Goal: Task Accomplishment & Management: Use online tool/utility

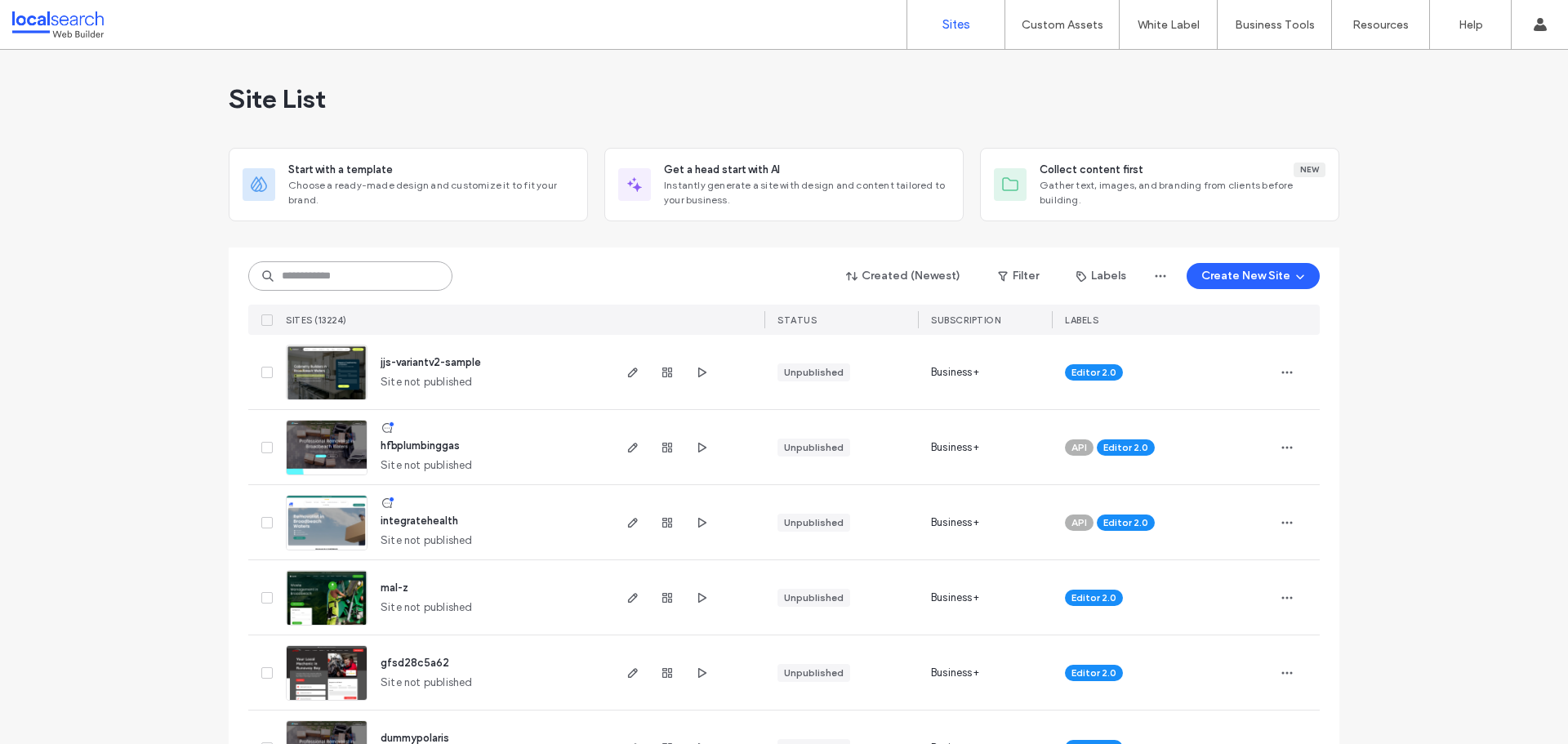
click at [333, 270] on input at bounding box center [350, 276] width 204 height 29
paste input "**********"
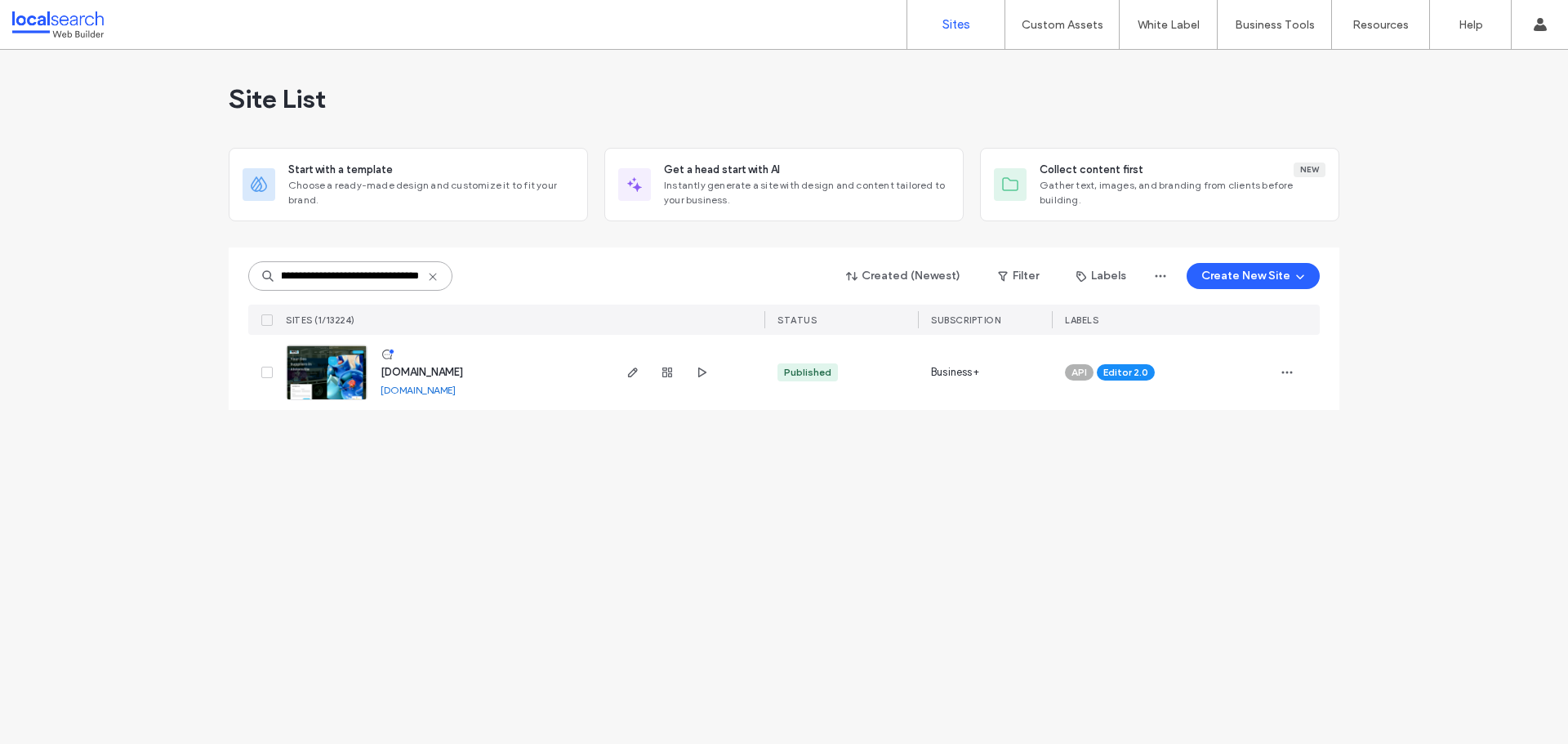
type input "**********"
click at [340, 376] on img at bounding box center [326, 401] width 80 height 111
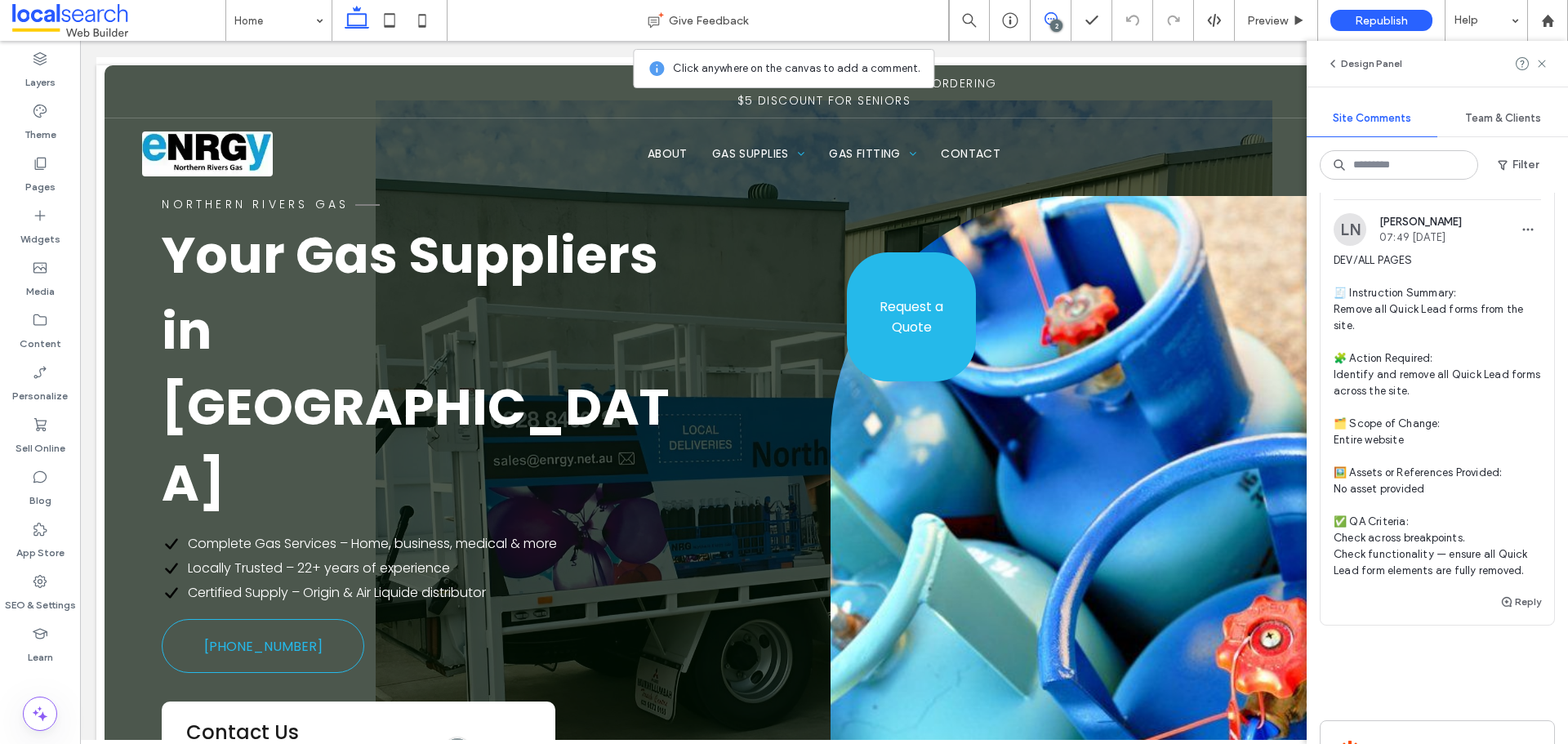
scroll to position [817, 0]
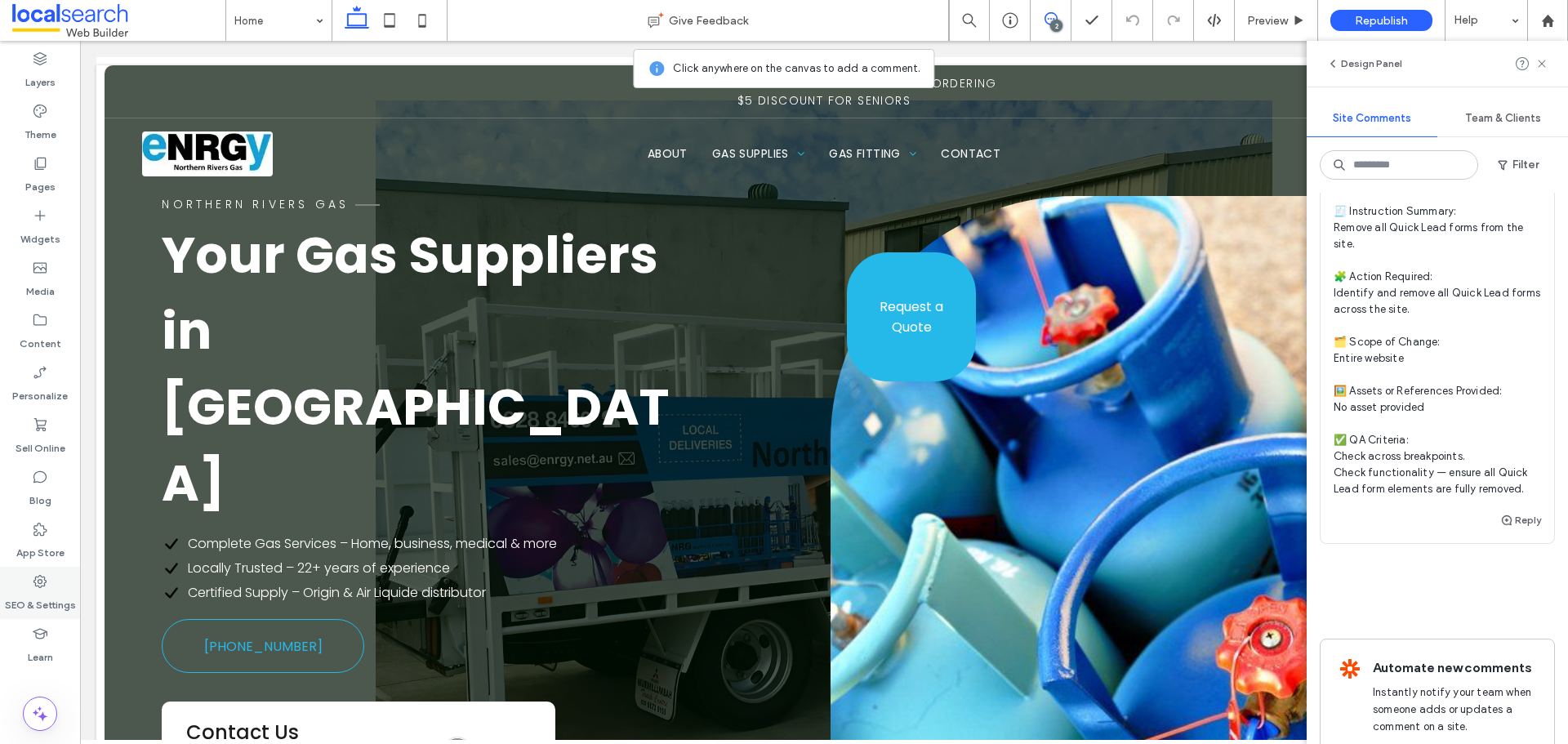
click at [20, 583] on div "SEO & Settings" at bounding box center [39, 592] width 80 height 52
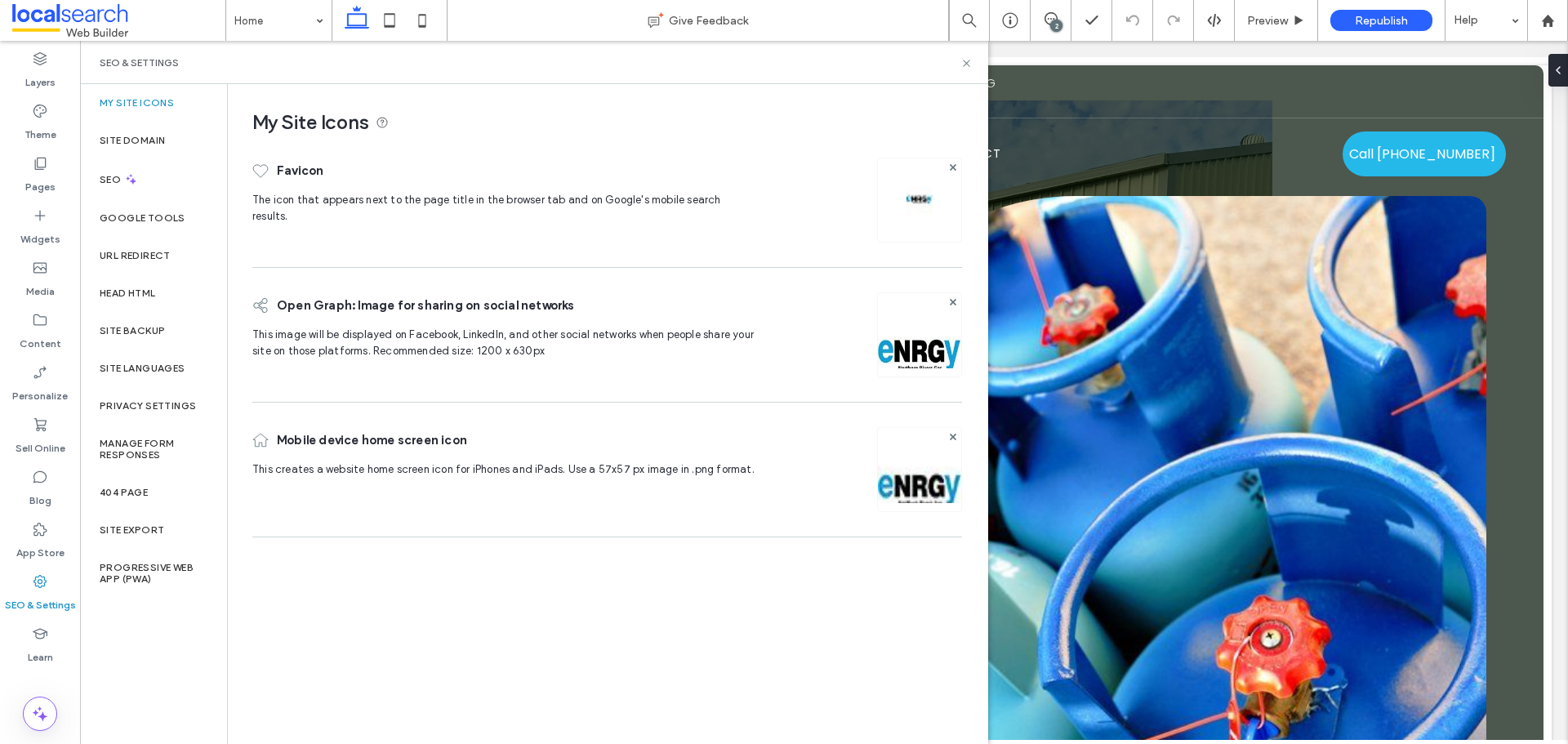
scroll to position [0, 0]
click at [137, 149] on div "Site Domain" at bounding box center [153, 141] width 147 height 38
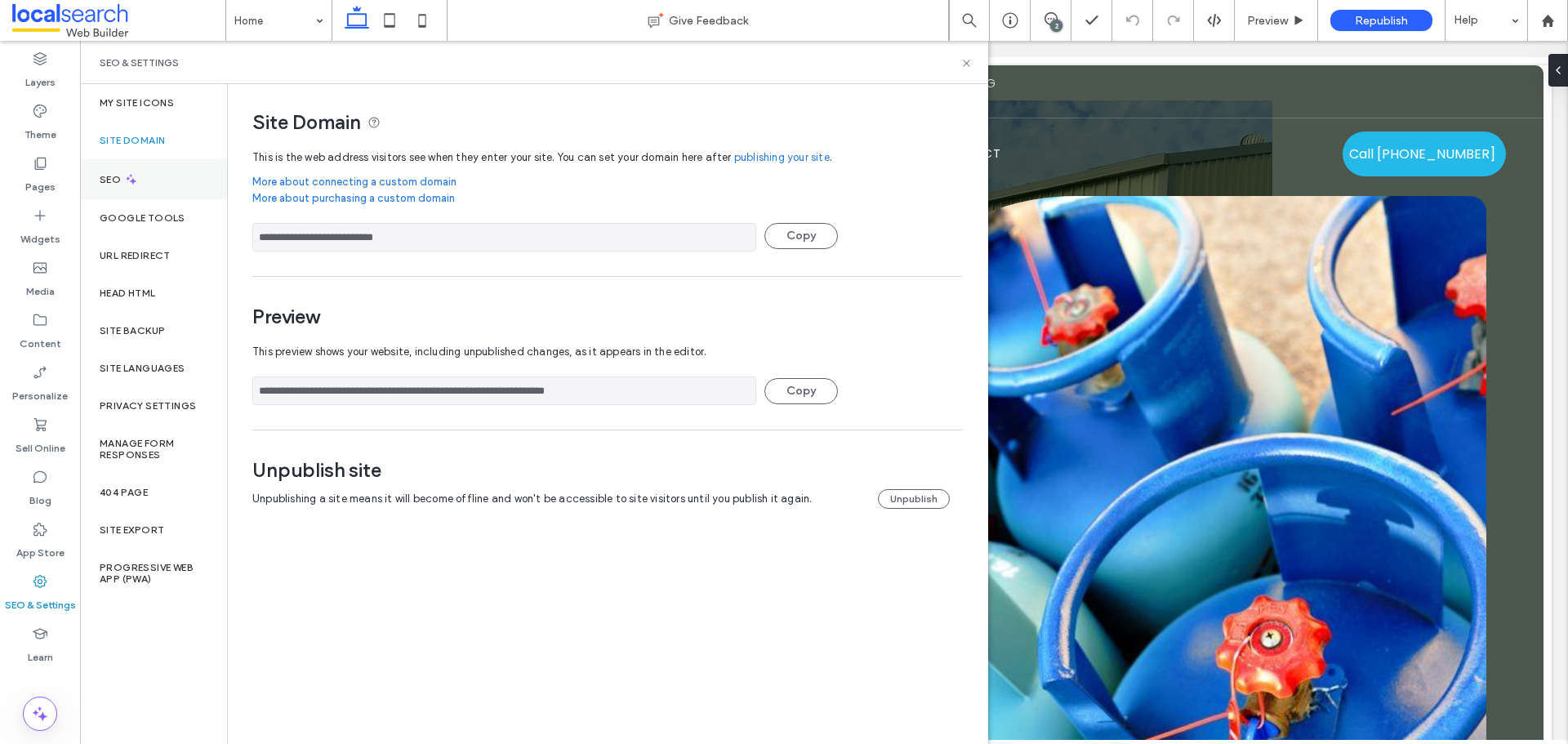
click at [123, 189] on div "SEO" at bounding box center [153, 179] width 147 height 40
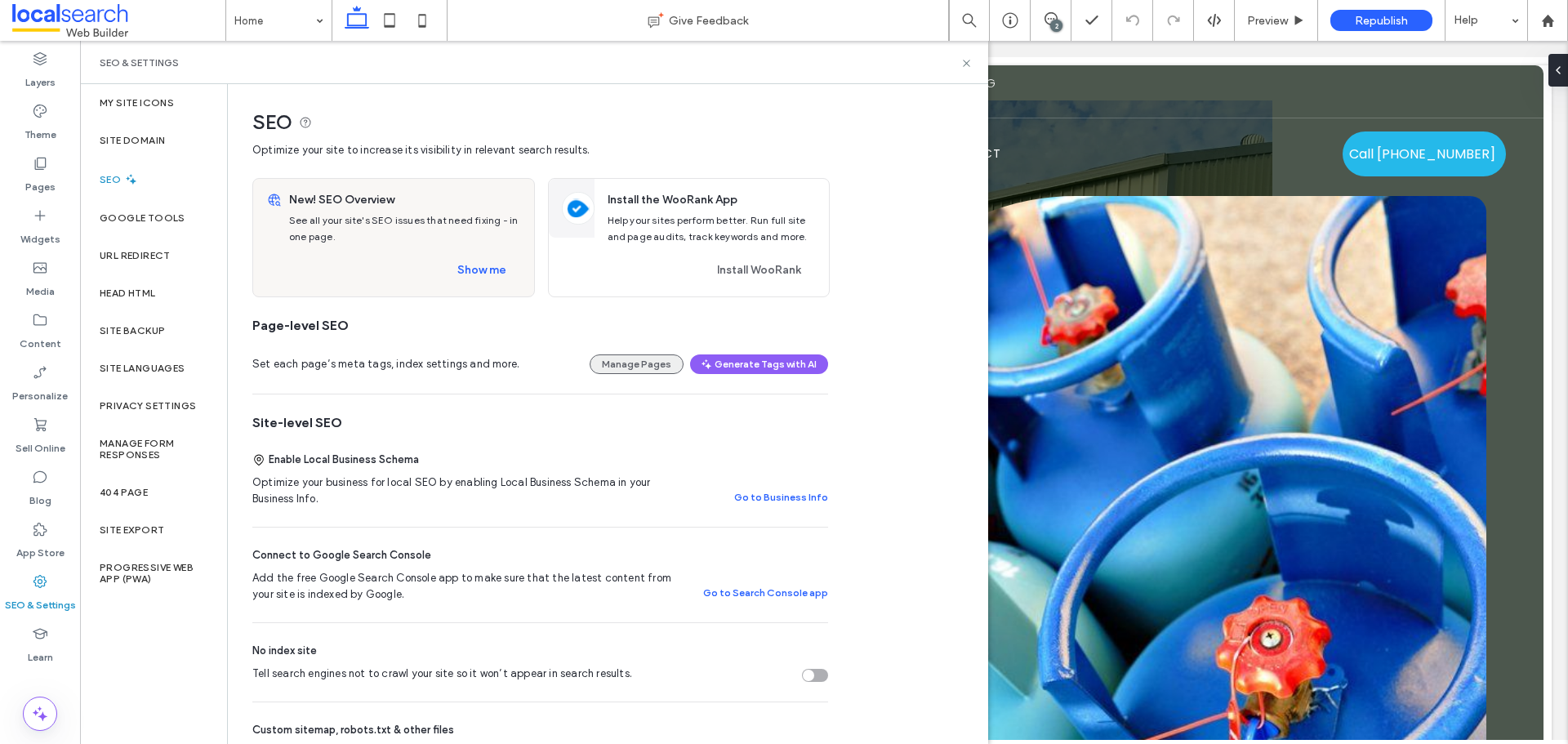
click at [618, 363] on button "Manage Pages" at bounding box center [637, 364] width 94 height 20
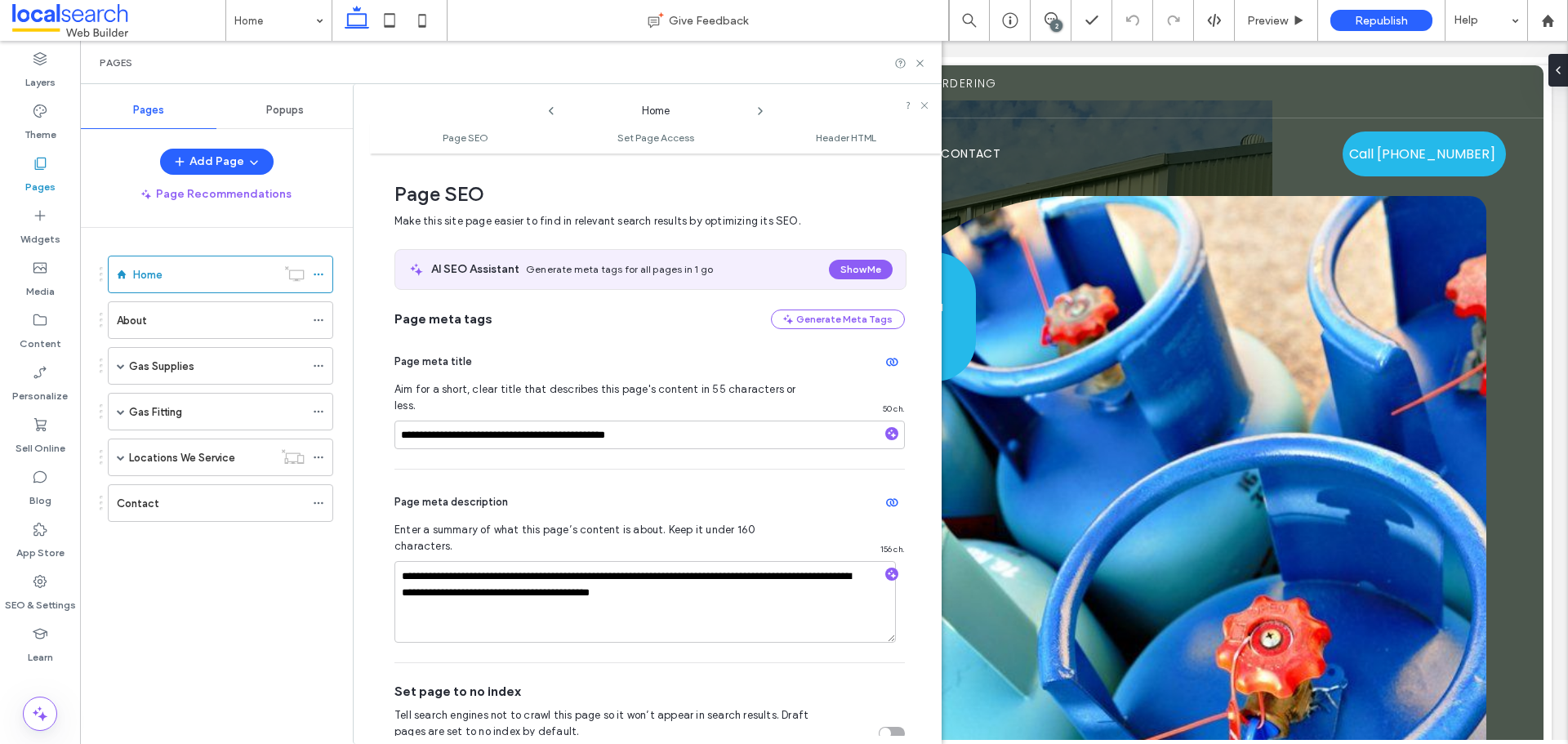
scroll to position [9, 0]
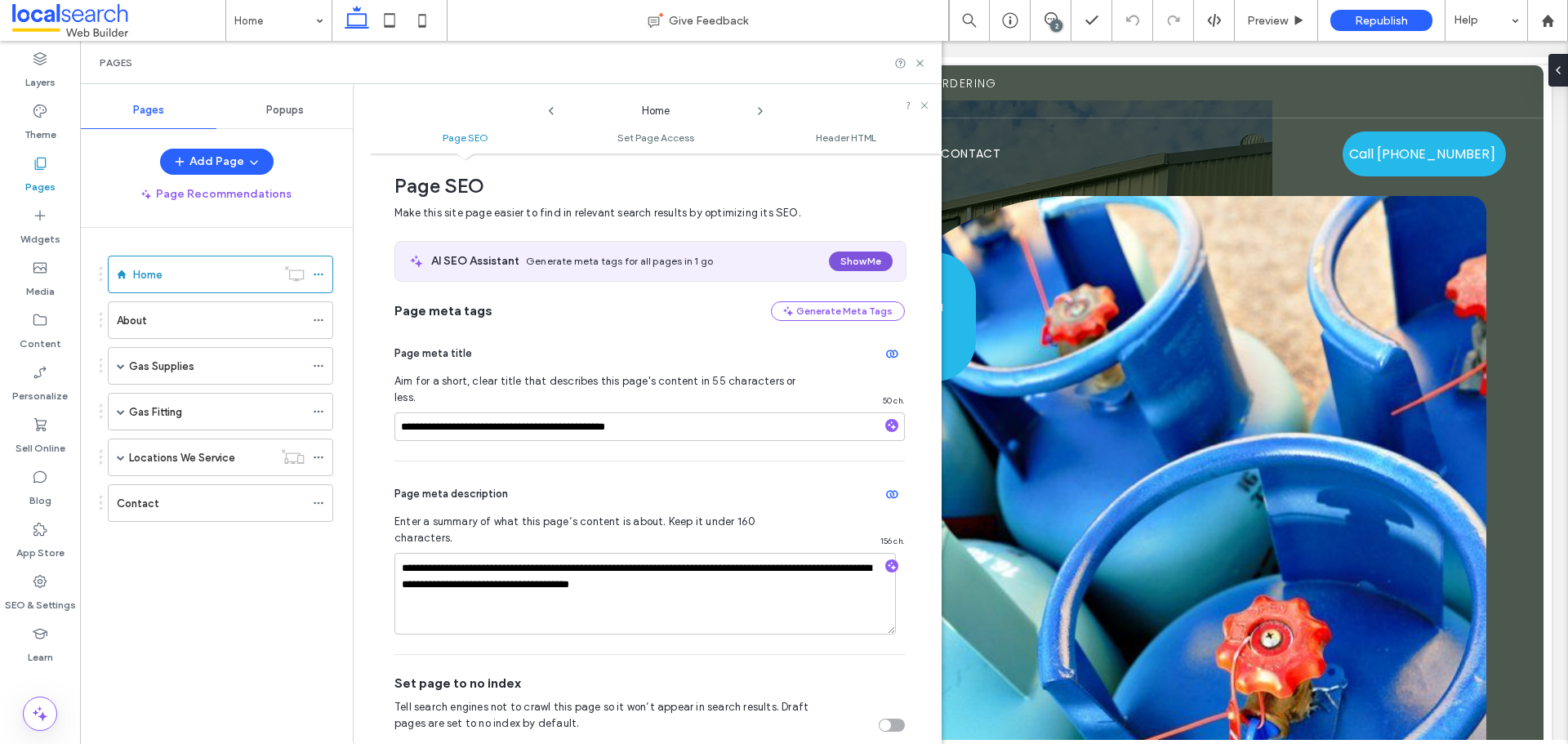
click at [853, 260] on button "Show Me" at bounding box center [860, 261] width 63 height 20
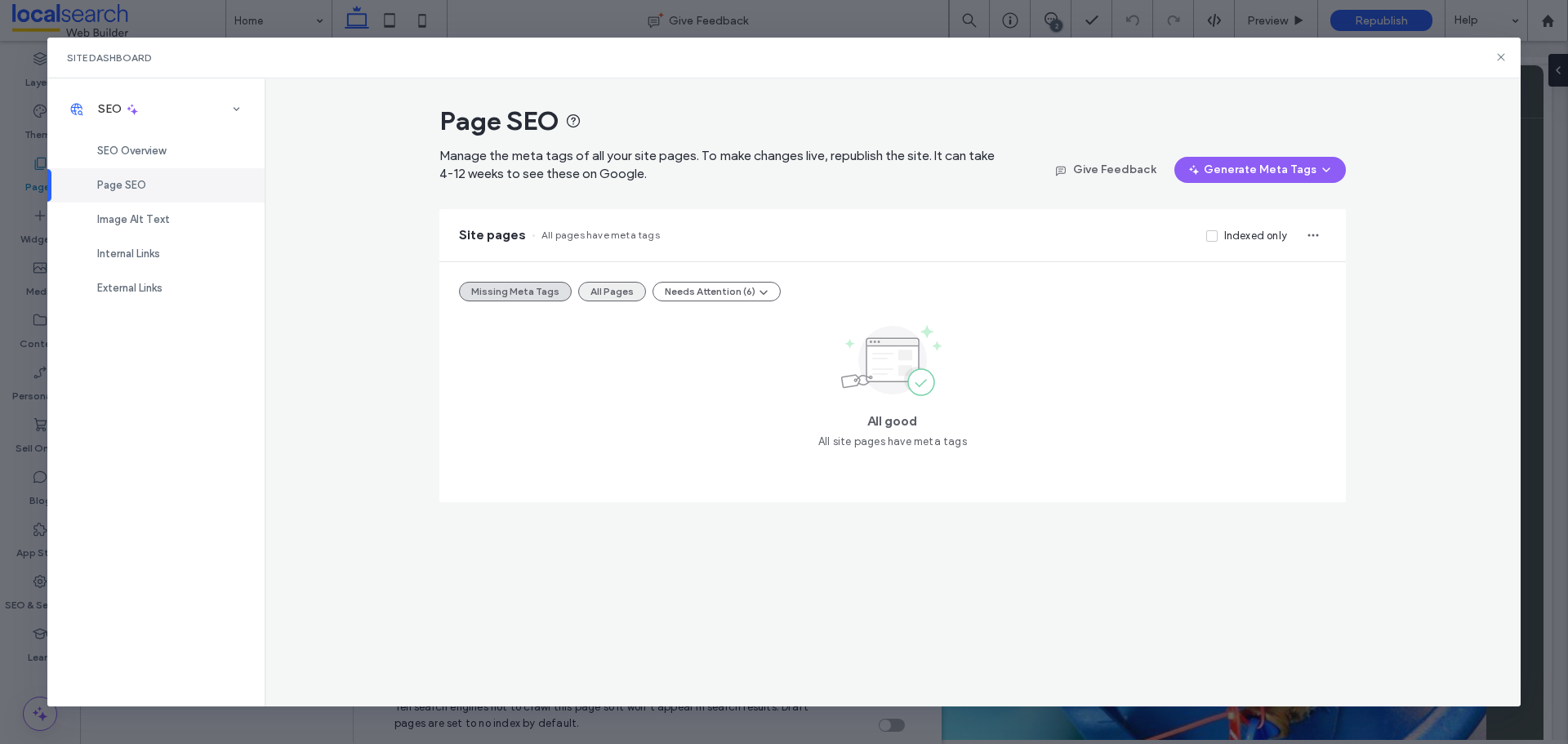
click at [607, 293] on button "All Pages" at bounding box center [612, 291] width 68 height 20
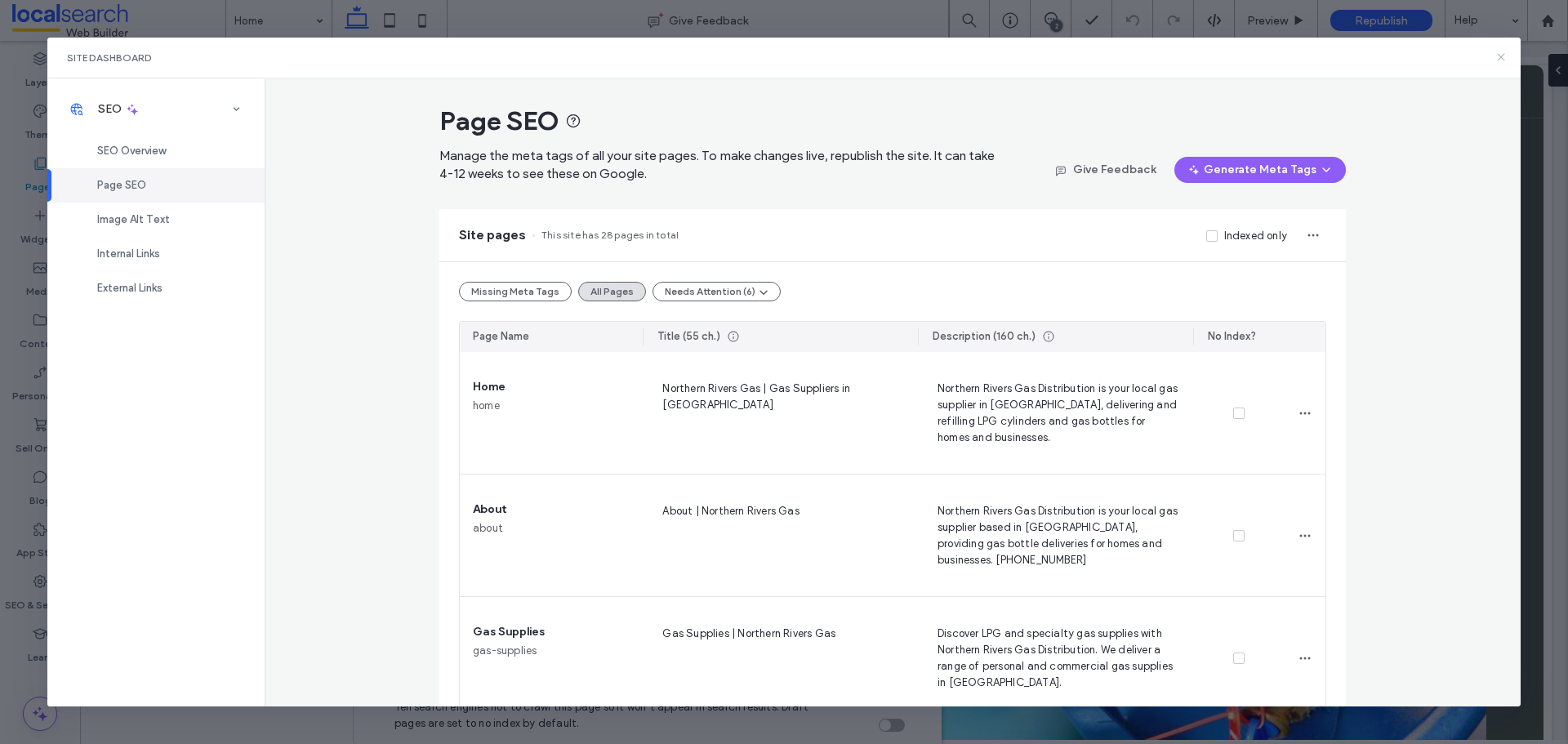
click at [1499, 60] on use at bounding box center [1501, 57] width 8 height 8
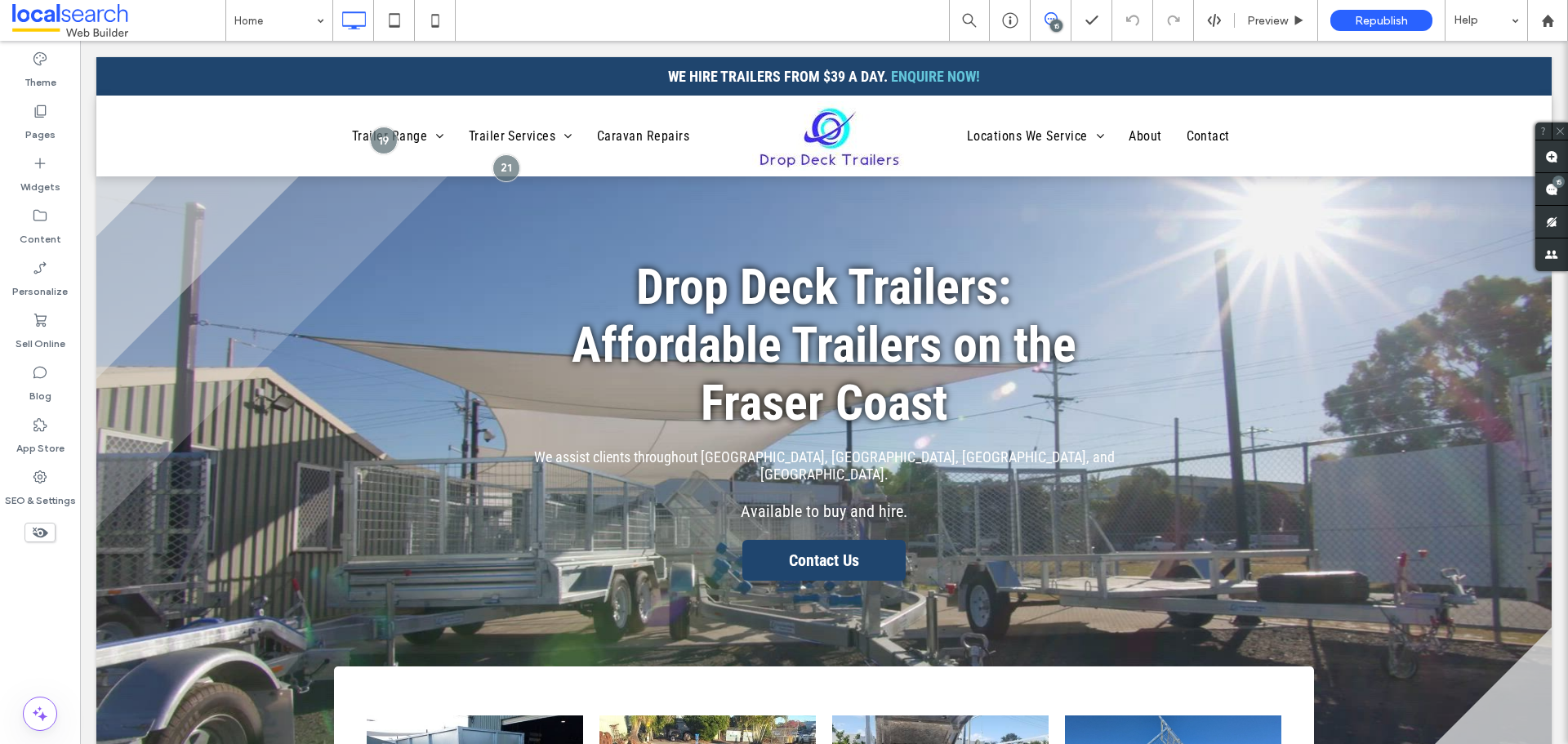
click at [1048, 14] on icon at bounding box center [1050, 18] width 13 height 13
click at [1049, 14] on icon at bounding box center [1050, 18] width 13 height 13
click at [1562, 187] on div "15" at bounding box center [1552, 189] width 33 height 33
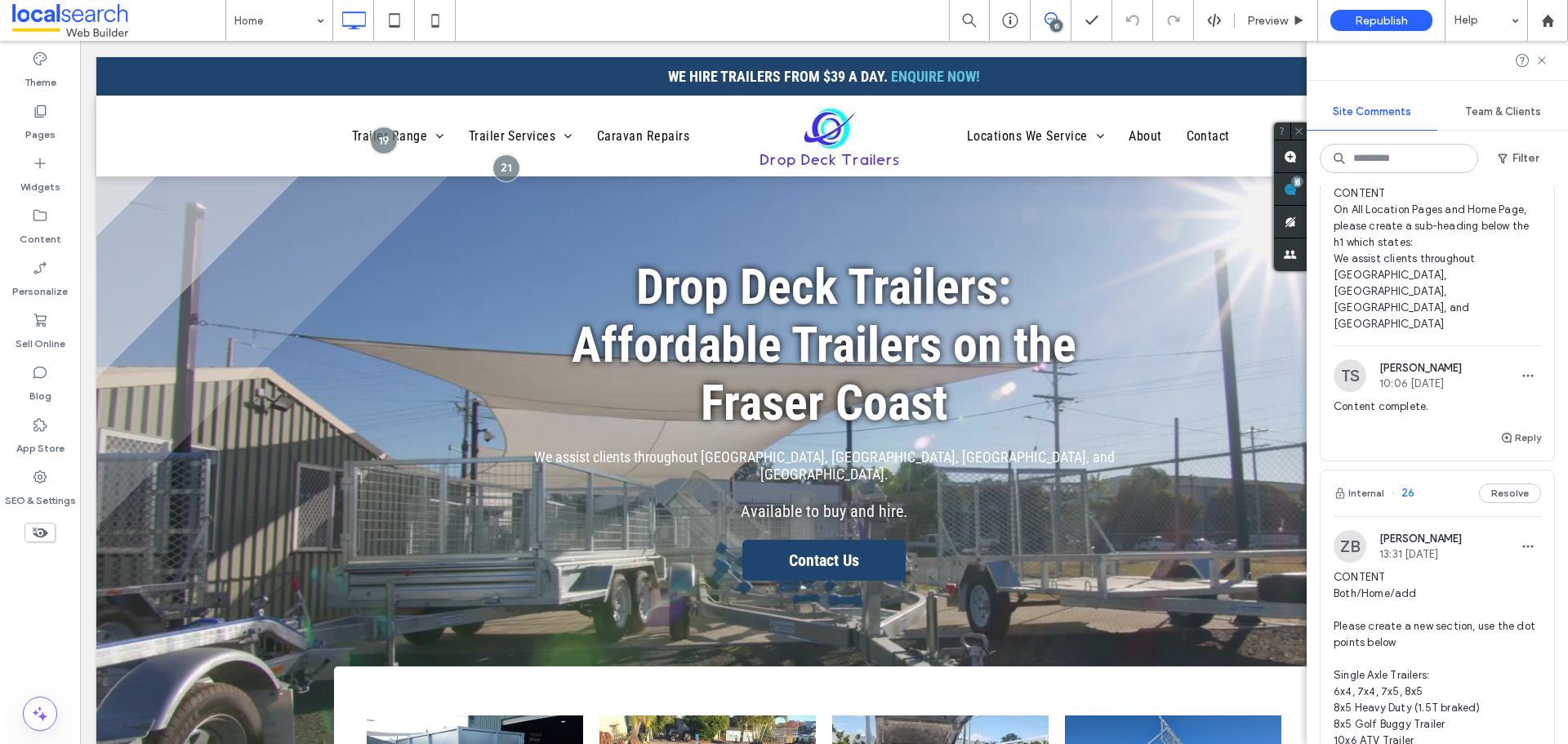
scroll to position [1226, 0]
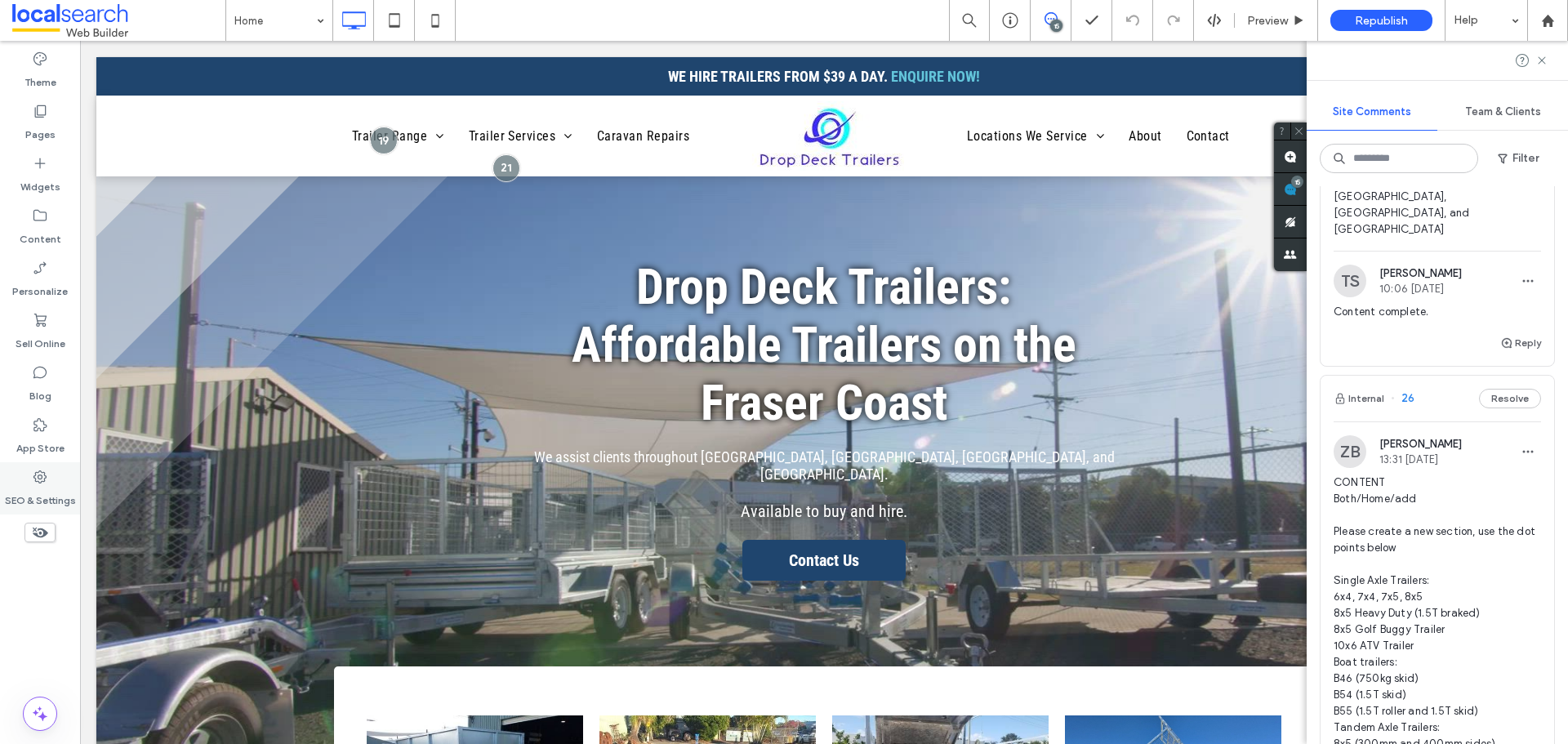
click at [48, 484] on div "SEO & Settings" at bounding box center [39, 488] width 80 height 52
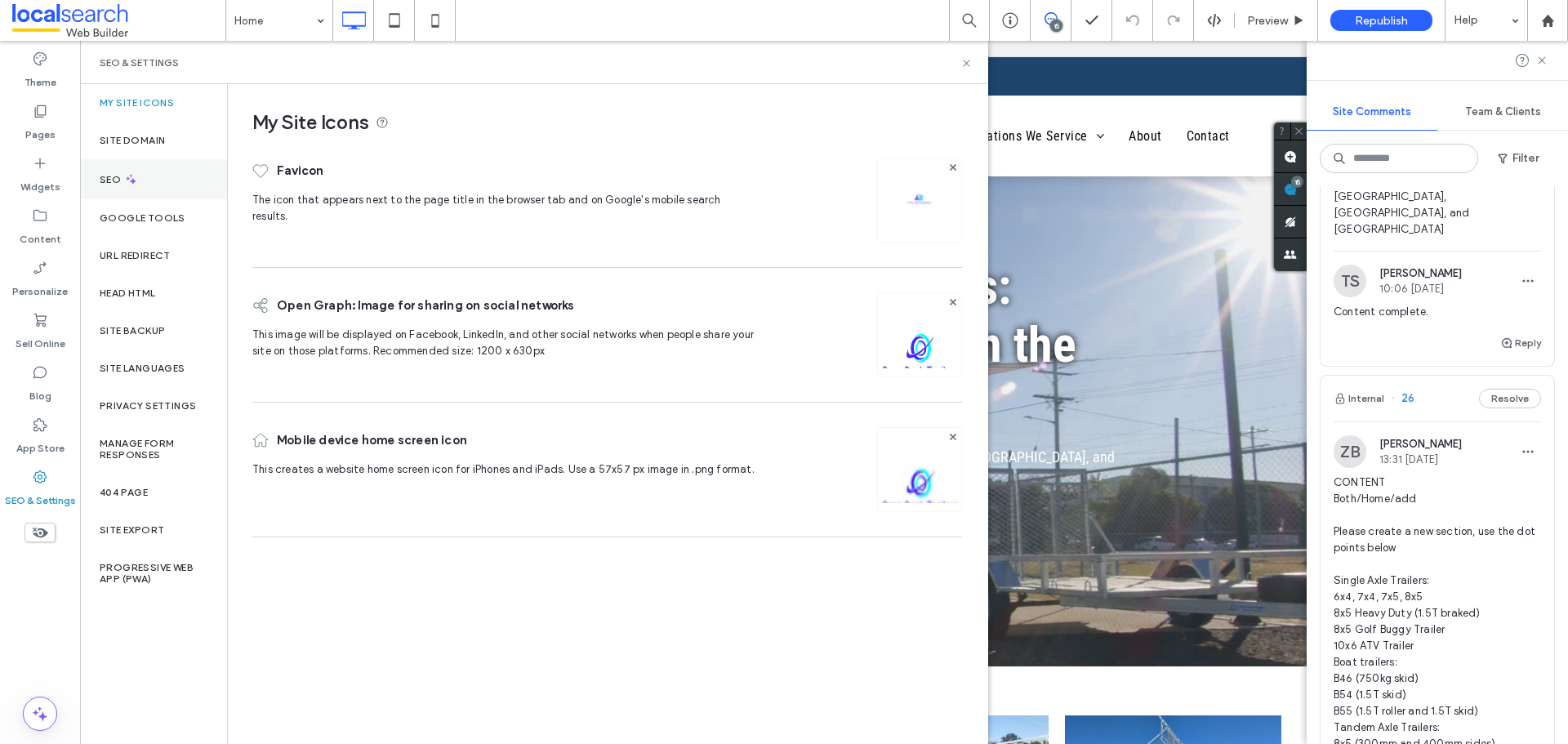
click at [147, 178] on div "SEO" at bounding box center [153, 179] width 147 height 40
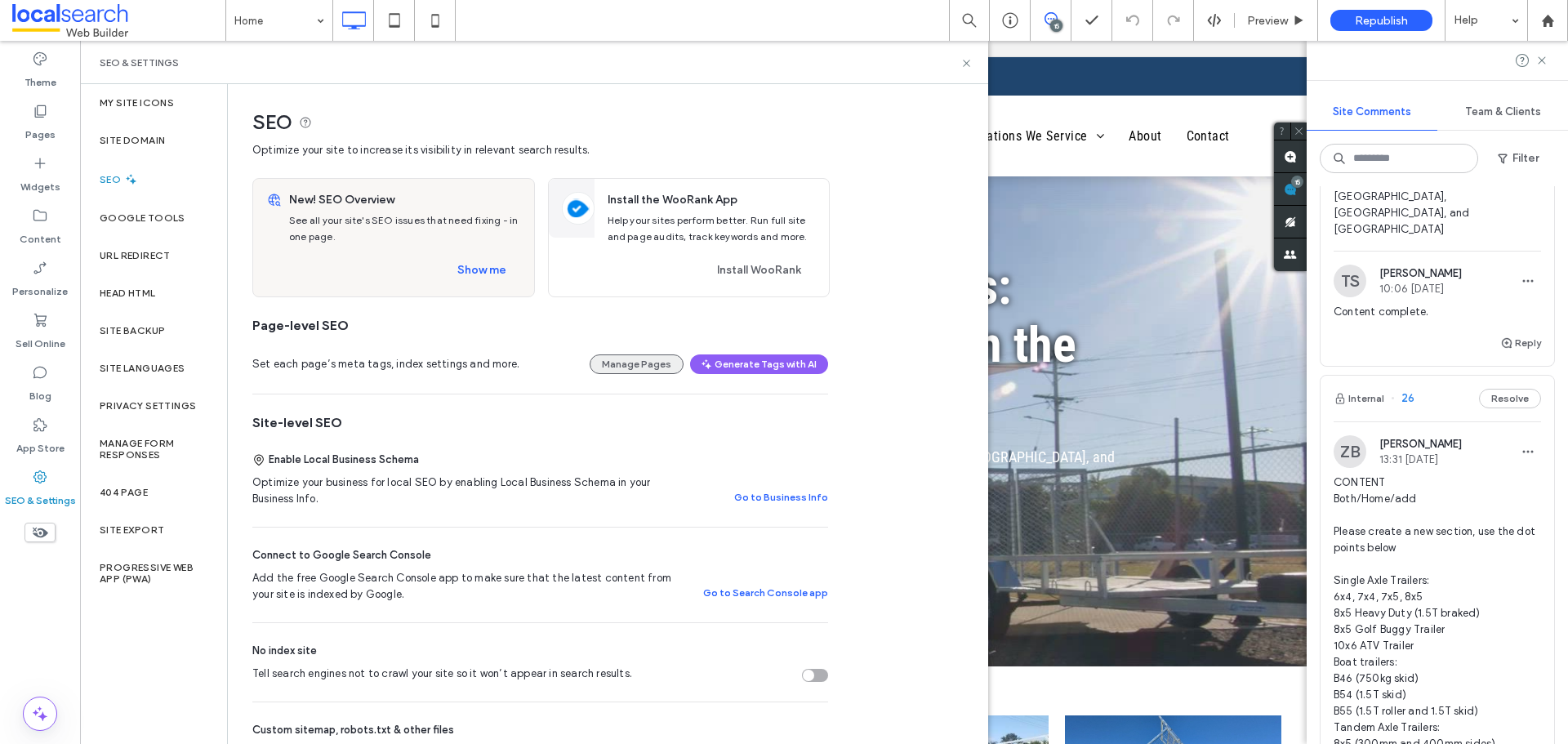
click at [654, 364] on button "Manage Pages" at bounding box center [637, 364] width 94 height 20
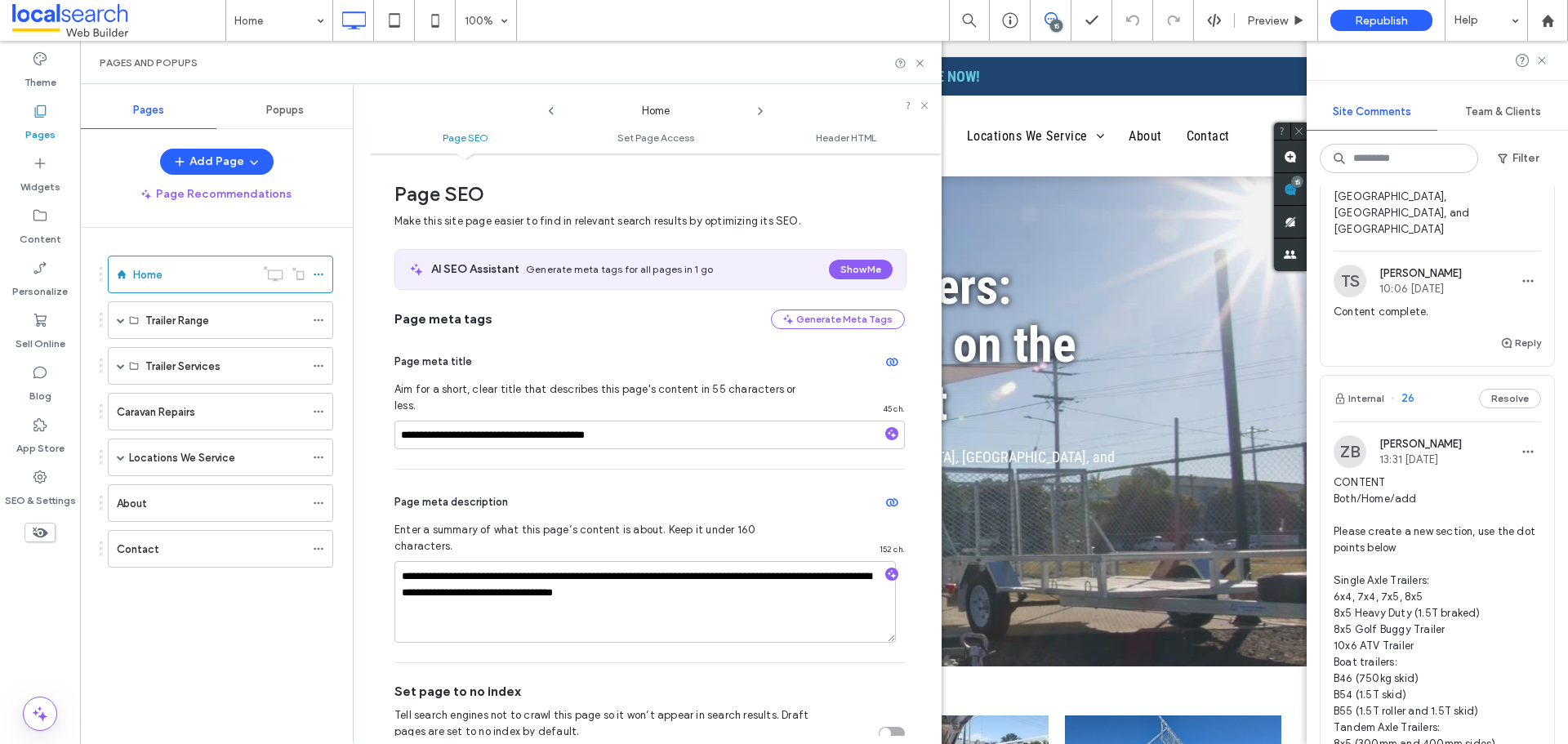
scroll to position [9, 0]
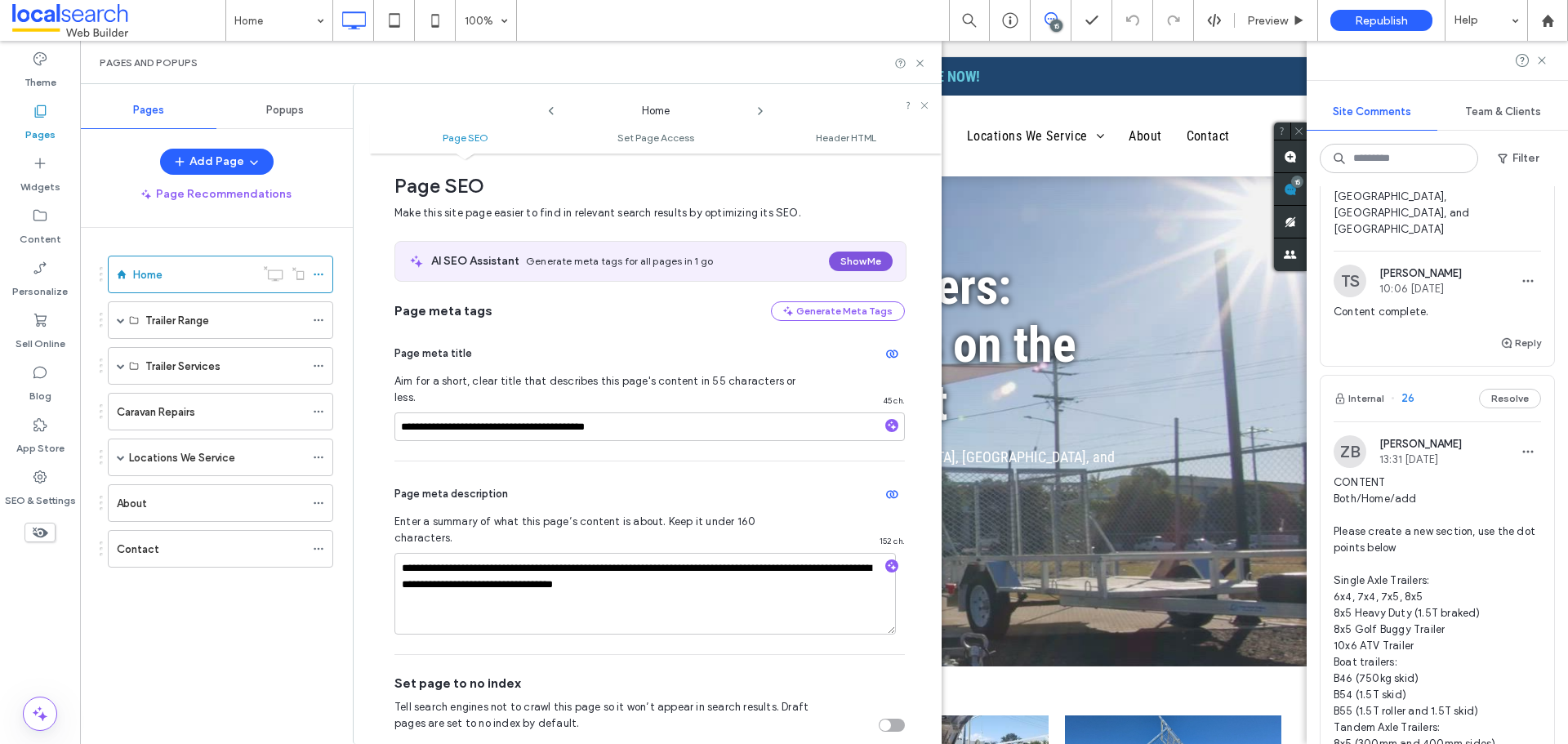
click at [852, 263] on button "Show Me" at bounding box center [860, 261] width 63 height 20
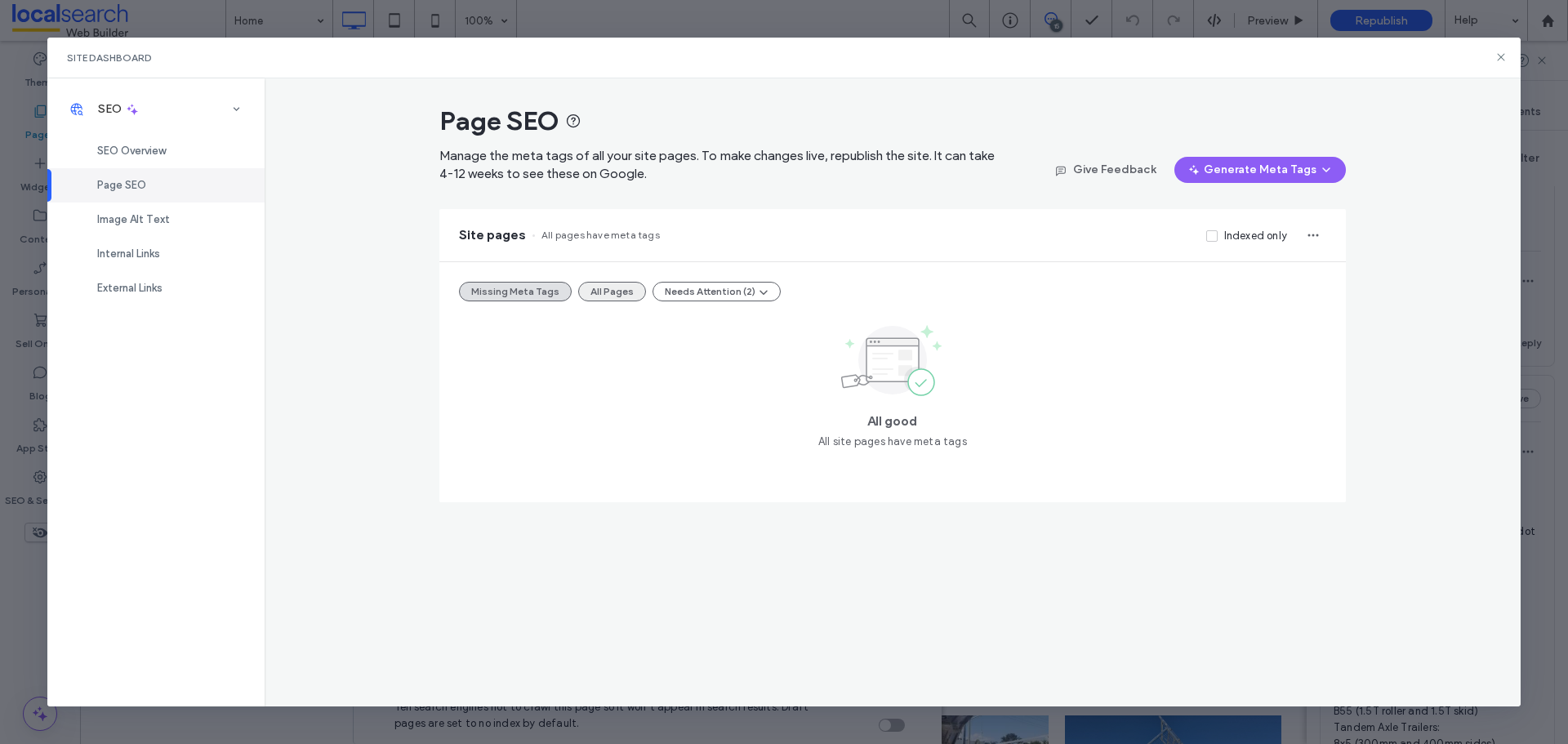
click at [614, 295] on button "All Pages" at bounding box center [612, 291] width 68 height 20
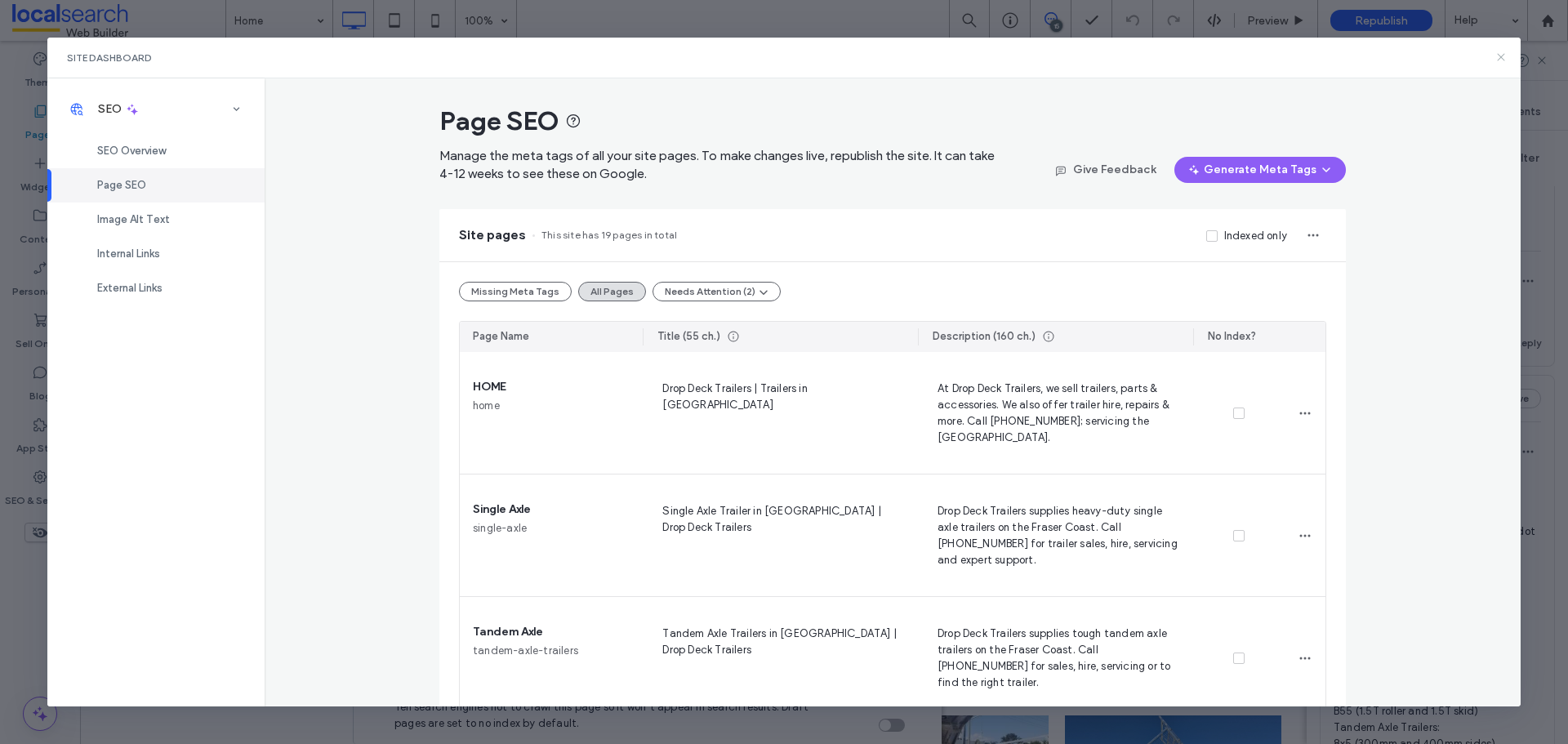
click at [1498, 59] on icon at bounding box center [1500, 57] width 13 height 13
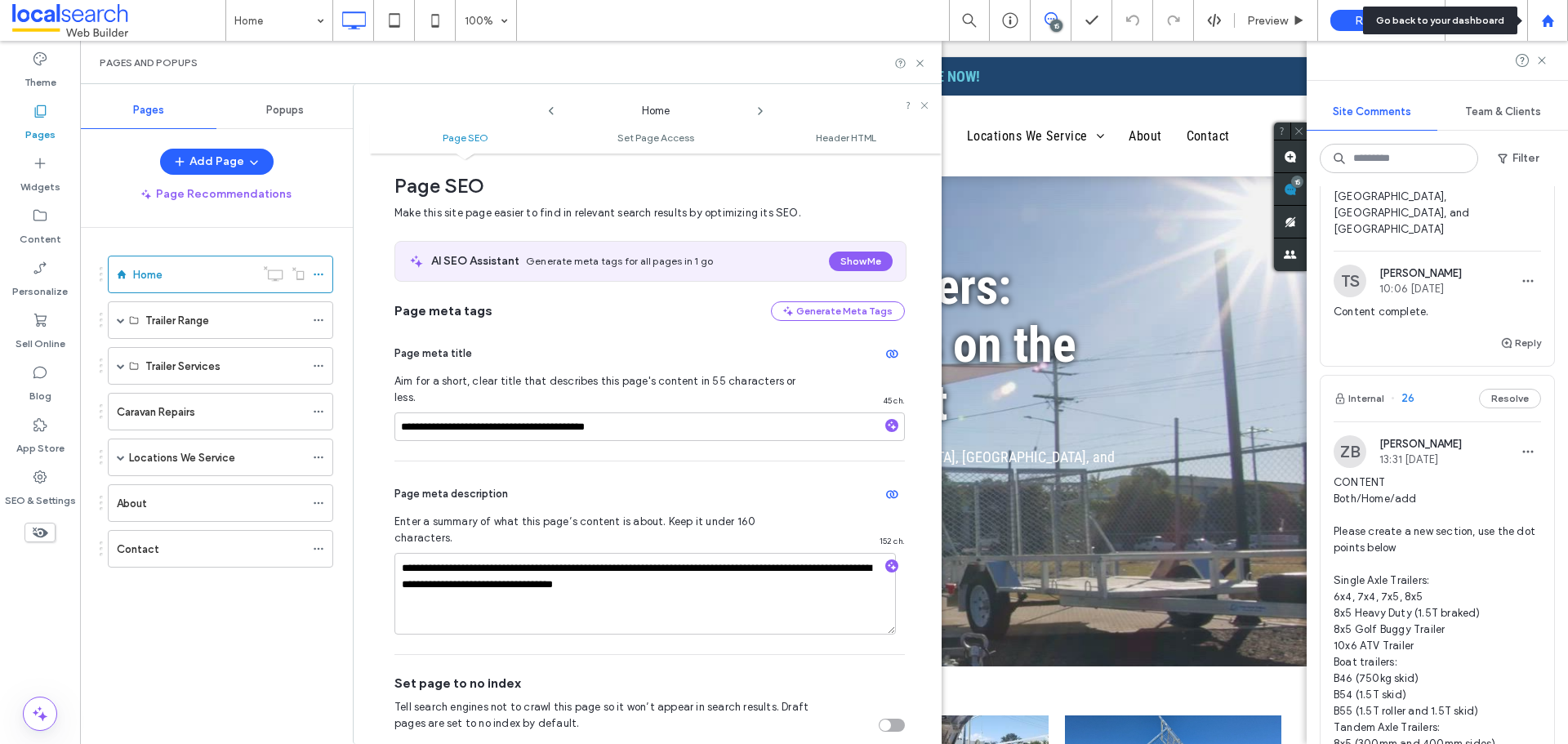
click at [1559, 8] on div at bounding box center [1547, 21] width 41 height 41
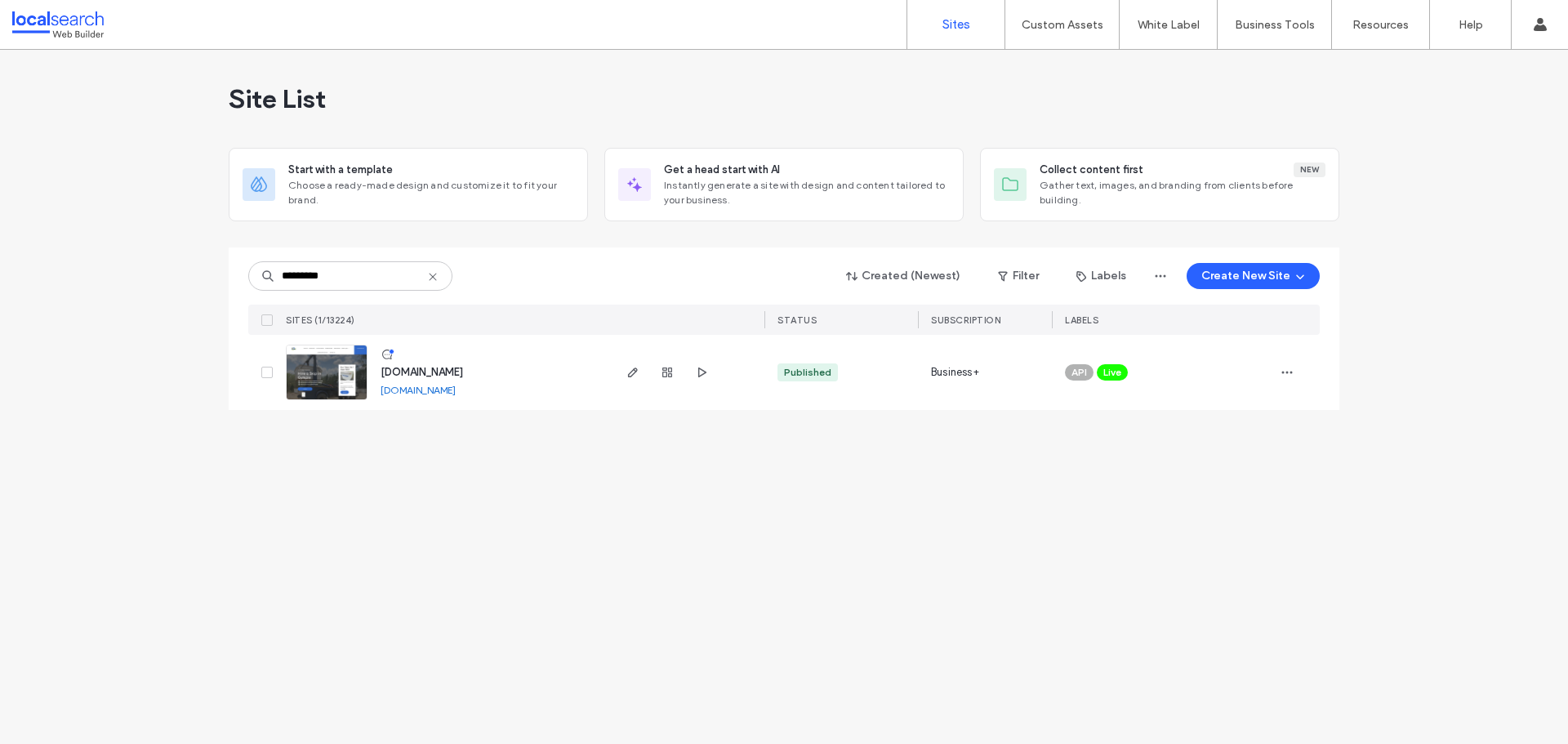
type input "*********"
click at [327, 366] on img at bounding box center [326, 401] width 80 height 111
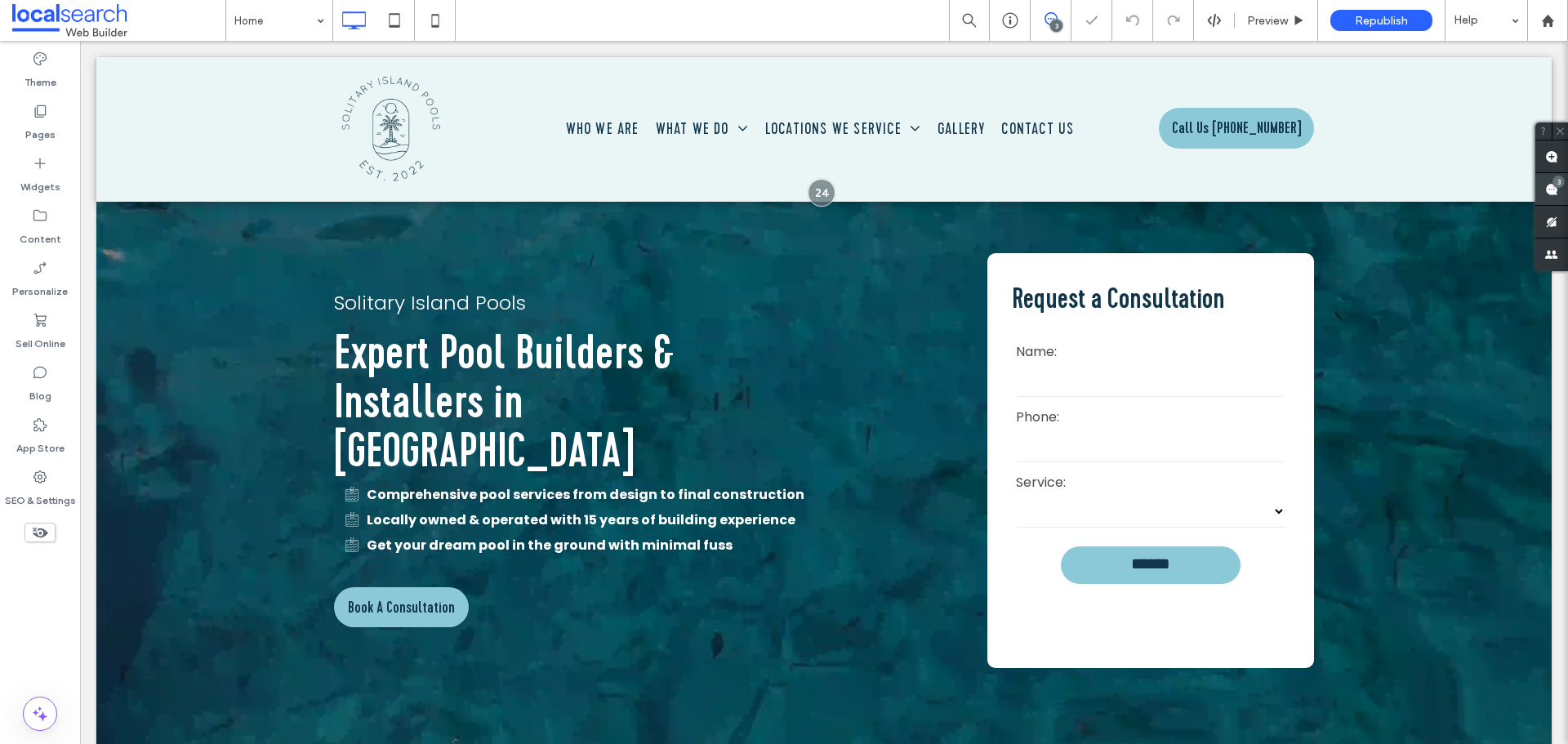
click at [1545, 189] on span at bounding box center [1552, 189] width 33 height 32
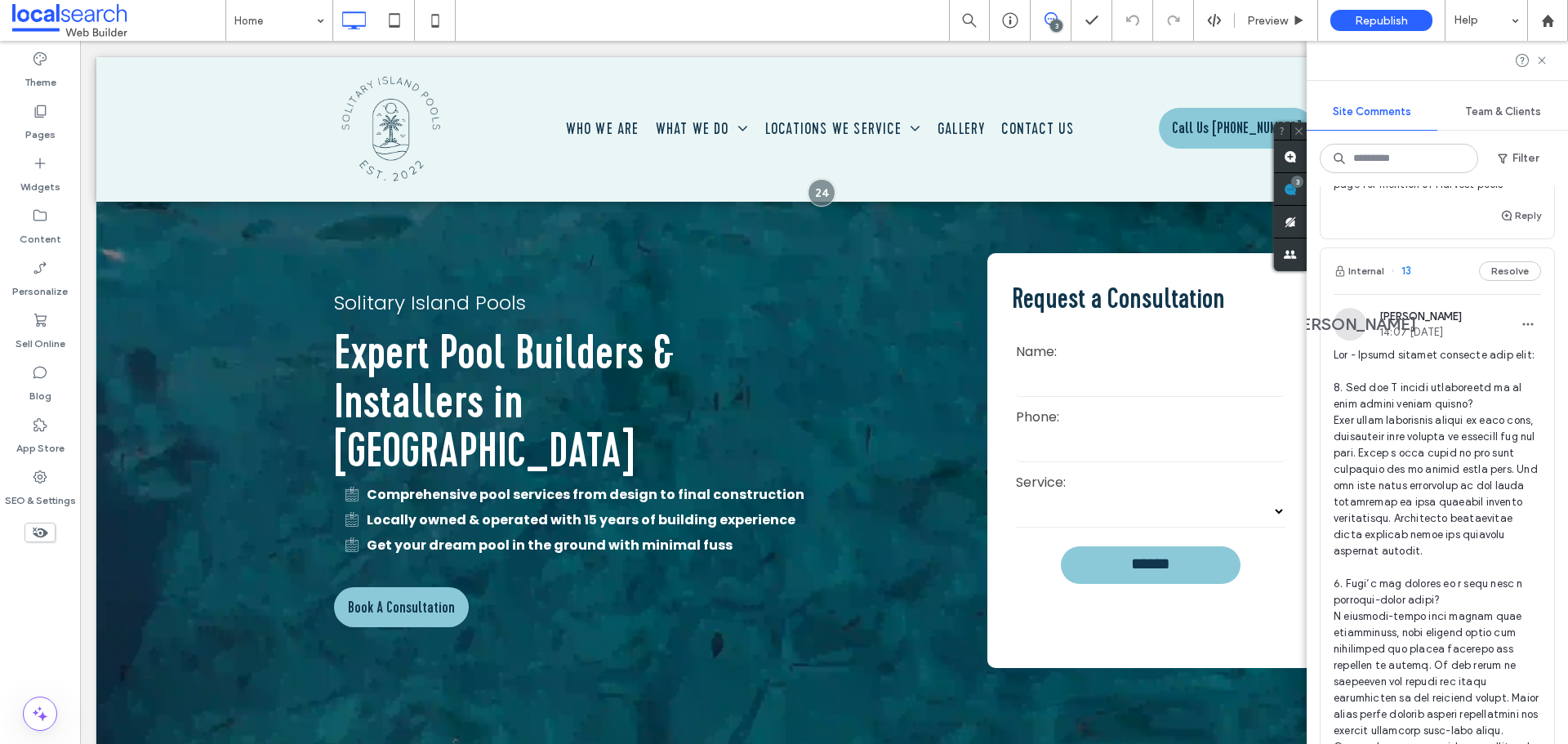
scroll to position [653, 0]
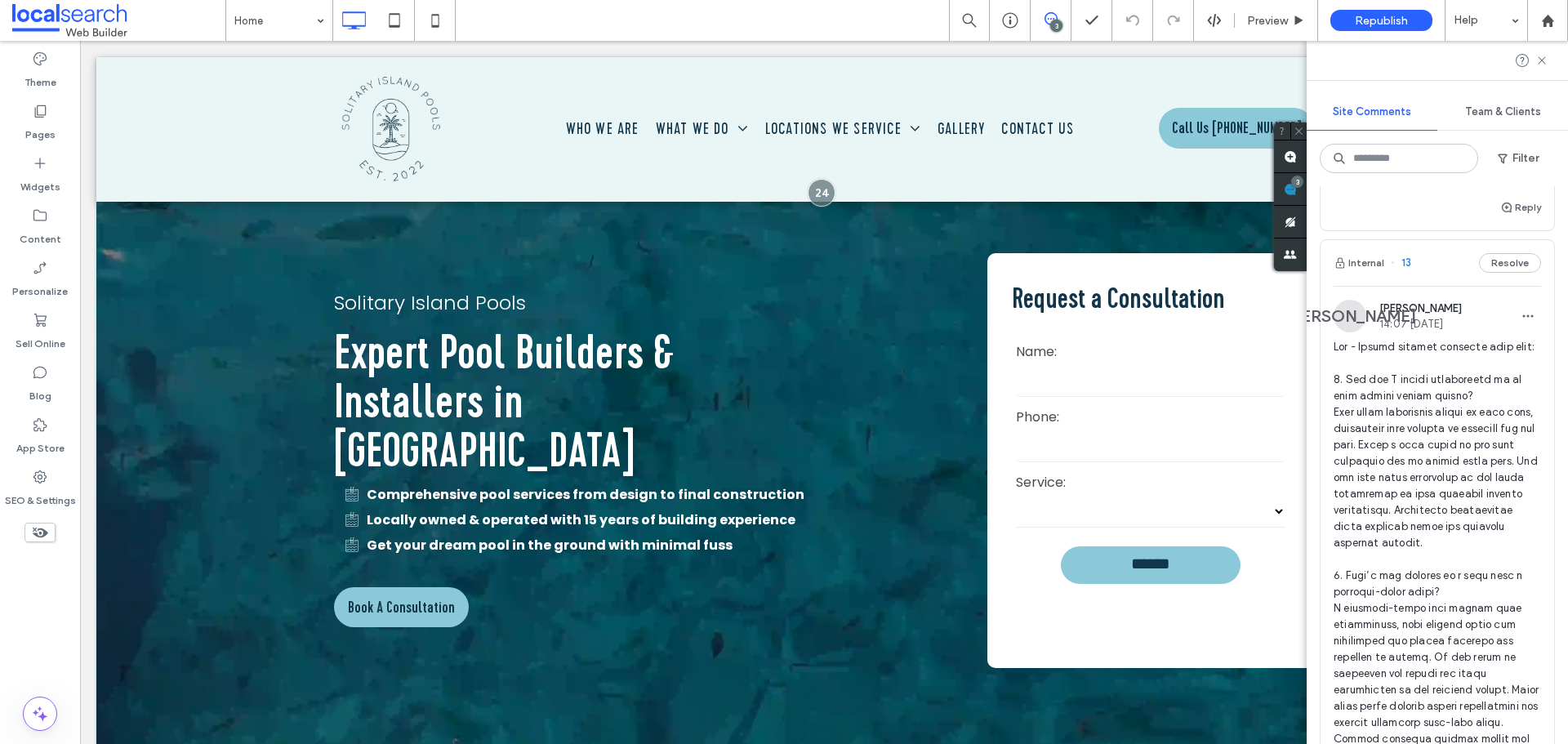
click at [1428, 353] on div "[PERSON_NAME] 14:07 [DATE]" at bounding box center [1437, 735] width 207 height 869
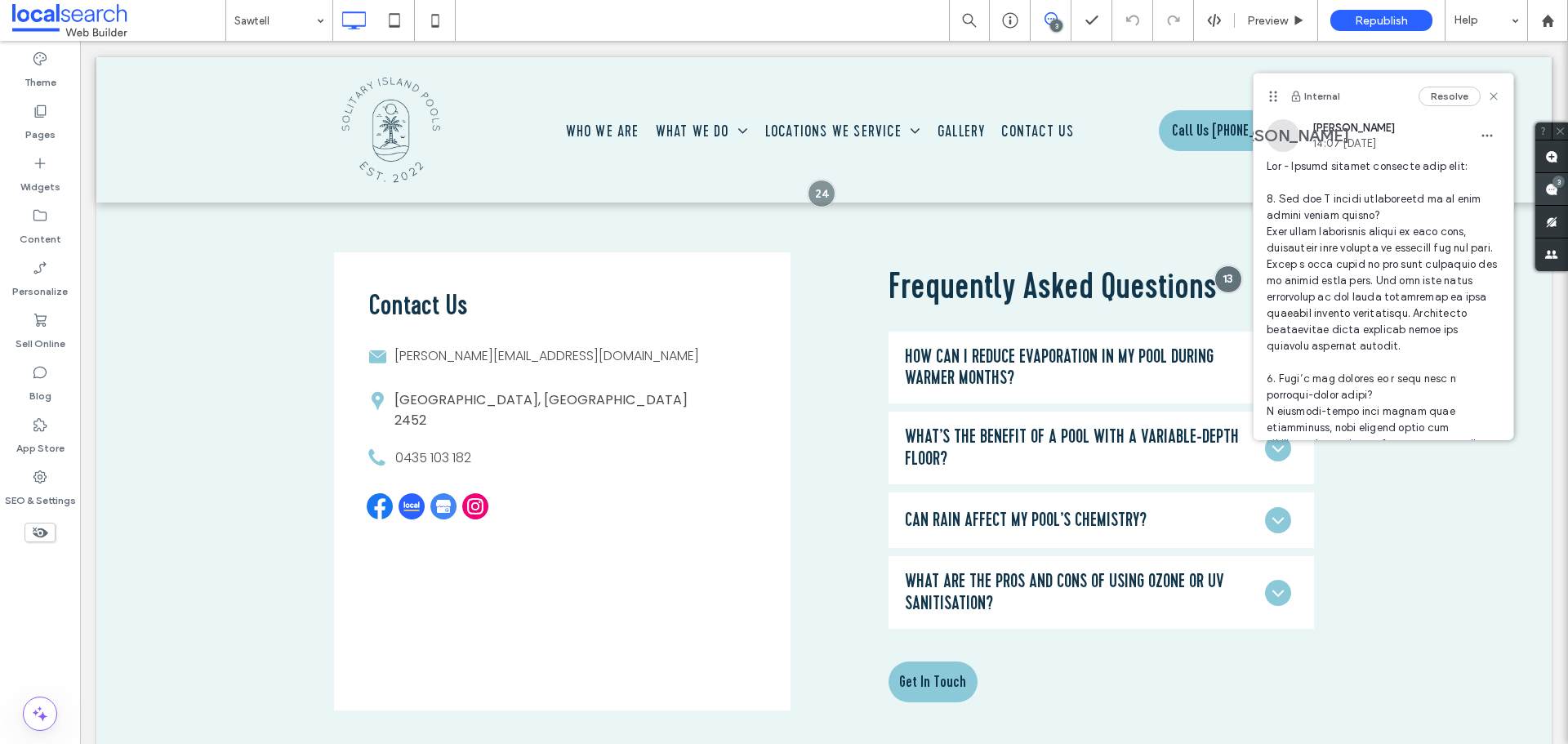
click at [1545, 187] on div "3" at bounding box center [1552, 189] width 33 height 33
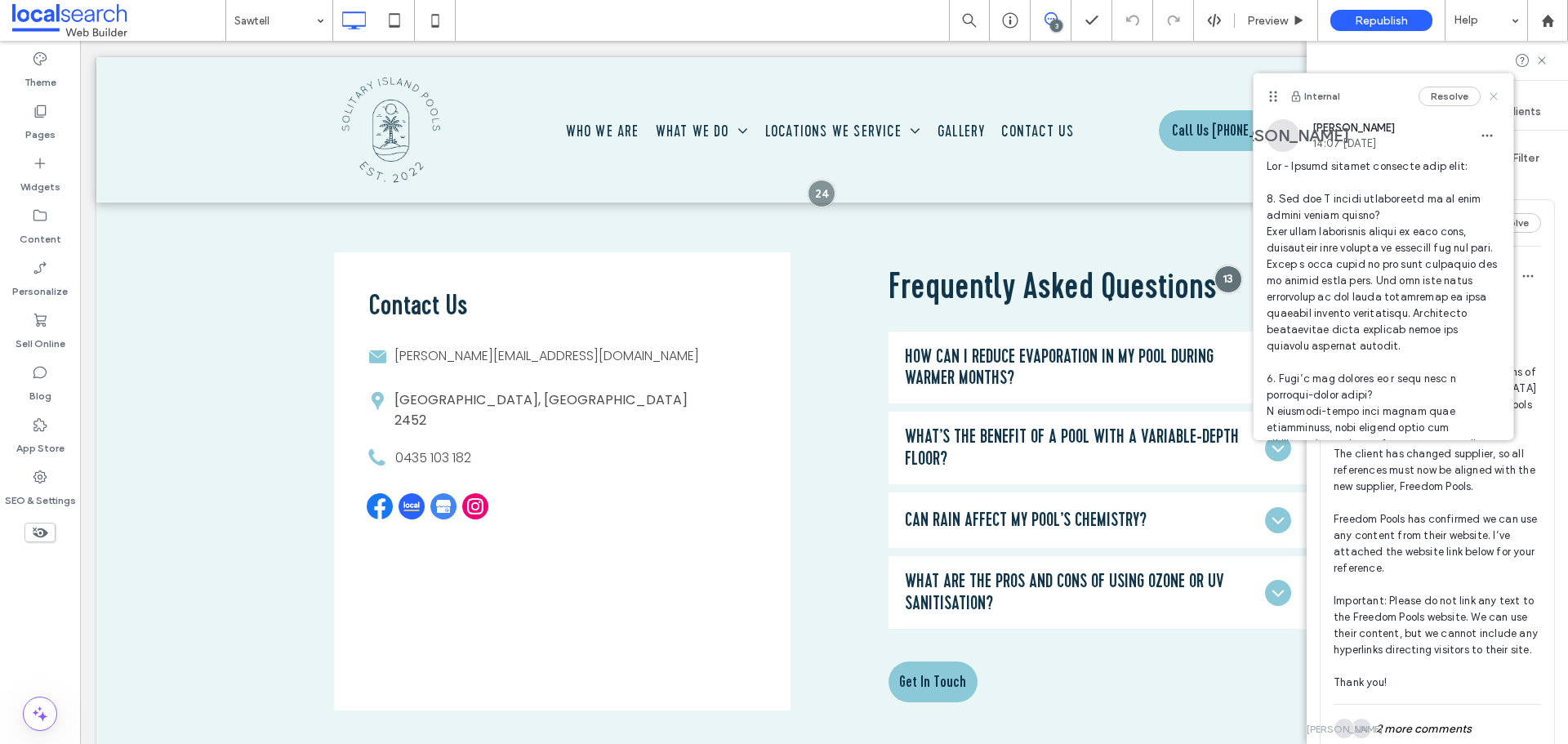
click at [1487, 93] on icon at bounding box center [1493, 96] width 13 height 13
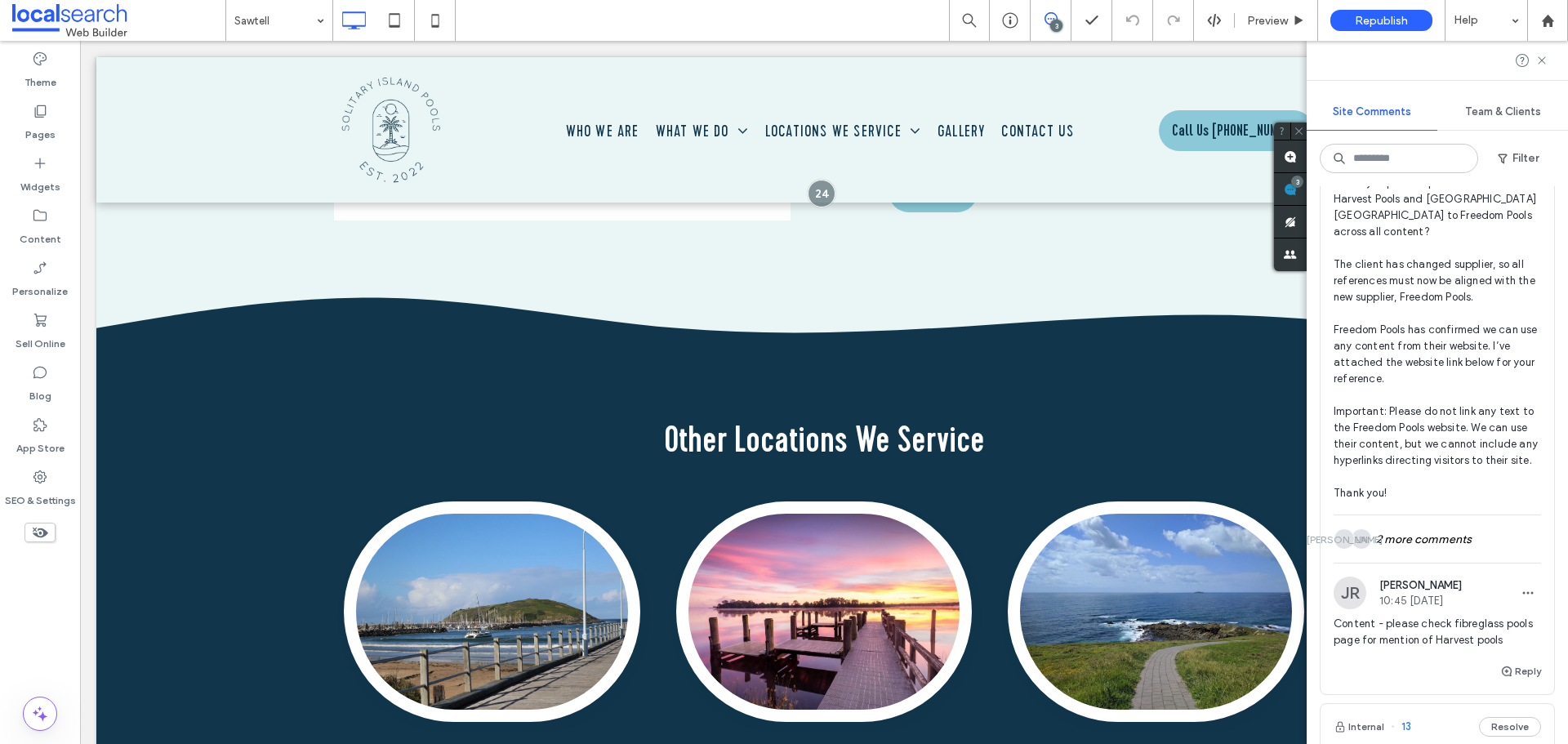
scroll to position [284, 0]
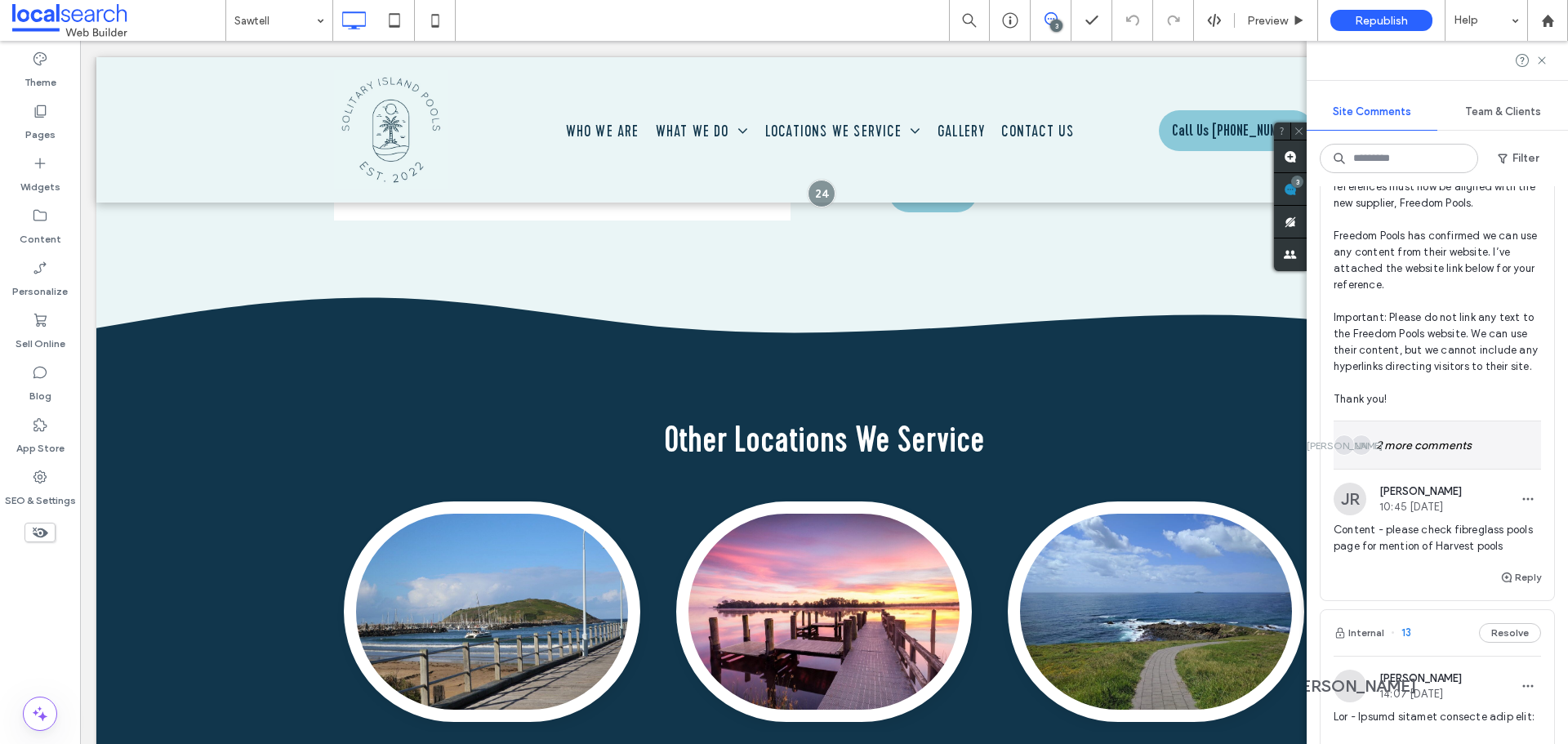
click at [1403, 442] on div "LN JA 2 more comments" at bounding box center [1437, 445] width 207 height 47
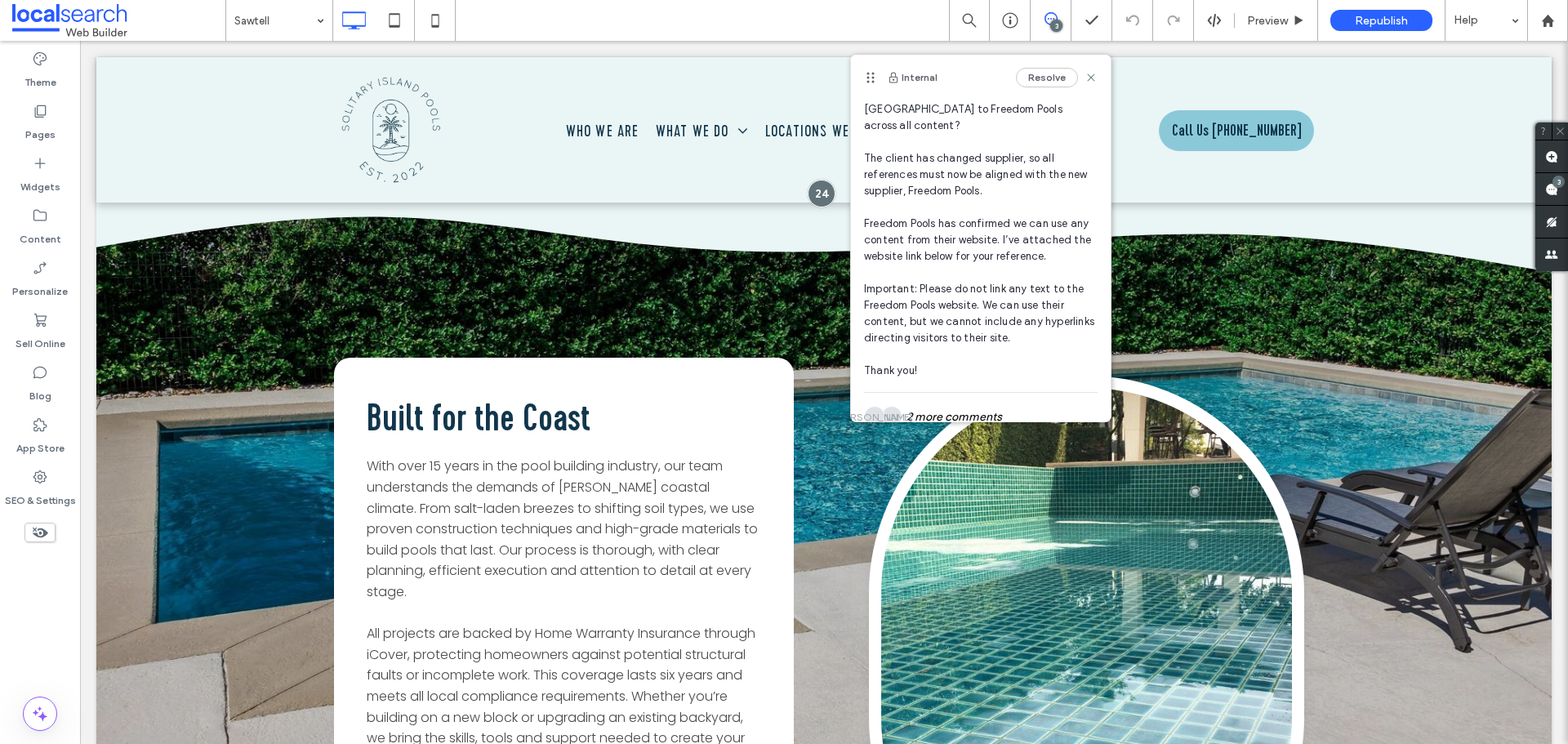
scroll to position [287, 0]
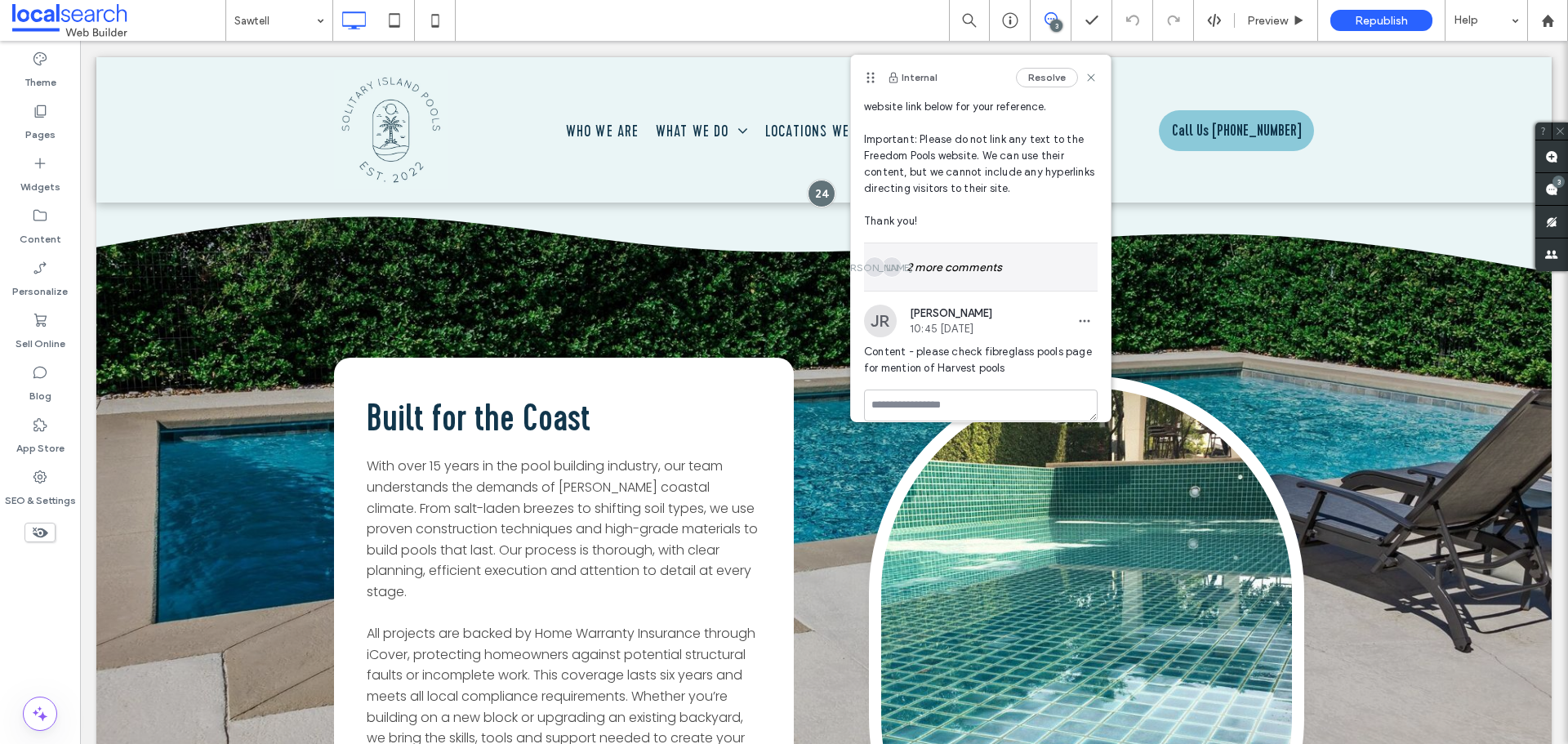
click at [1011, 243] on div "LN JA 2 more comments" at bounding box center [980, 267] width 234 height 47
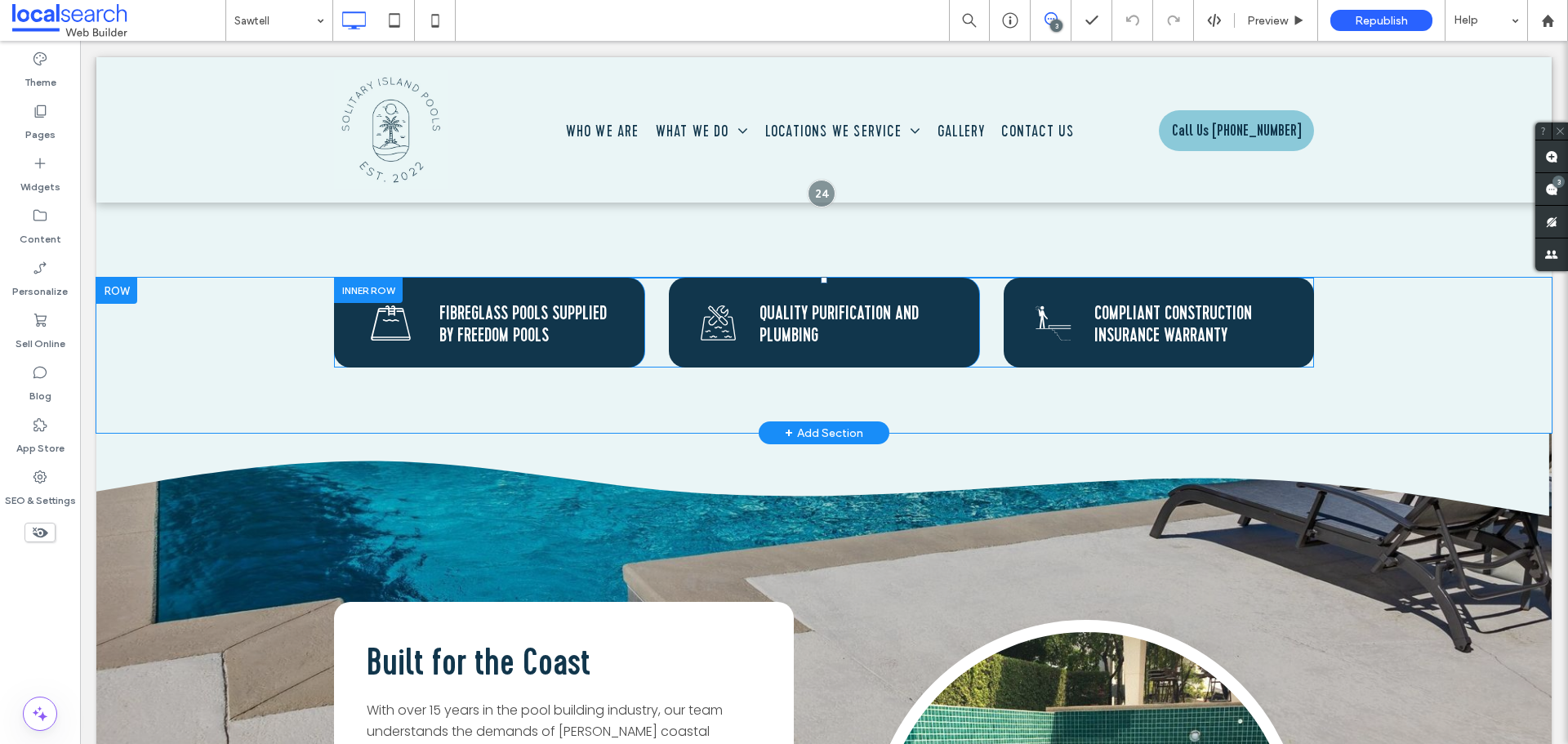
scroll to position [1537, 0]
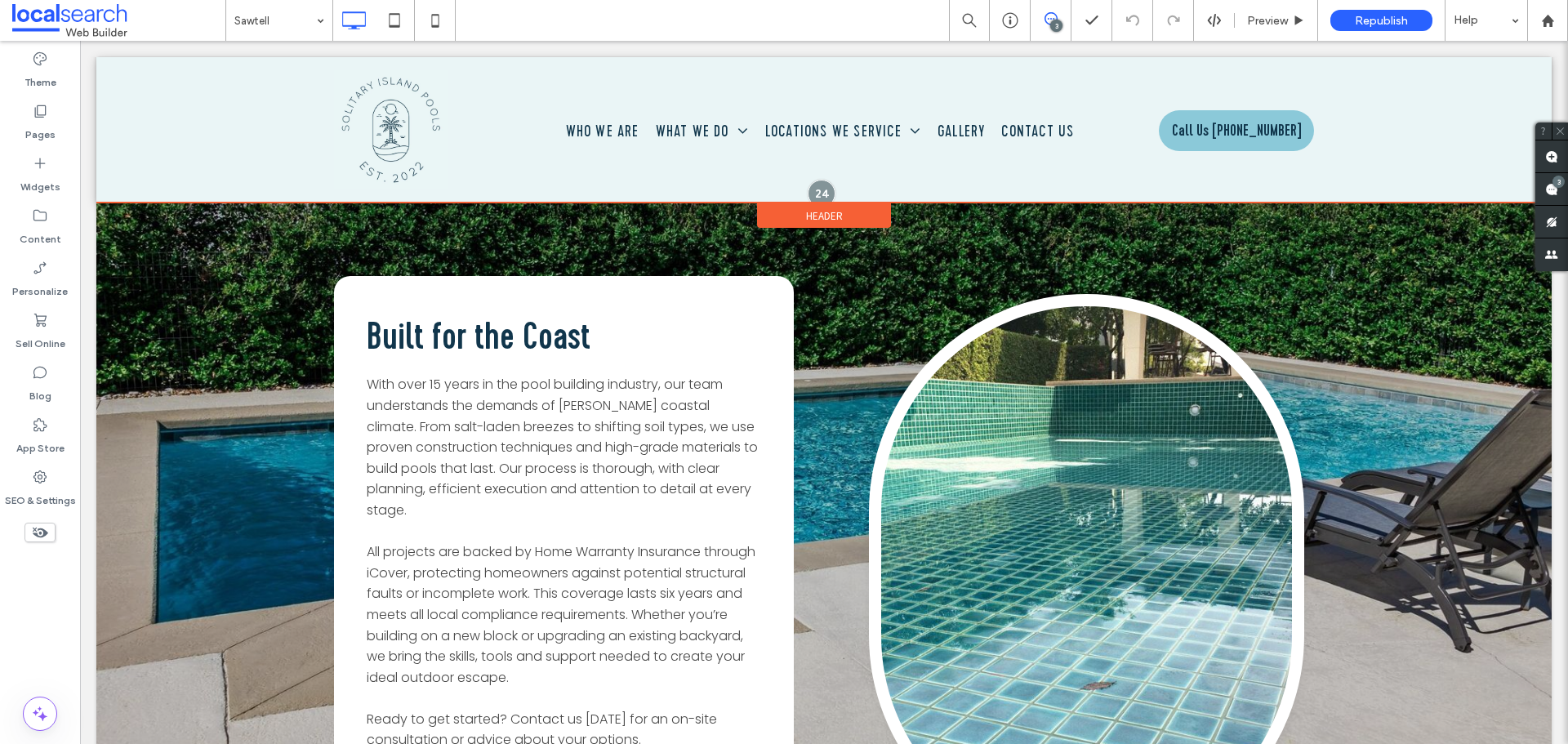
click at [817, 201] on div at bounding box center [823, 130] width 1455 height 146
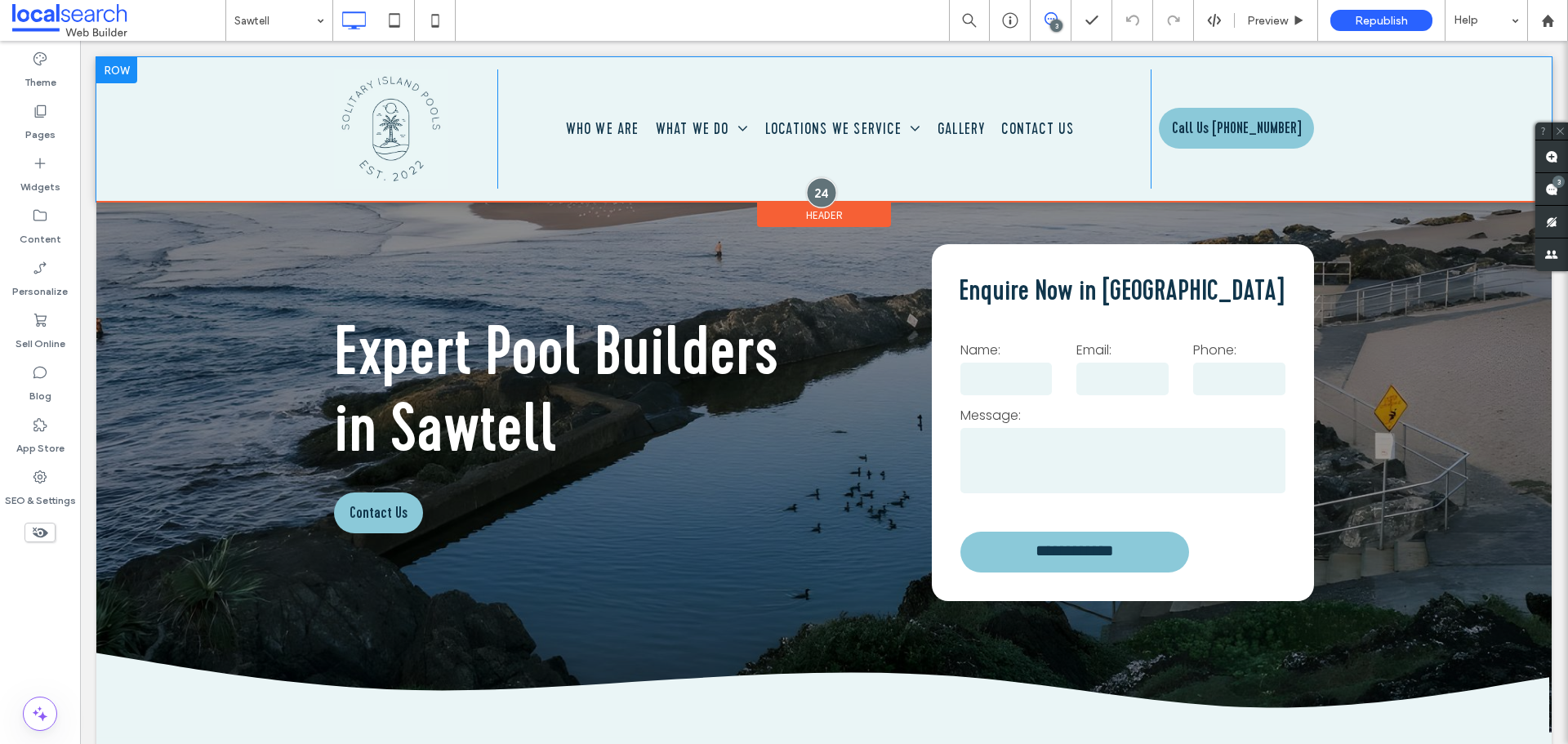
scroll to position [0, 0]
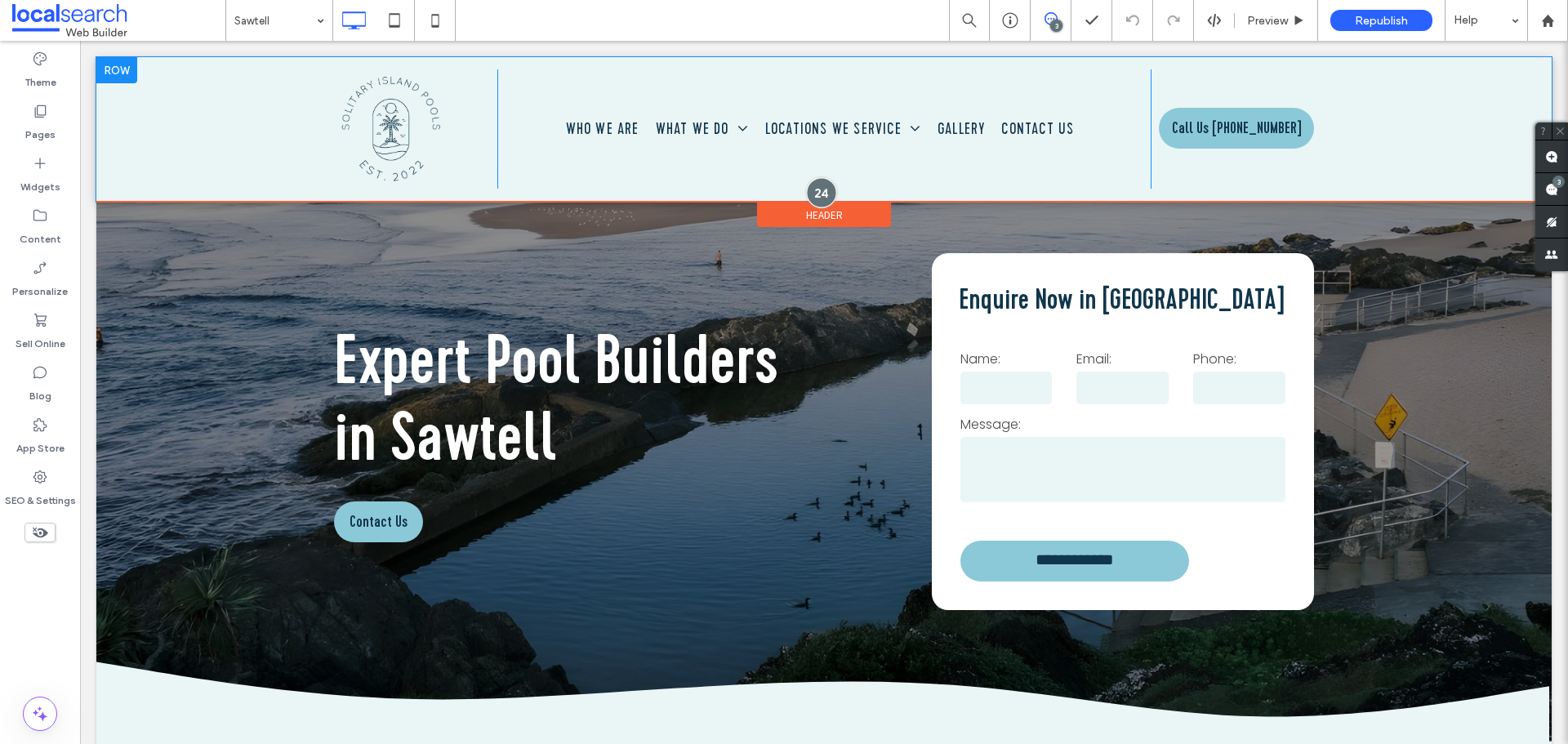
click at [817, 197] on div at bounding box center [822, 192] width 30 height 30
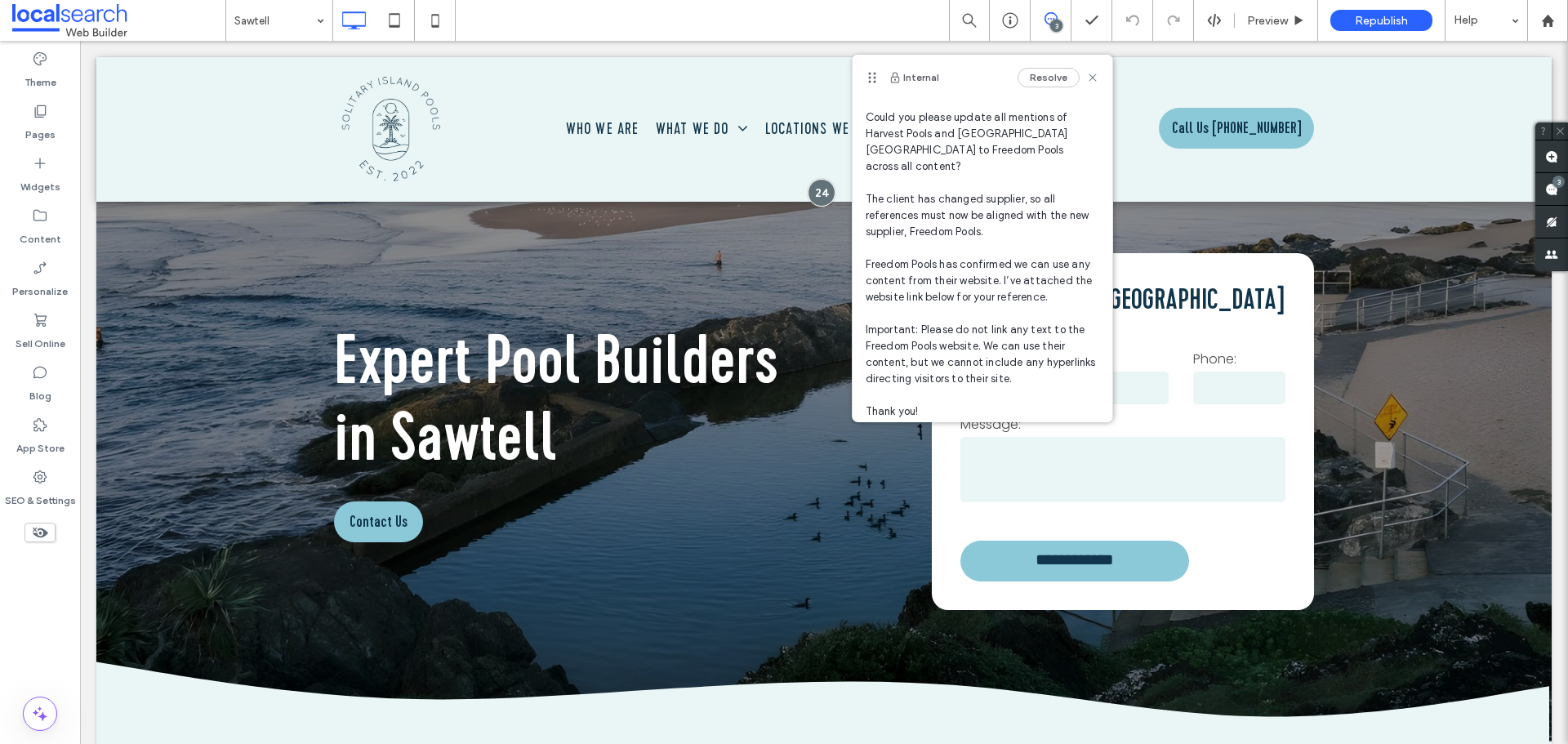
scroll to position [287, 0]
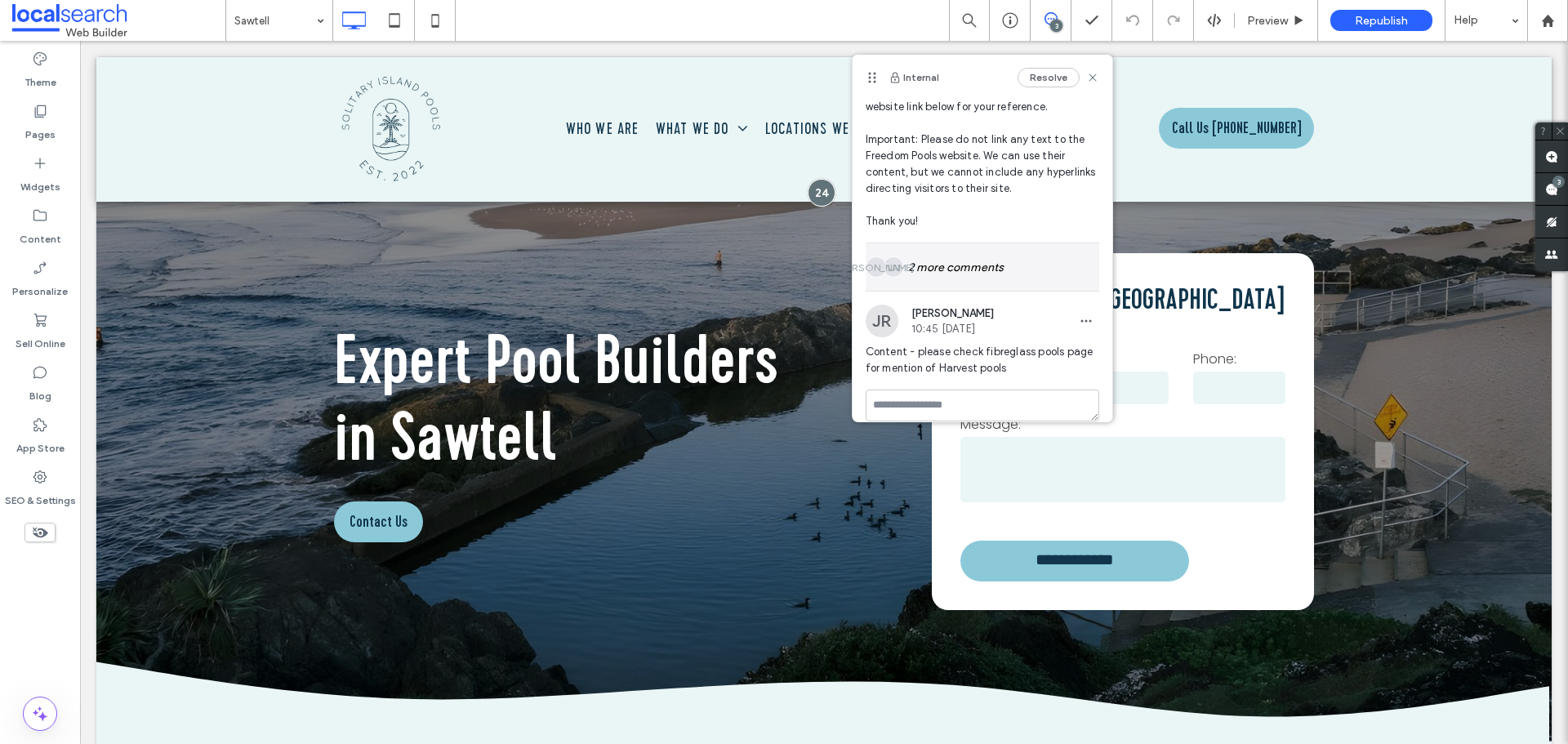
click at [975, 250] on div "LN JA 2 more comments" at bounding box center [982, 267] width 234 height 47
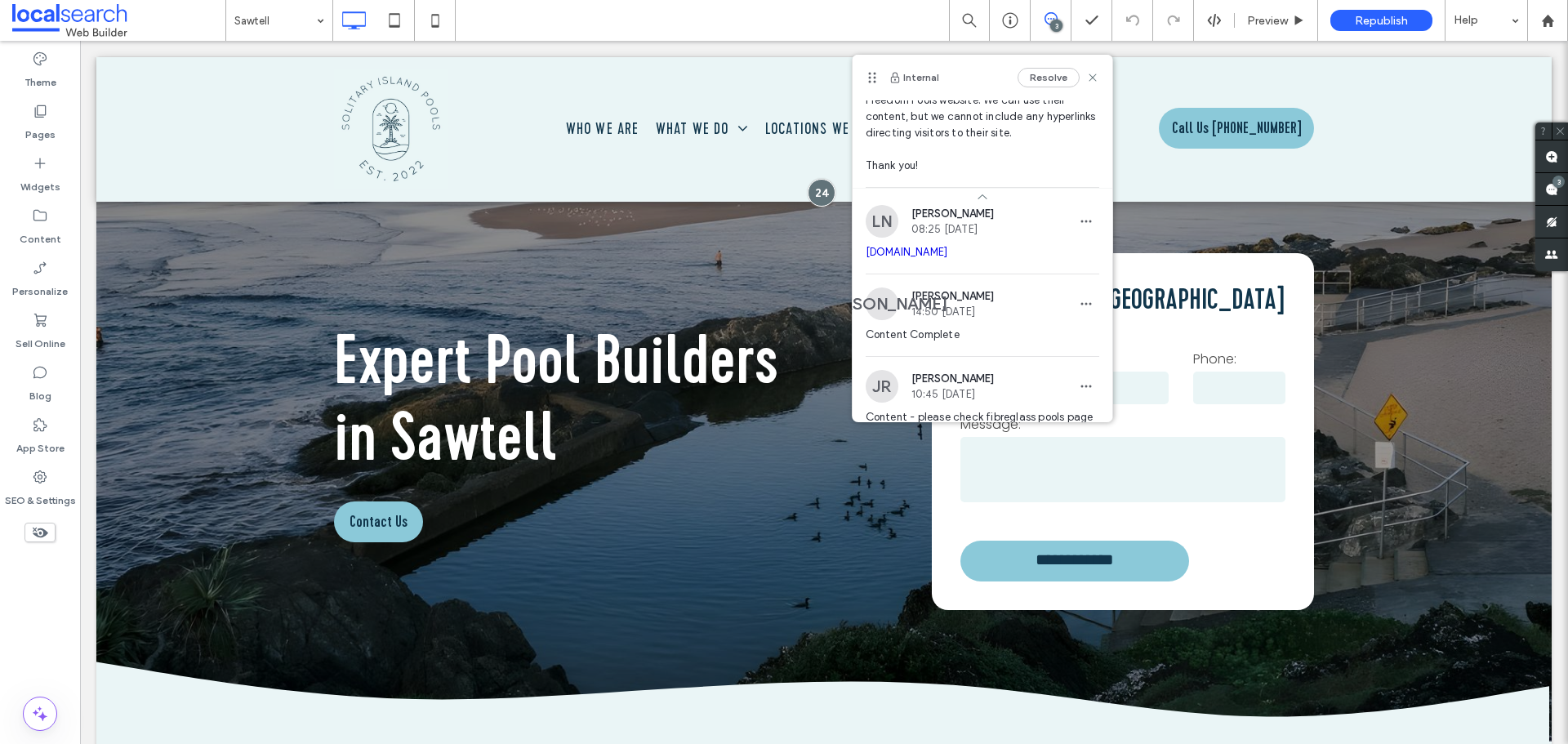
scroll to position [408, 0]
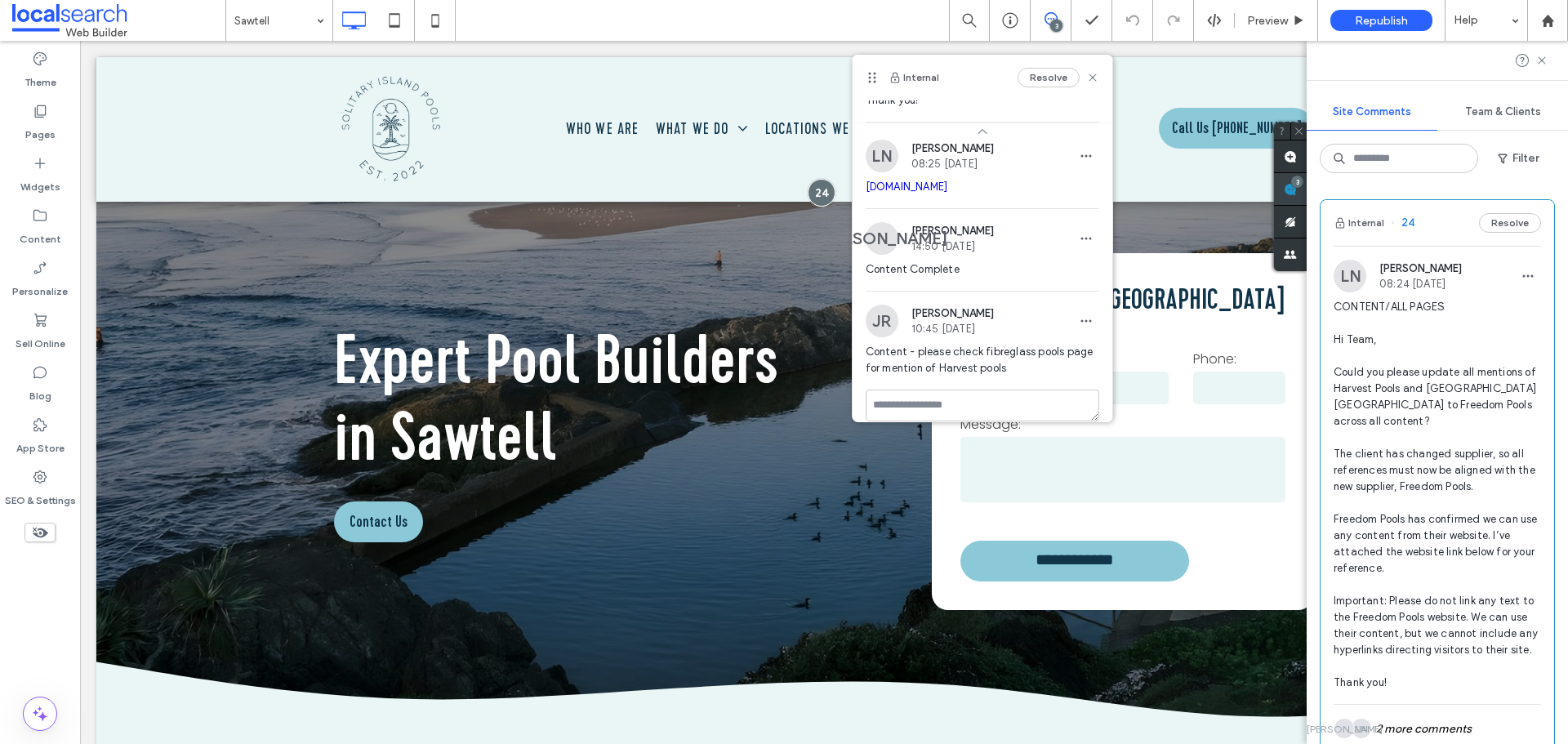
click at [1307, 188] on span at bounding box center [1290, 189] width 33 height 32
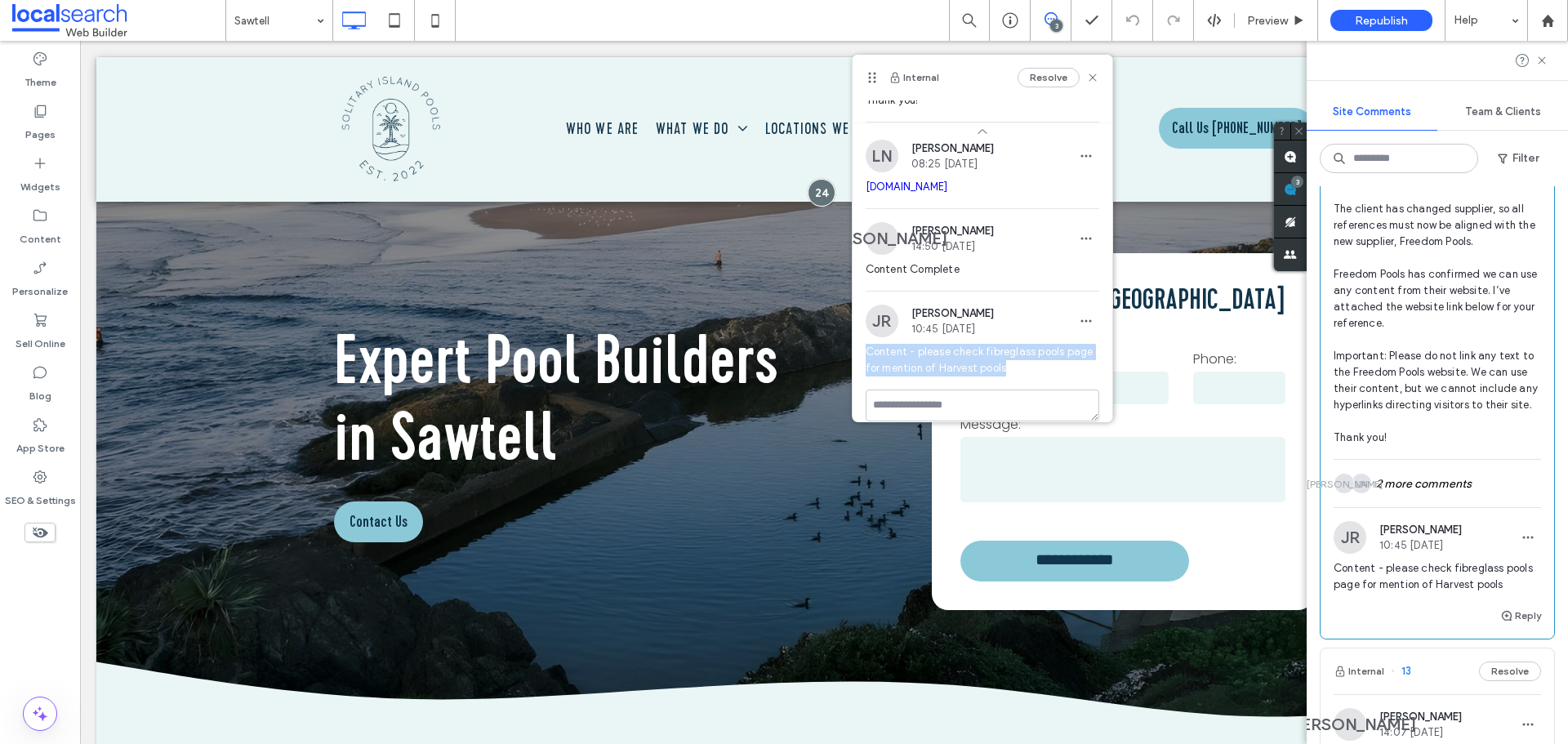
drag, startPoint x: 866, startPoint y: 339, endPoint x: 1054, endPoint y: 357, distance: 188.9
click at [1054, 357] on span "Content - please check fibreglass pools page for mention of Harvest pools" at bounding box center [982, 360] width 234 height 33
click at [1056, 357] on span "Content - please check fibreglass pools page for mention of Harvest pools" at bounding box center [982, 360] width 234 height 33
drag, startPoint x: 1056, startPoint y: 357, endPoint x: 861, endPoint y: 339, distance: 195.8
click at [861, 339] on div "JR Jackson Ryan 10:45 Aug 7 2025 Content - please check fibreglass pools page f…" at bounding box center [982, 347] width 260 height 85
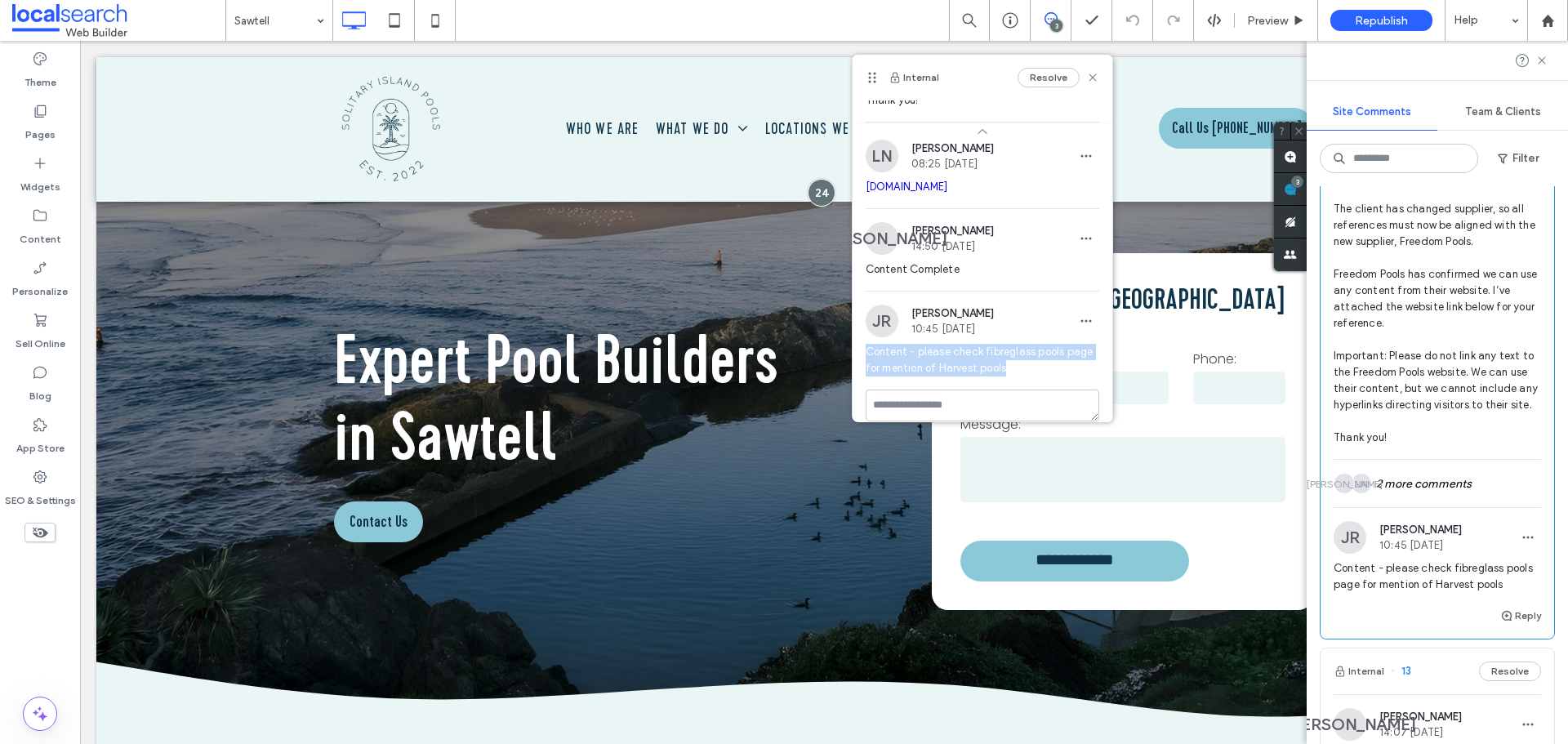
click at [861, 339] on div "JR Jackson Ryan 10:45 Aug 7 2025 Content - please check fibreglass pools page f…" at bounding box center [982, 347] width 260 height 85
click at [1086, 81] on icon at bounding box center [1092, 77] width 13 height 13
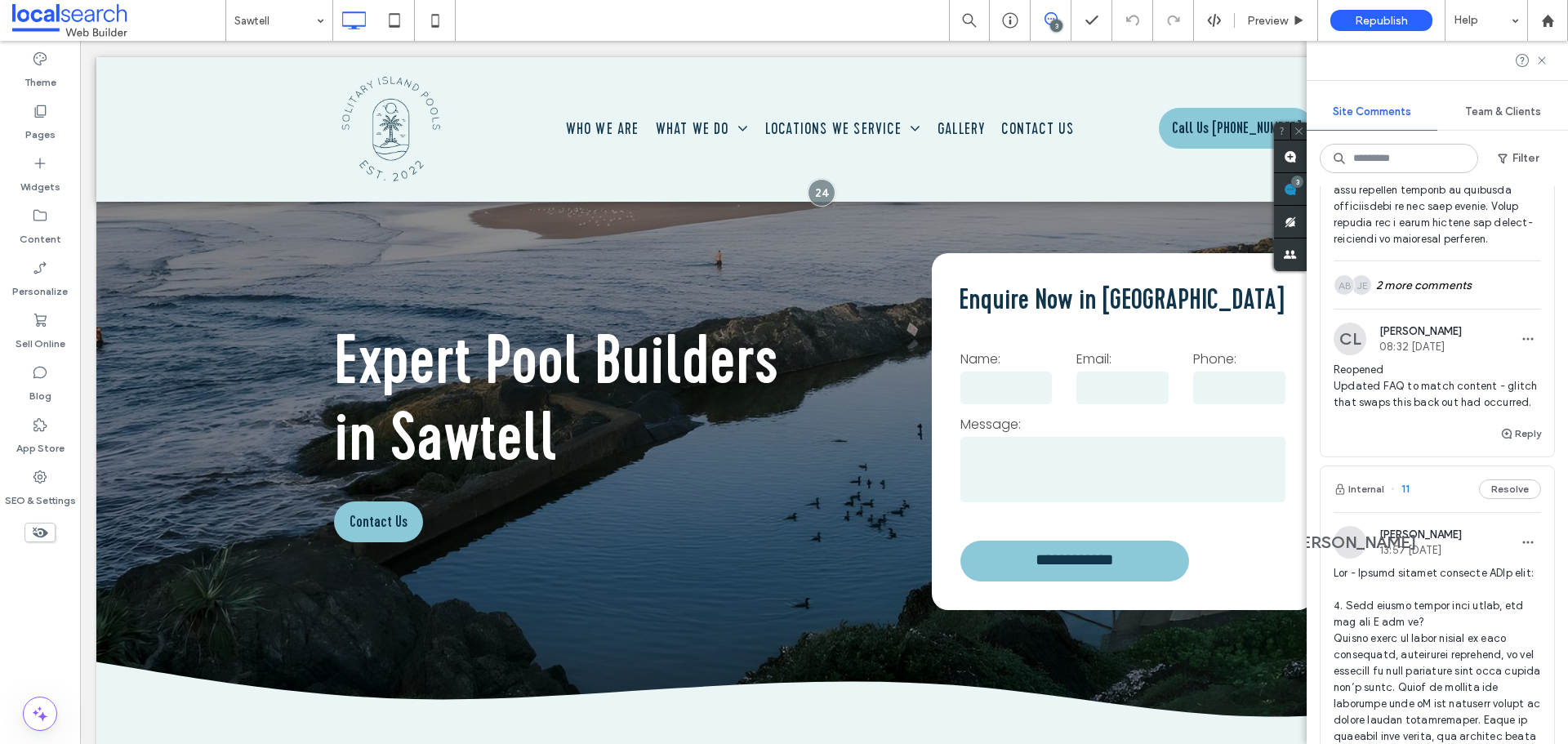
scroll to position [1471, 0]
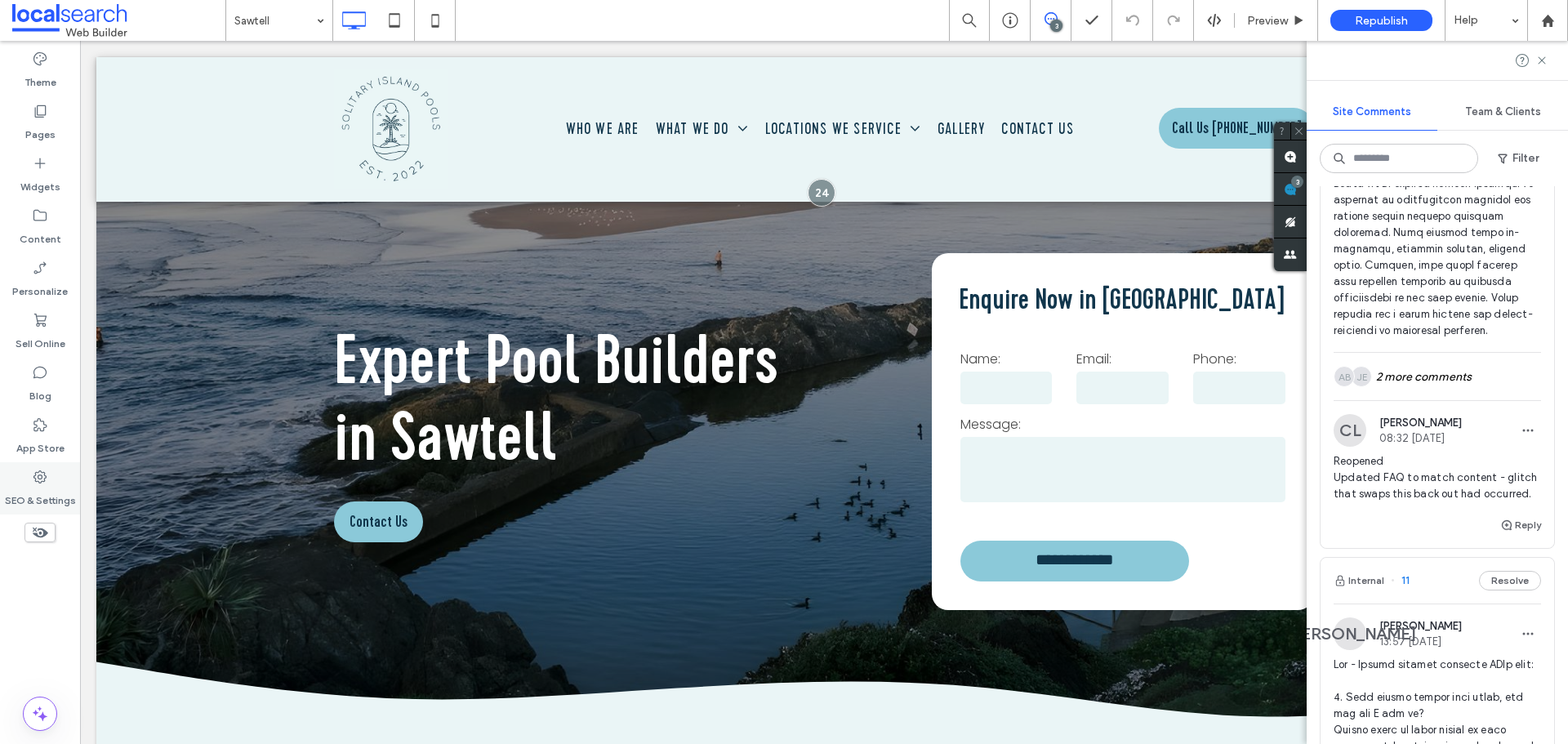
click at [35, 489] on label "SEO & Settings" at bounding box center [40, 496] width 71 height 23
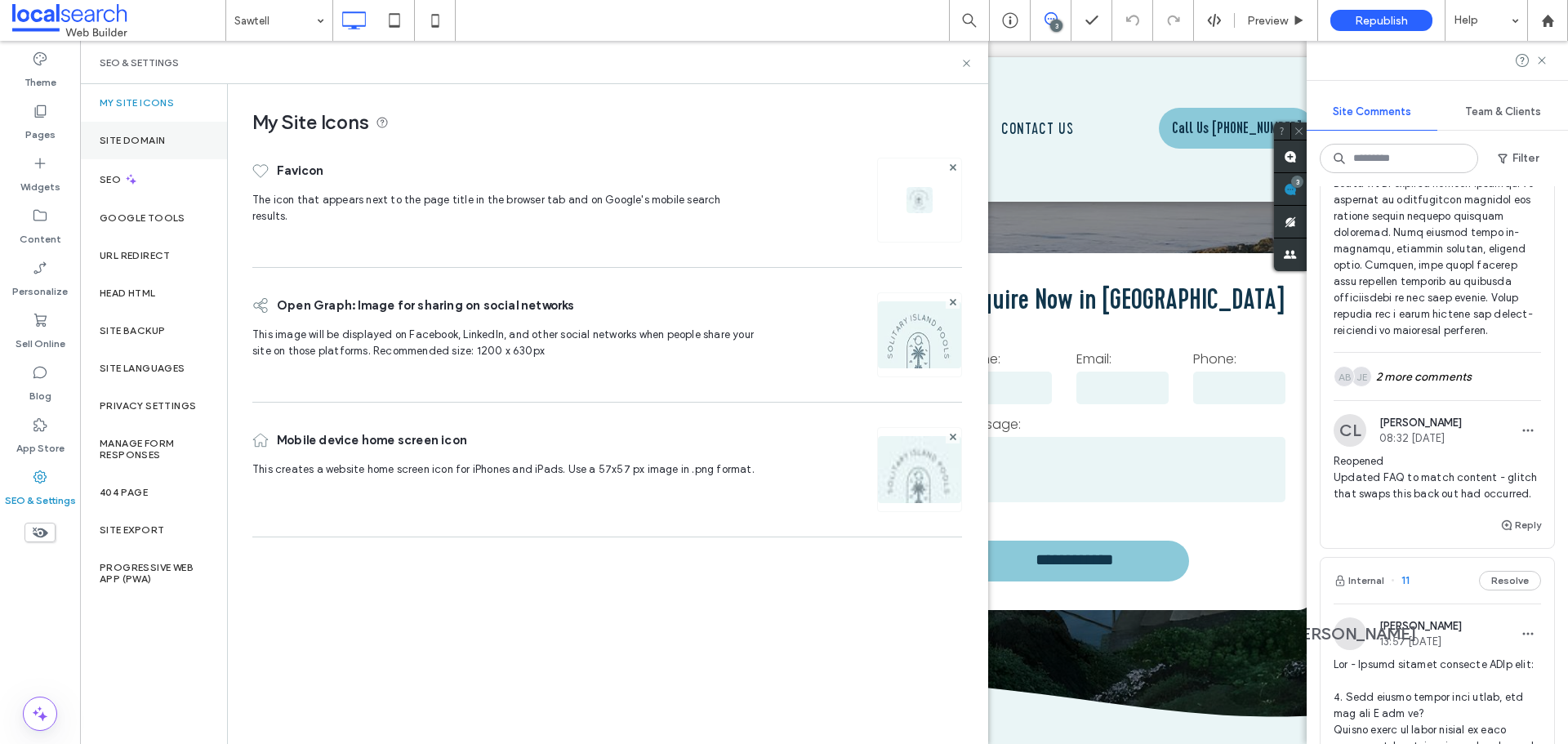
click at [140, 143] on label "Site Domain" at bounding box center [132, 140] width 65 height 11
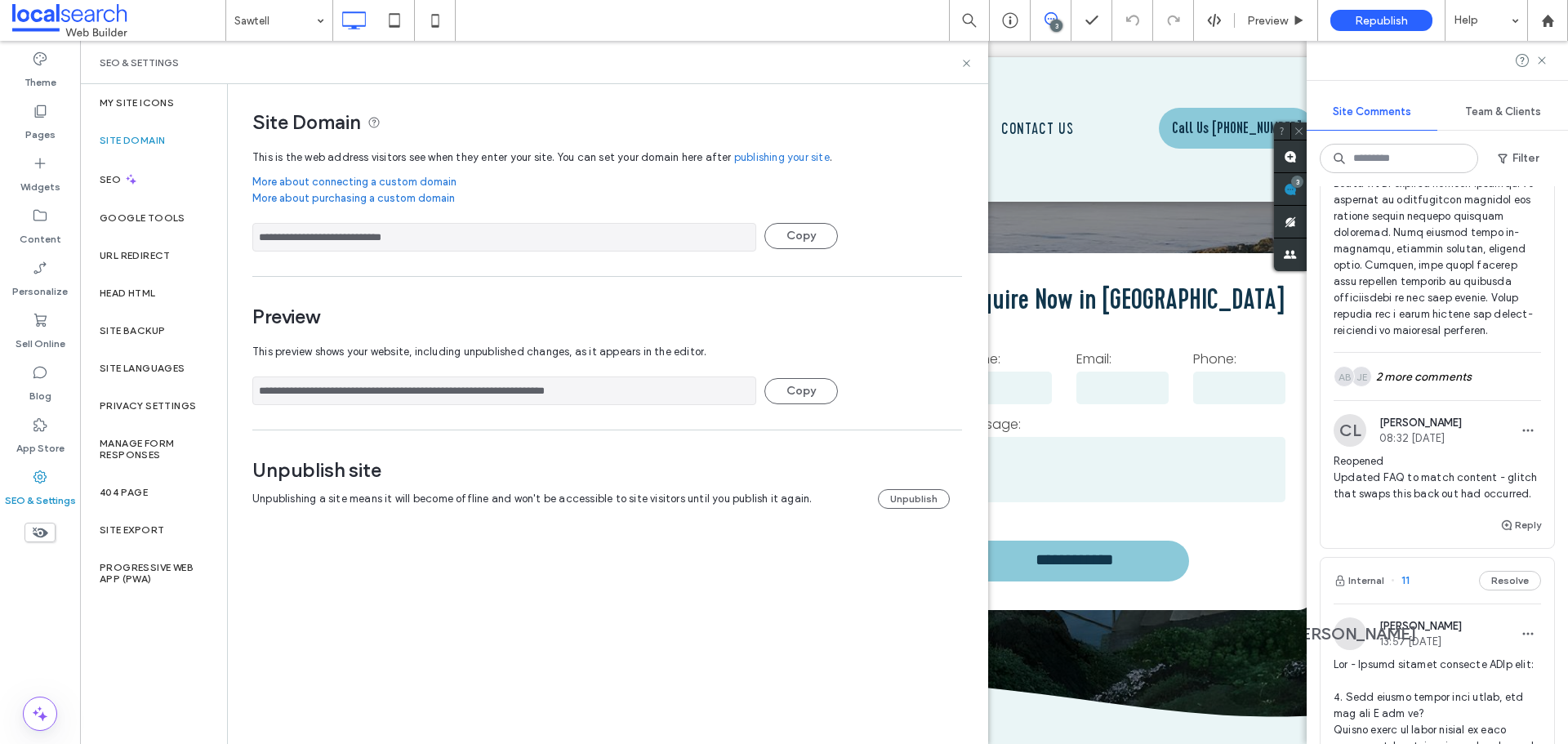
click at [577, 389] on input "**********" at bounding box center [505, 390] width 504 height 28
click at [965, 65] on use at bounding box center [967, 63] width 7 height 7
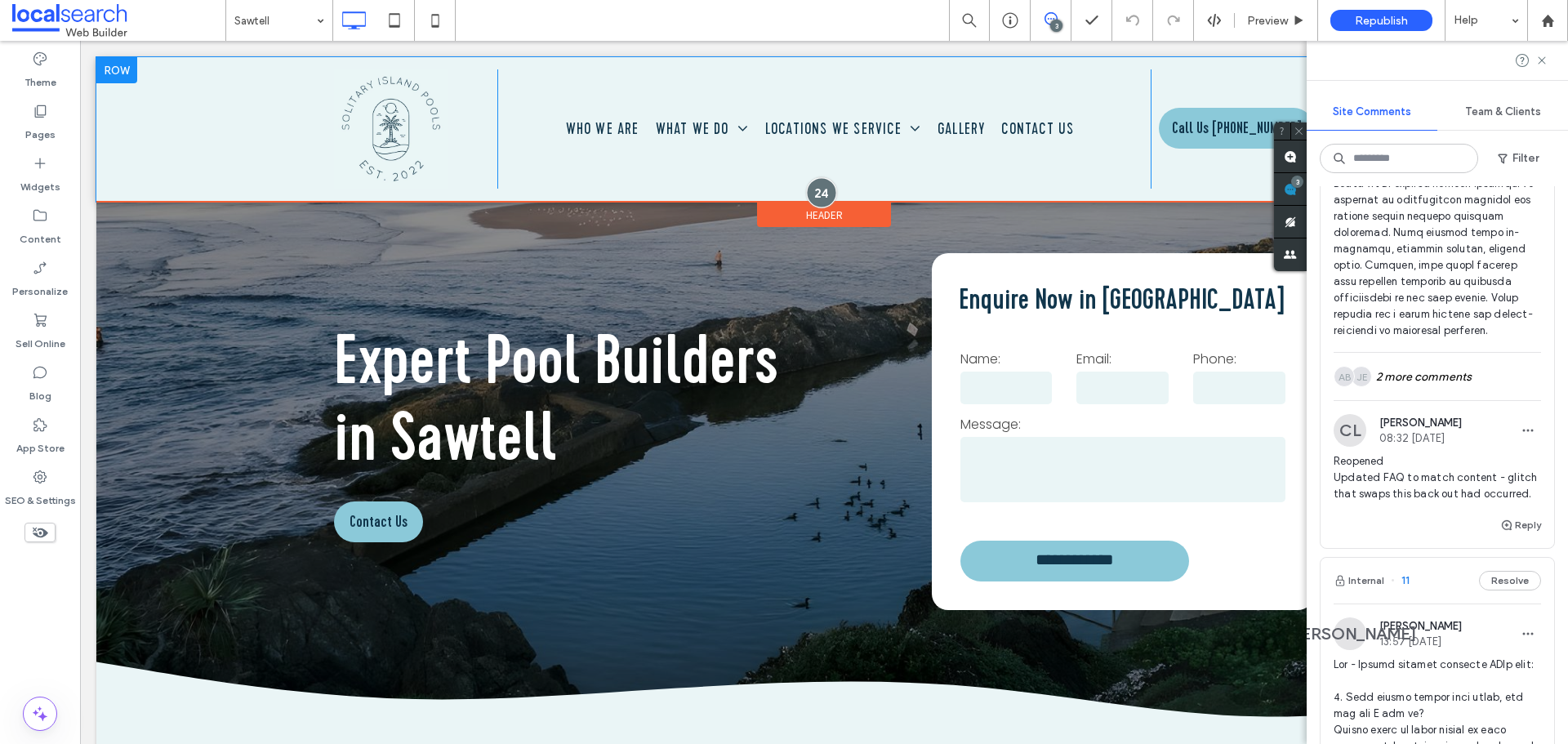
click at [810, 188] on div at bounding box center [822, 192] width 30 height 30
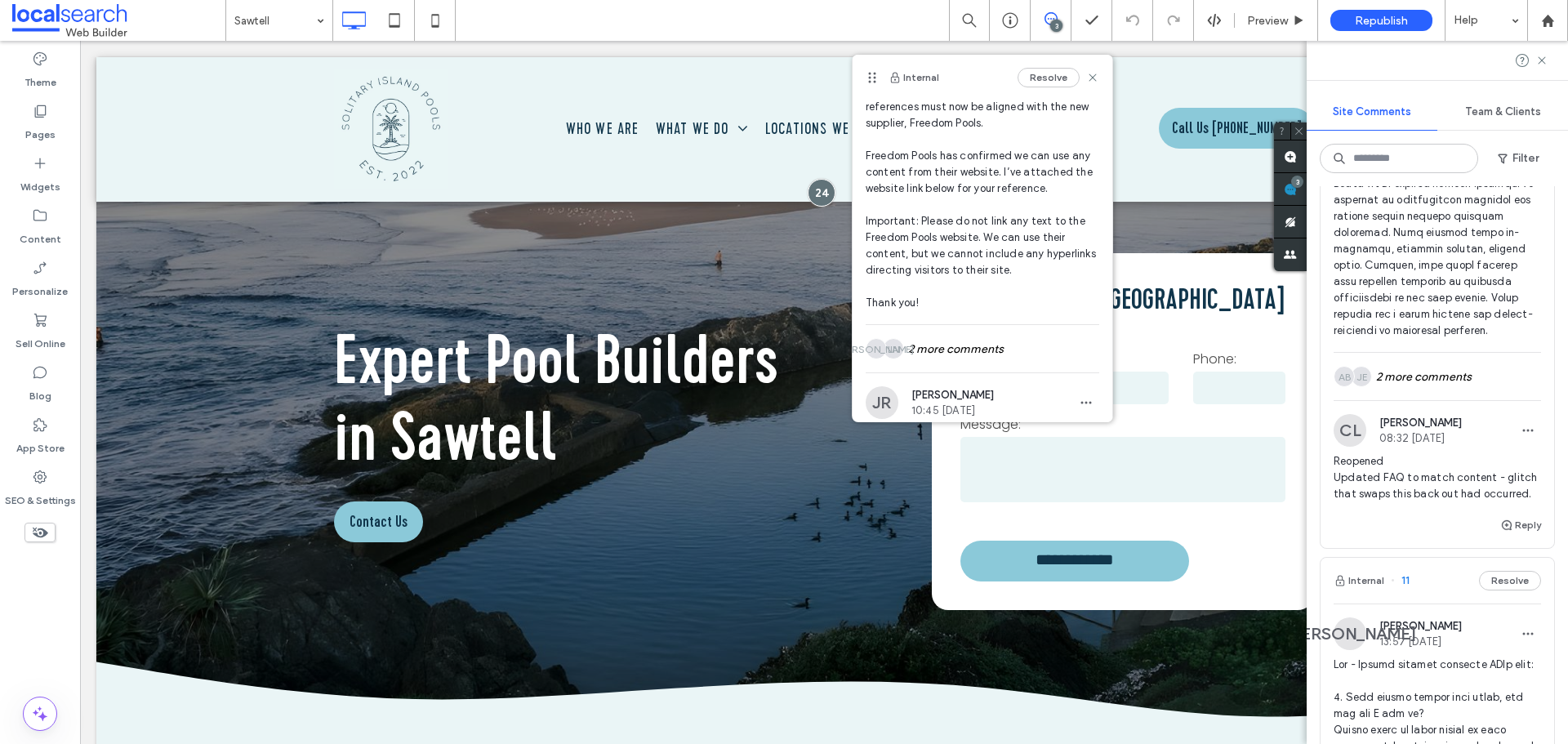
scroll to position [287, 0]
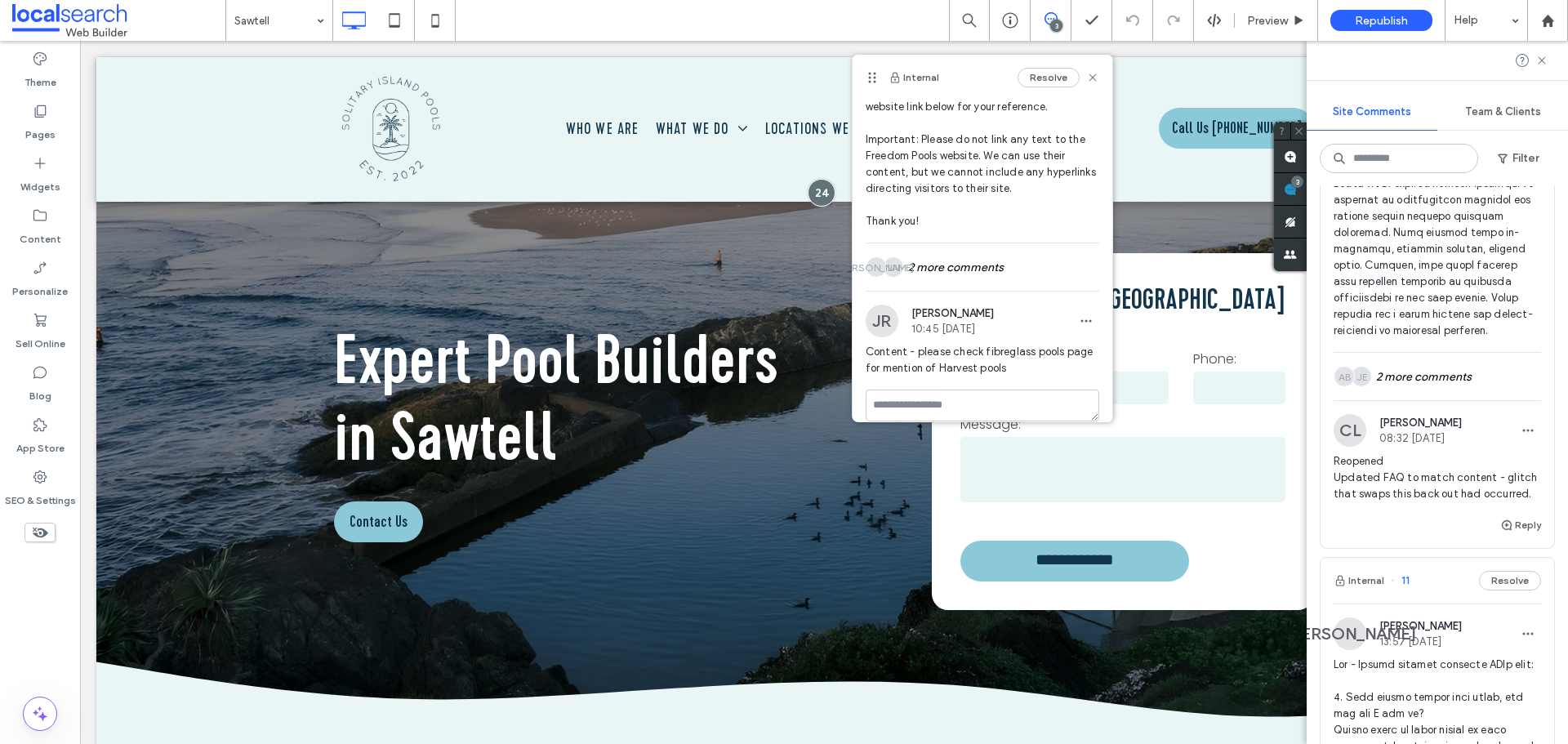
click at [957, 344] on span "Content - please check fibreglass pools page for mention of Harvest pools" at bounding box center [982, 360] width 234 height 33
click at [1554, 24] on icon at bounding box center [1548, 21] width 14 height 14
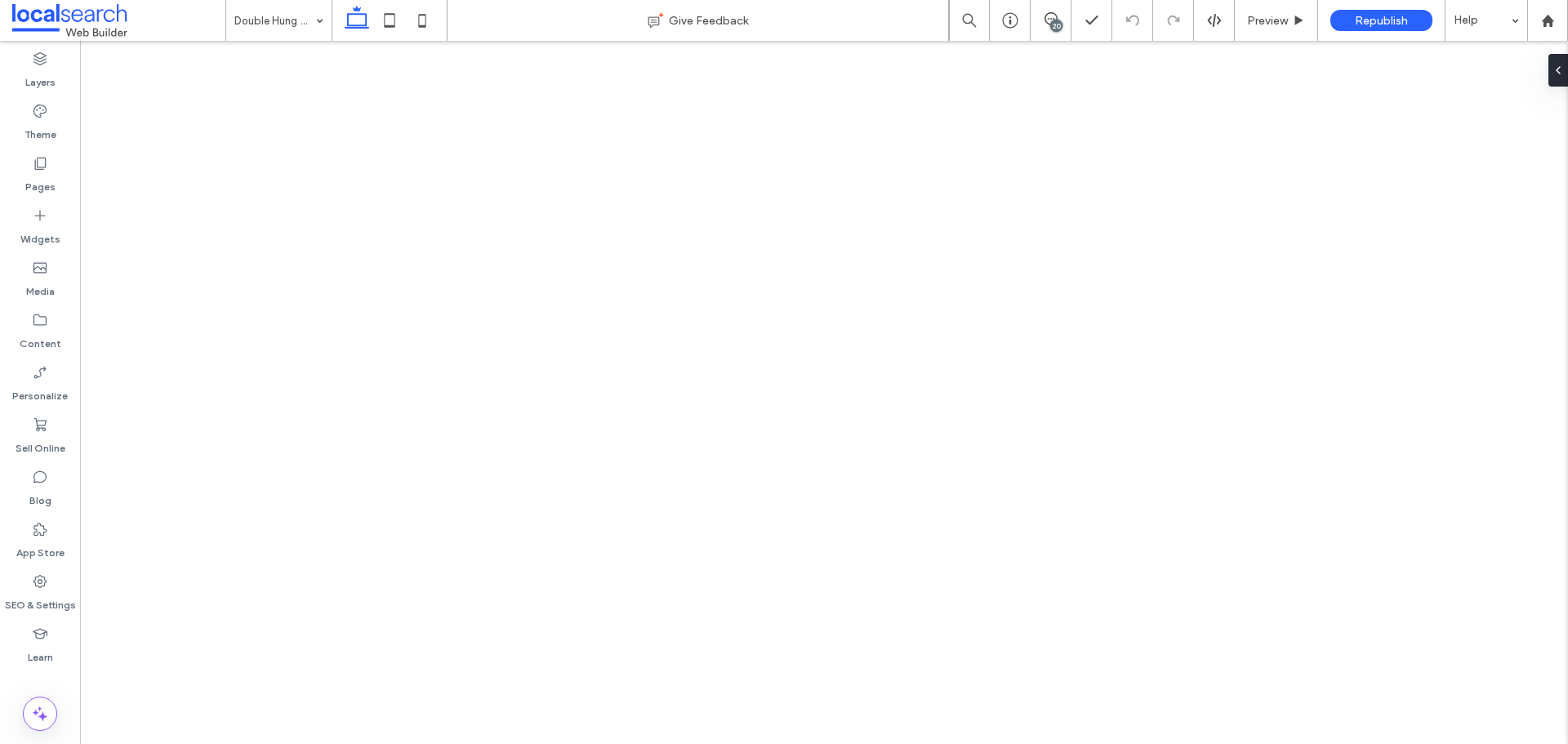
click at [1052, 24] on div "20" at bounding box center [1056, 26] width 12 height 12
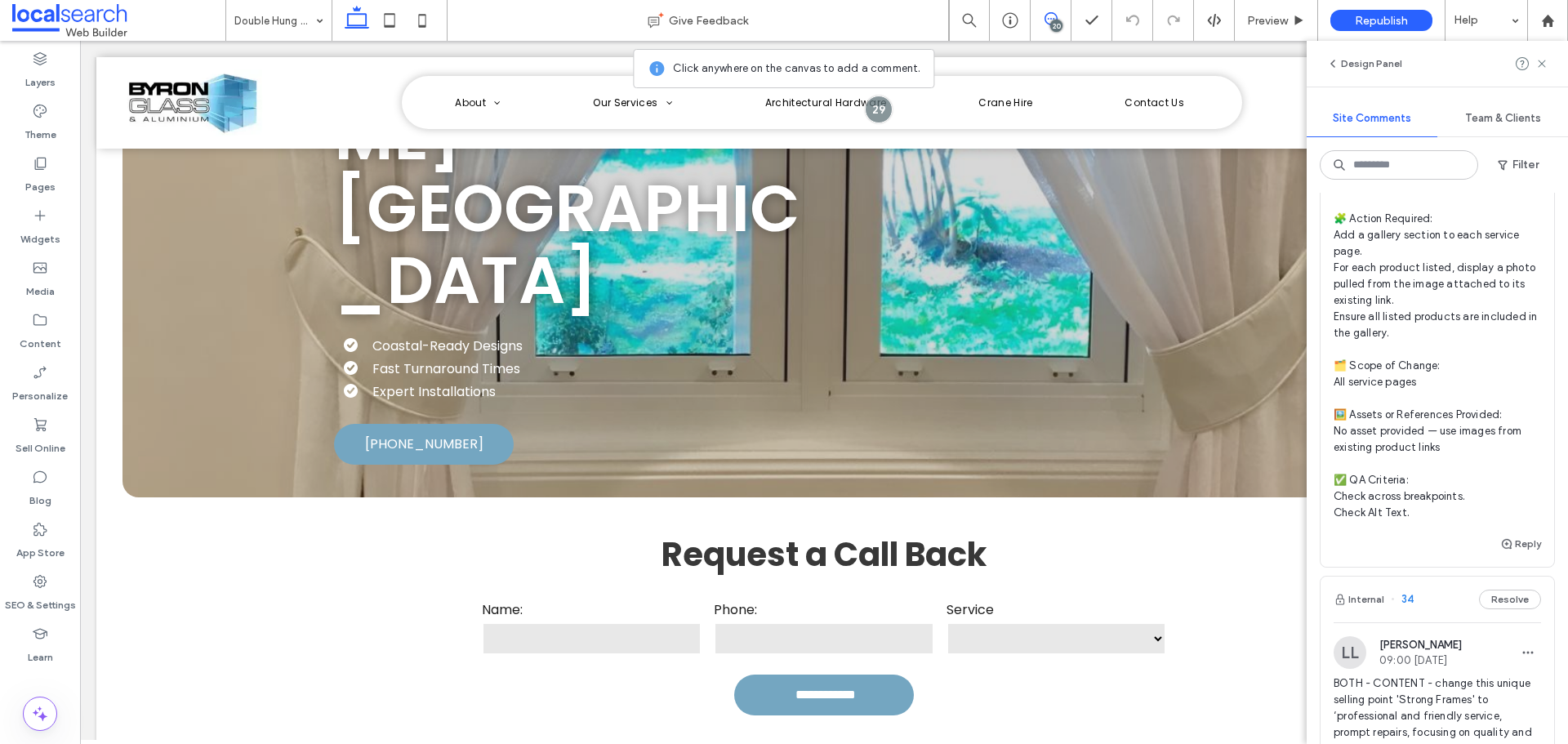
scroll to position [2205, 0]
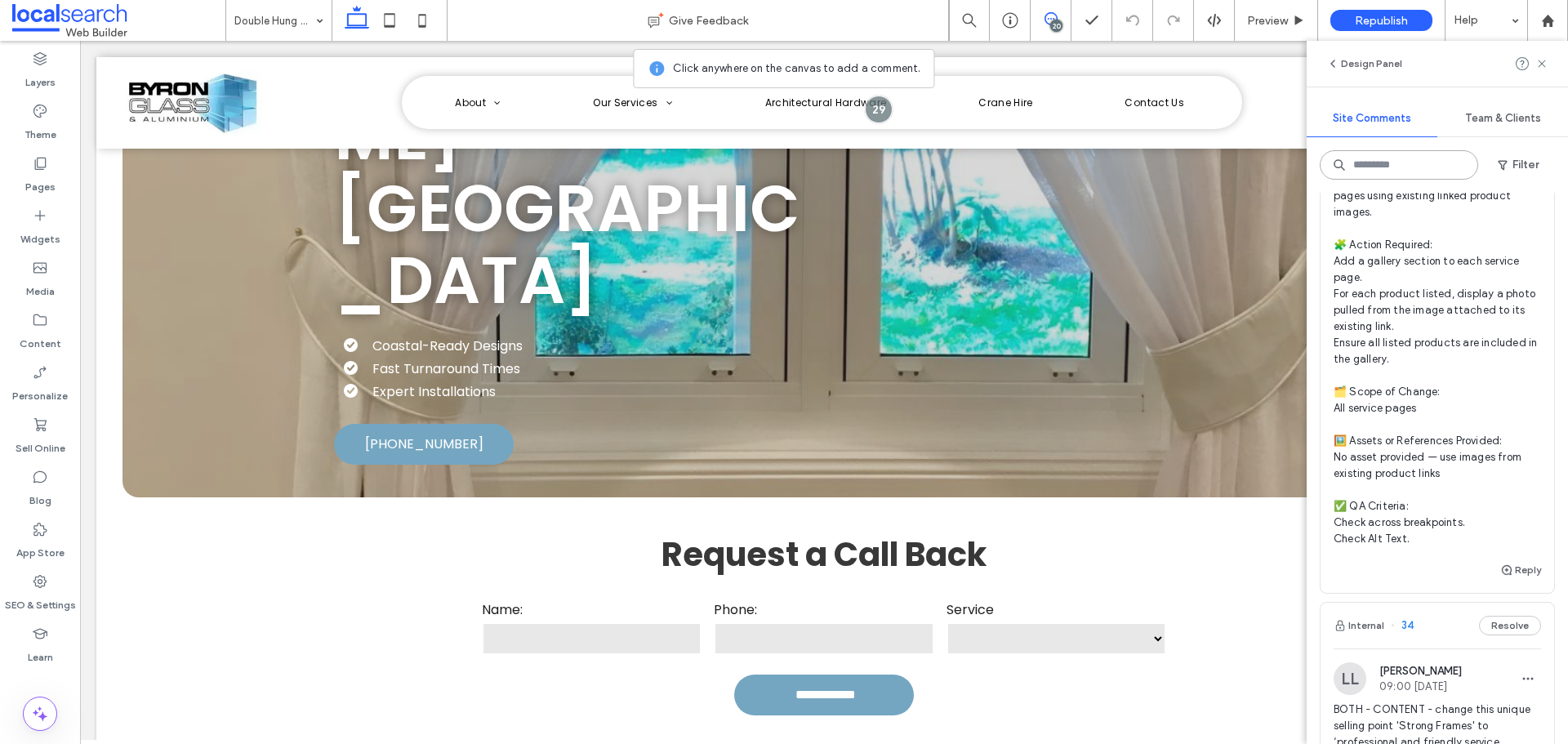
click at [1409, 165] on input at bounding box center [1398, 165] width 159 height 29
type input "**"
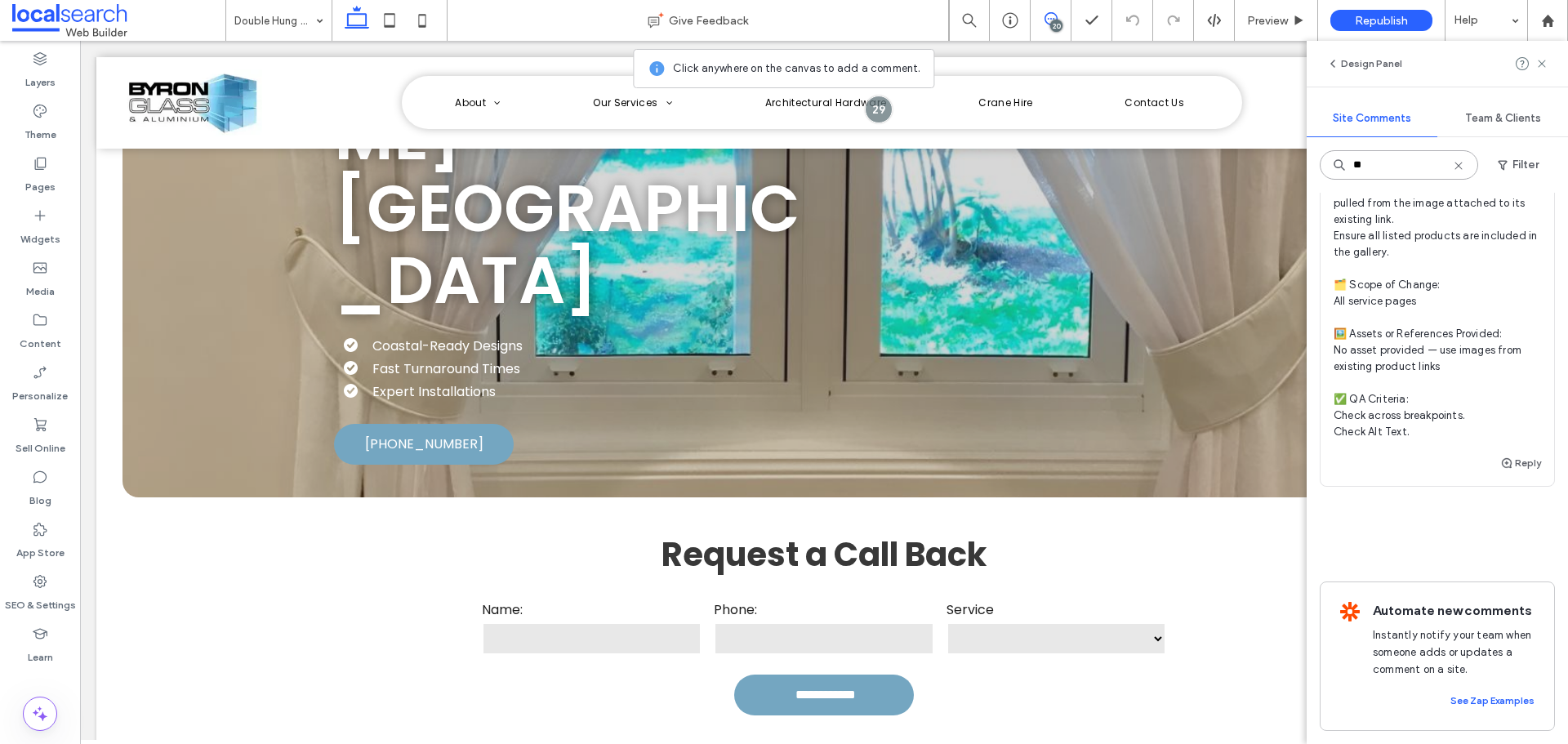
scroll to position [697, 0]
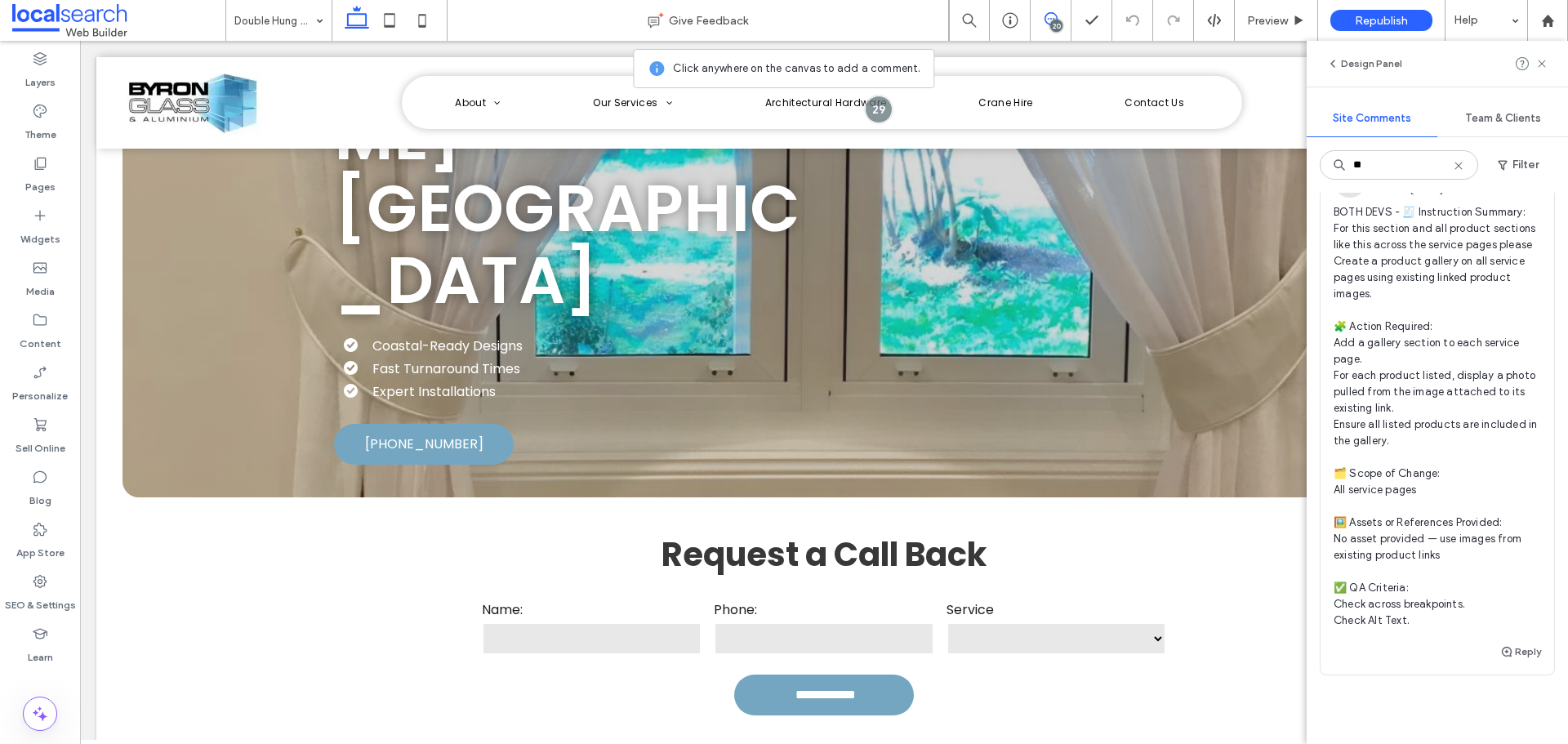
click at [1398, 346] on span "BOTH DEVS - 🧾 Instruction Summary: For this section and all product sections li…" at bounding box center [1437, 417] width 207 height 425
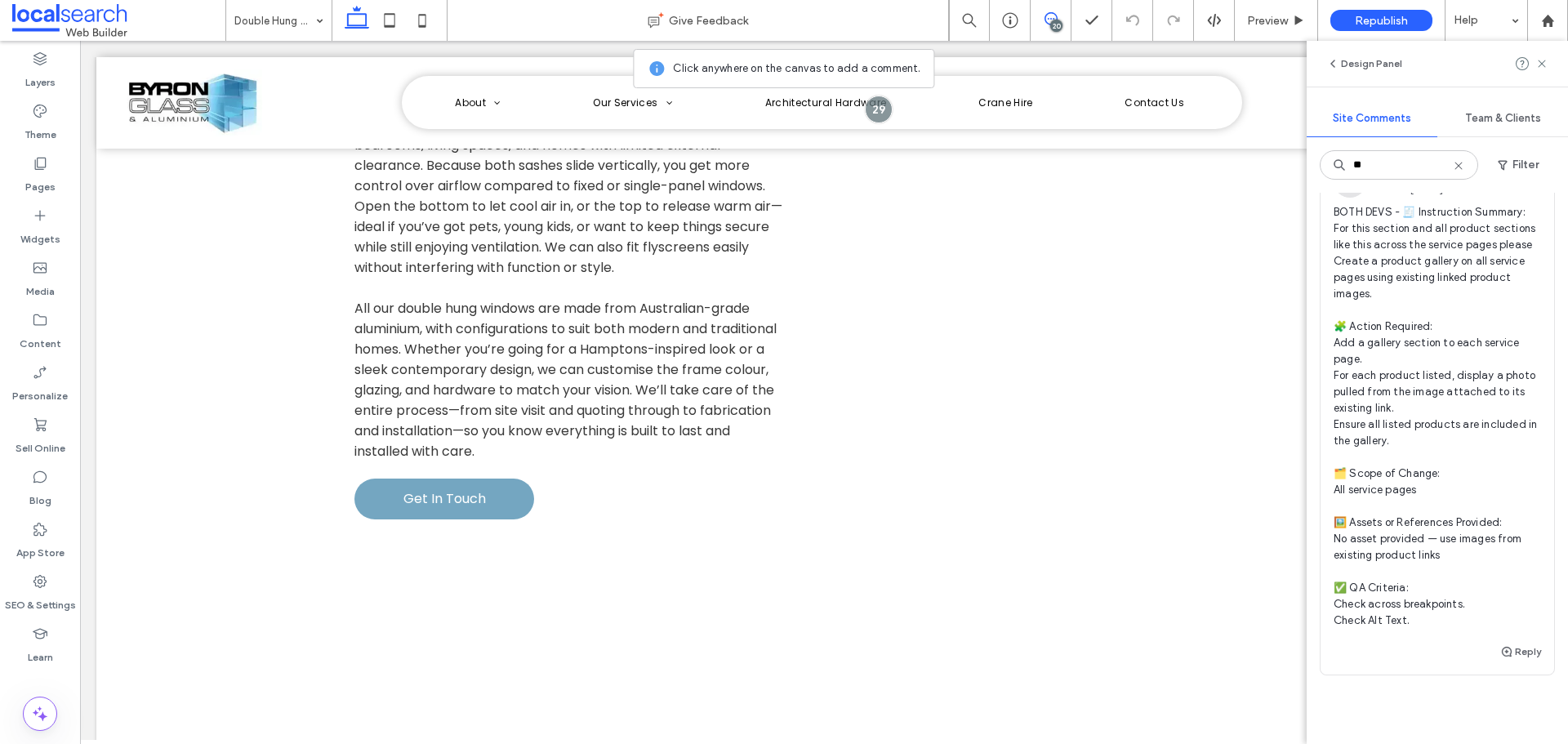
scroll to position [2189, 0]
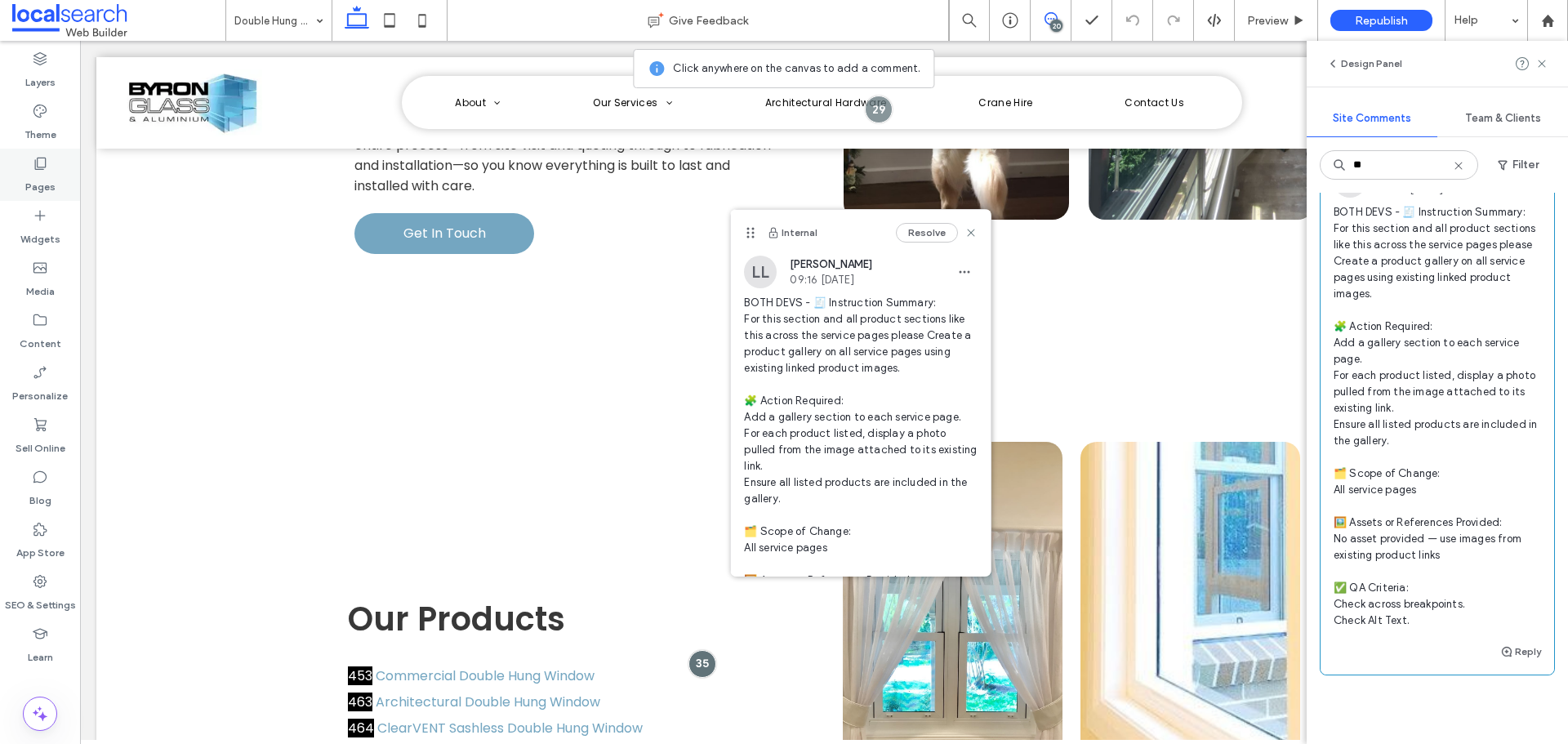
click at [37, 185] on label "Pages" at bounding box center [40, 183] width 30 height 23
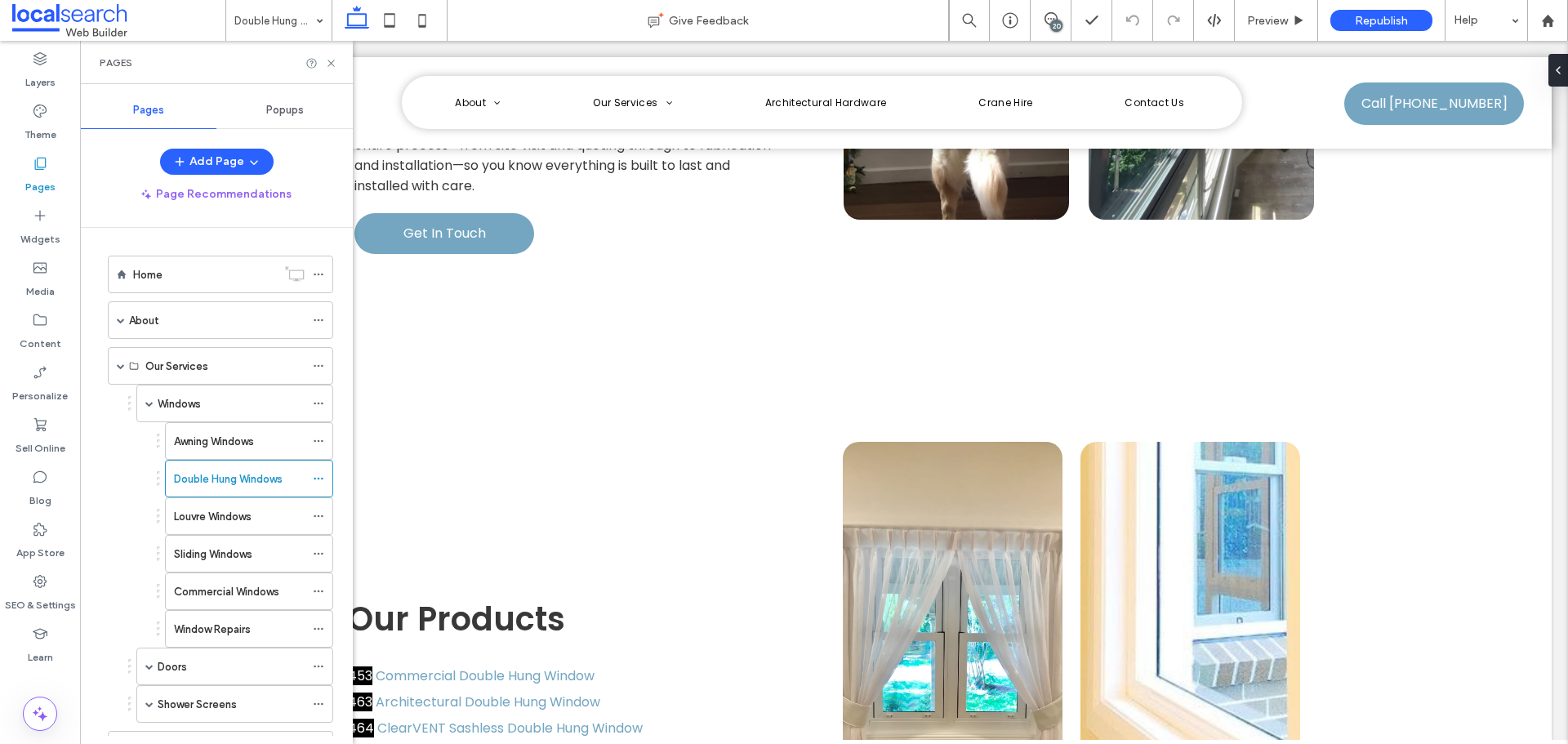
scroll to position [0, 0]
click at [646, 595] on h3 "Our Products" at bounding box center [577, 619] width 458 height 49
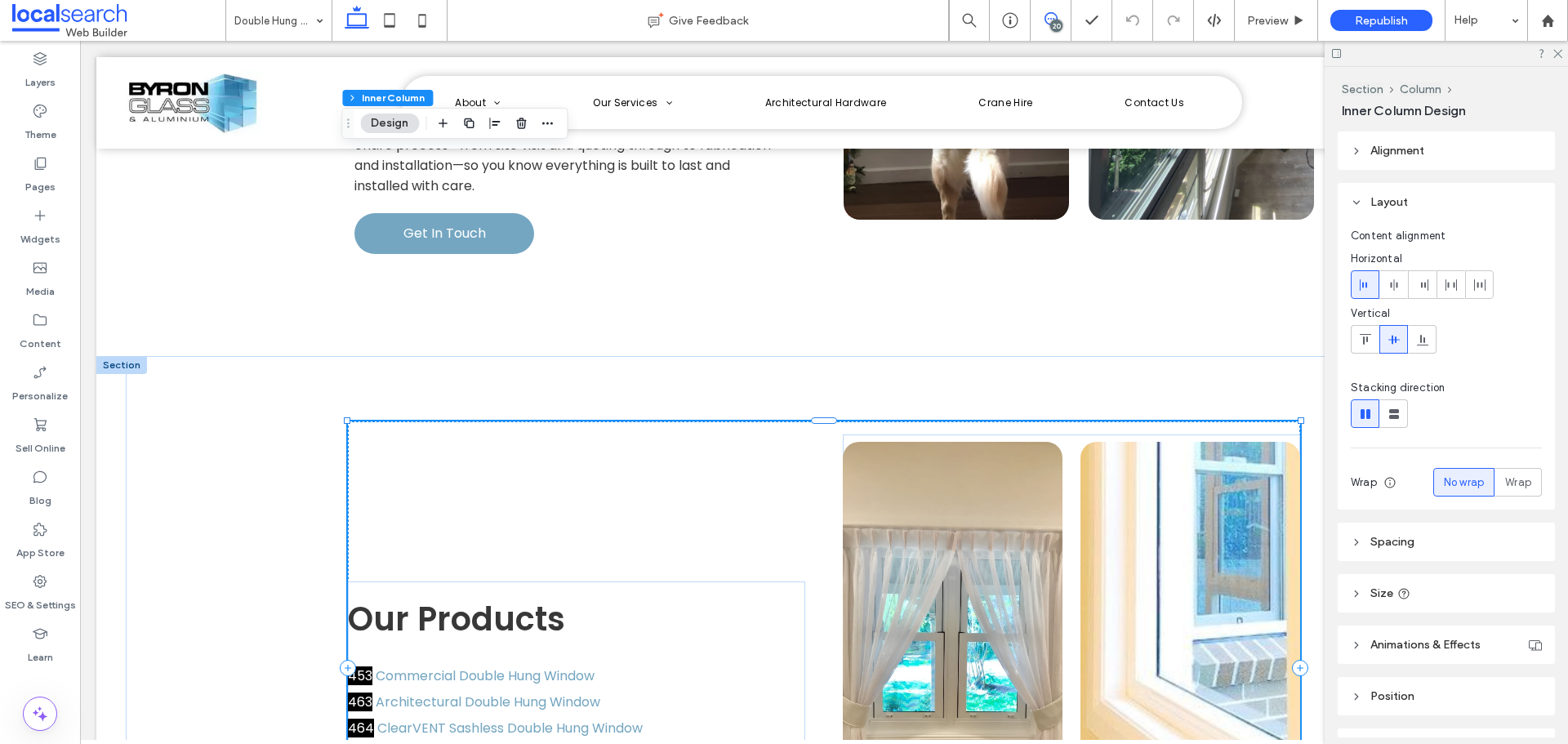
click at [1038, 18] on span at bounding box center [1050, 18] width 40 height 13
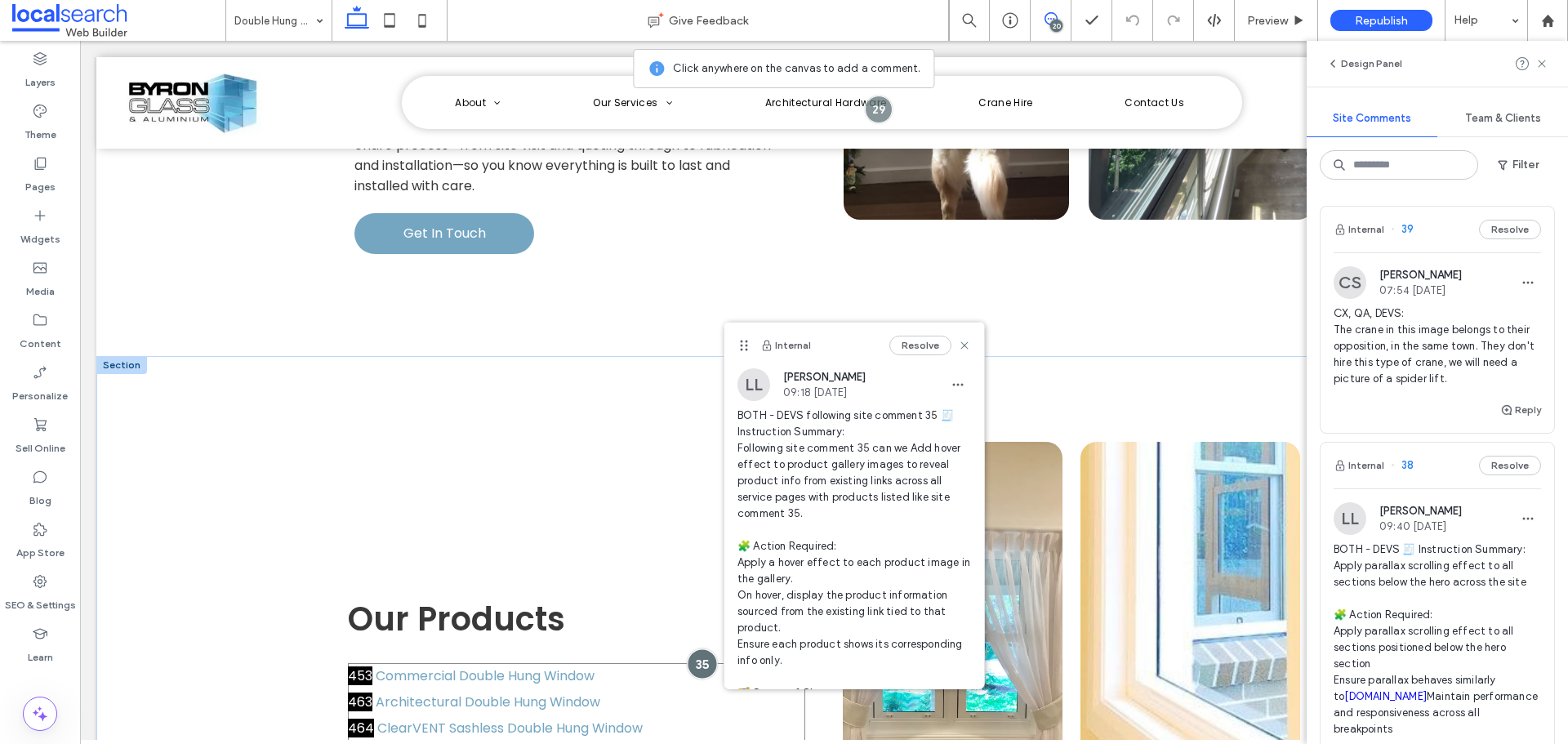
click at [689, 649] on div at bounding box center [702, 663] width 30 height 30
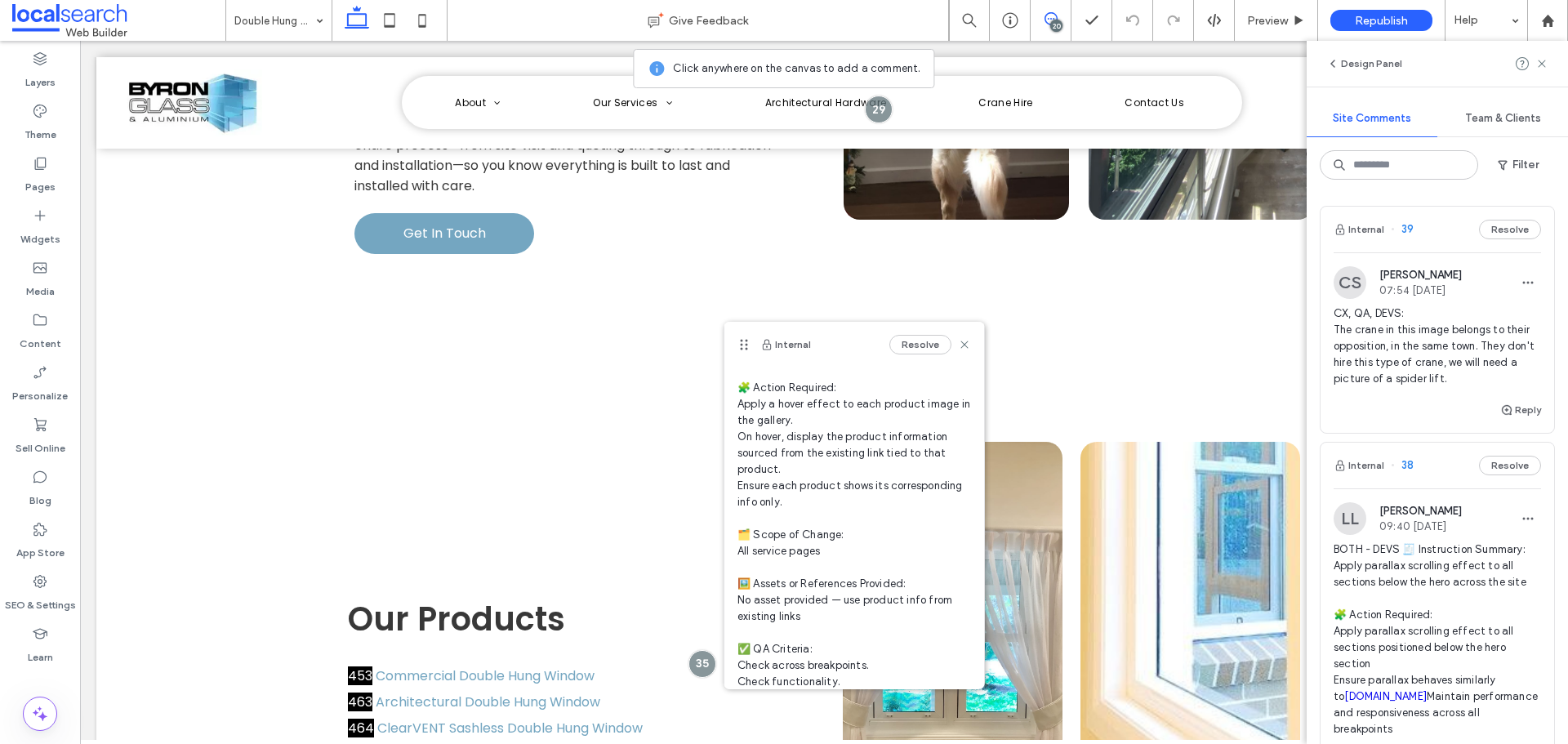
scroll to position [164, 0]
click at [44, 177] on label "Pages" at bounding box center [40, 183] width 30 height 23
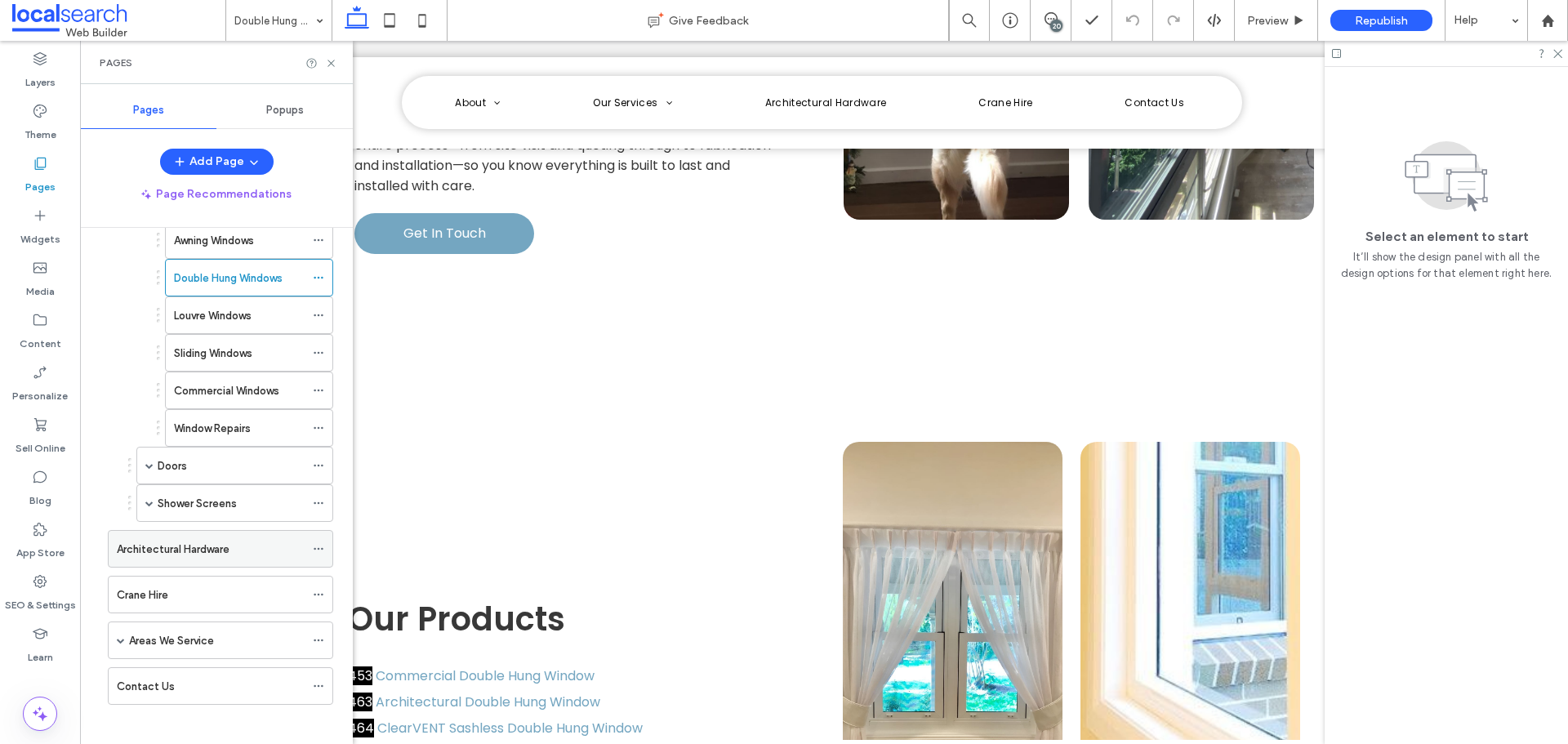
scroll to position [211, 0]
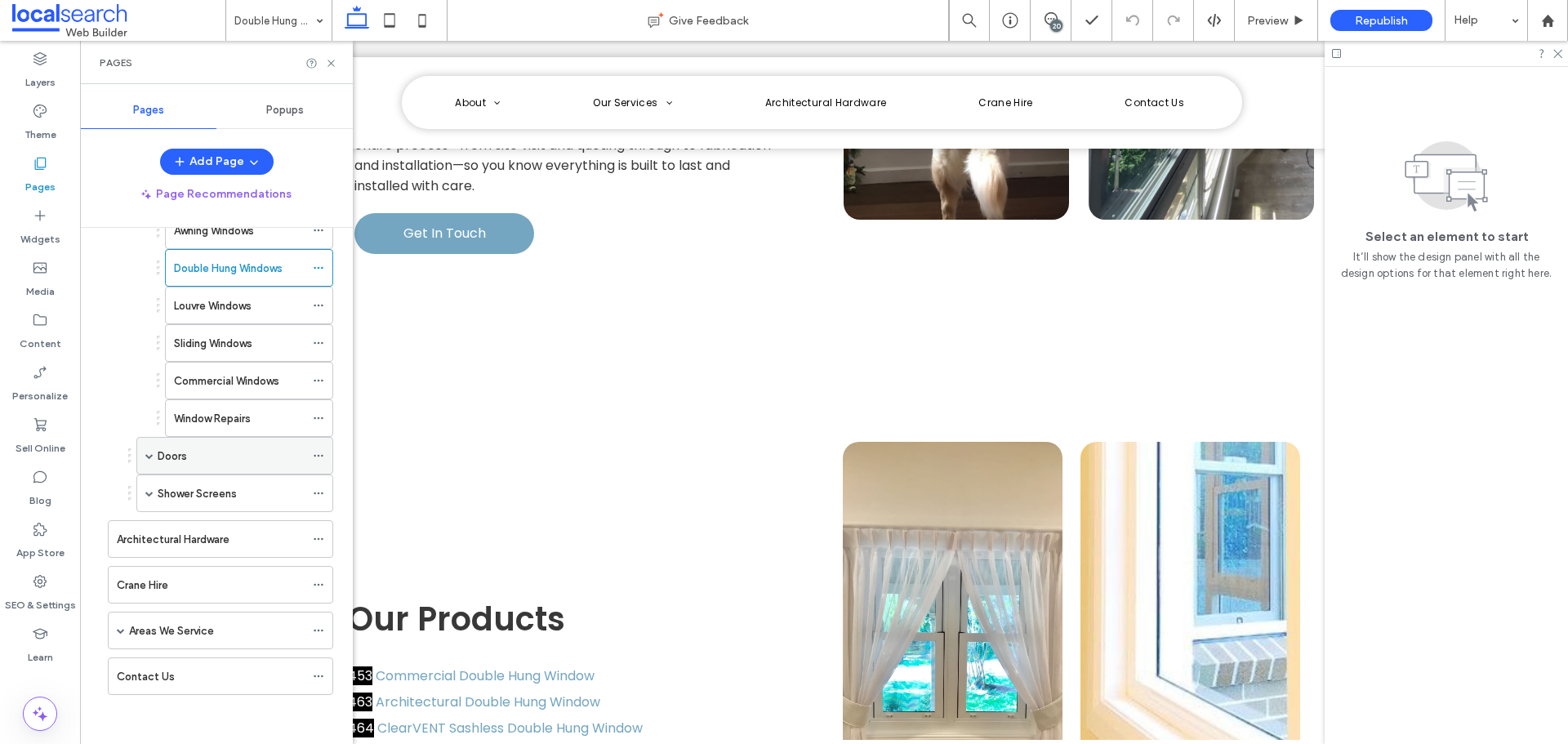
click at [147, 459] on span at bounding box center [150, 456] width 9 height 9
click at [148, 491] on span at bounding box center [150, 494] width 9 height 9
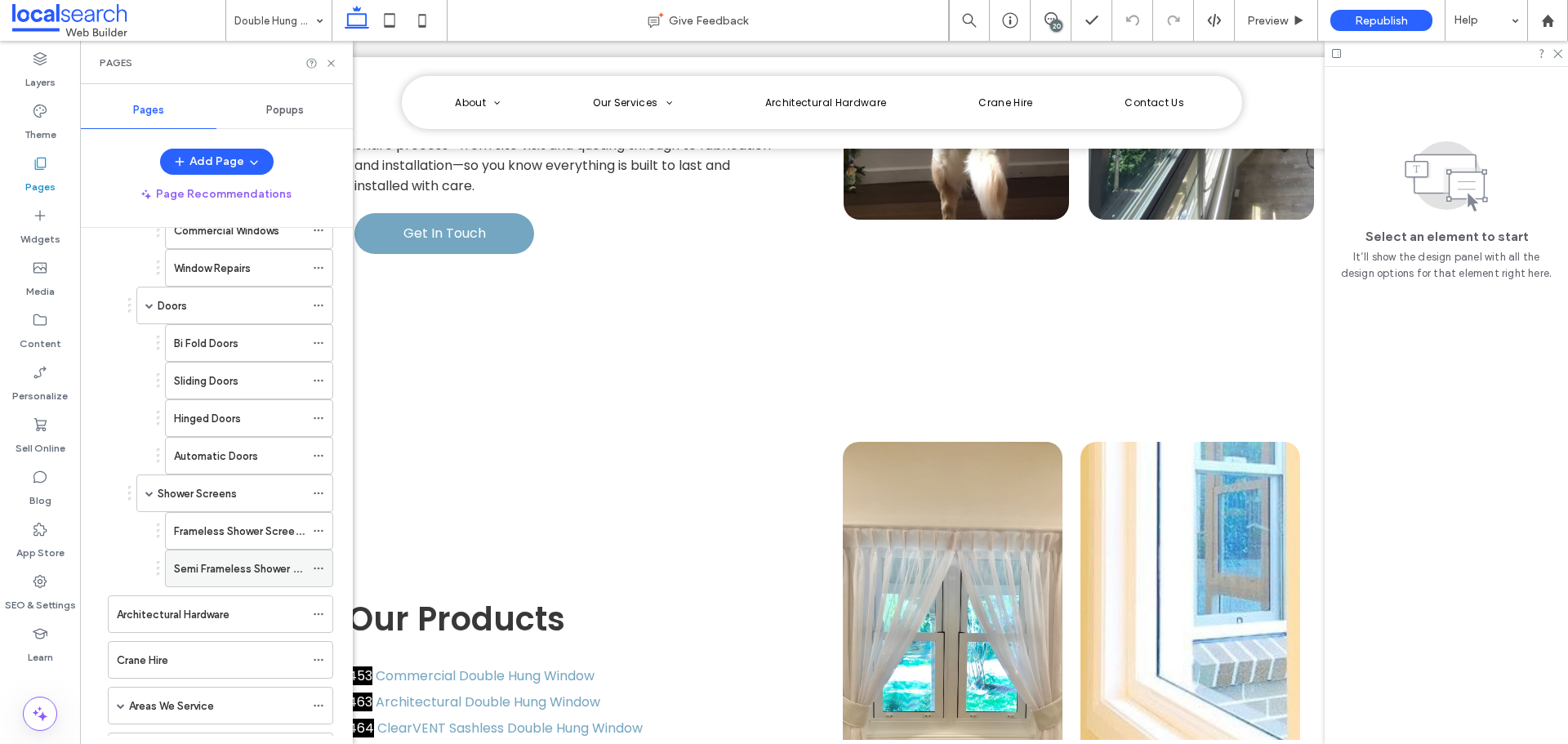
click at [221, 579] on div "Semi Frameless Shower Screens" at bounding box center [239, 568] width 130 height 36
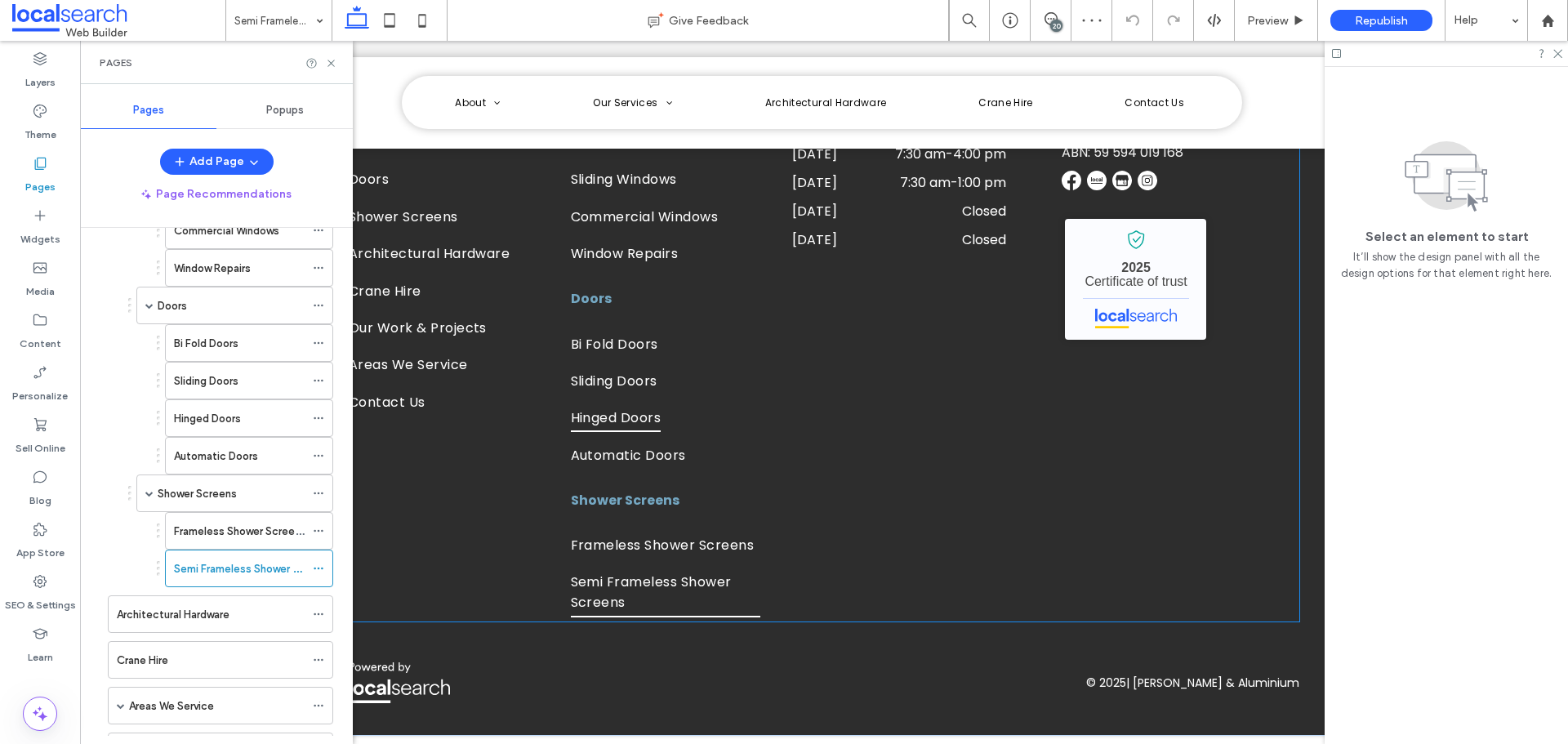
scroll to position [2286, 0]
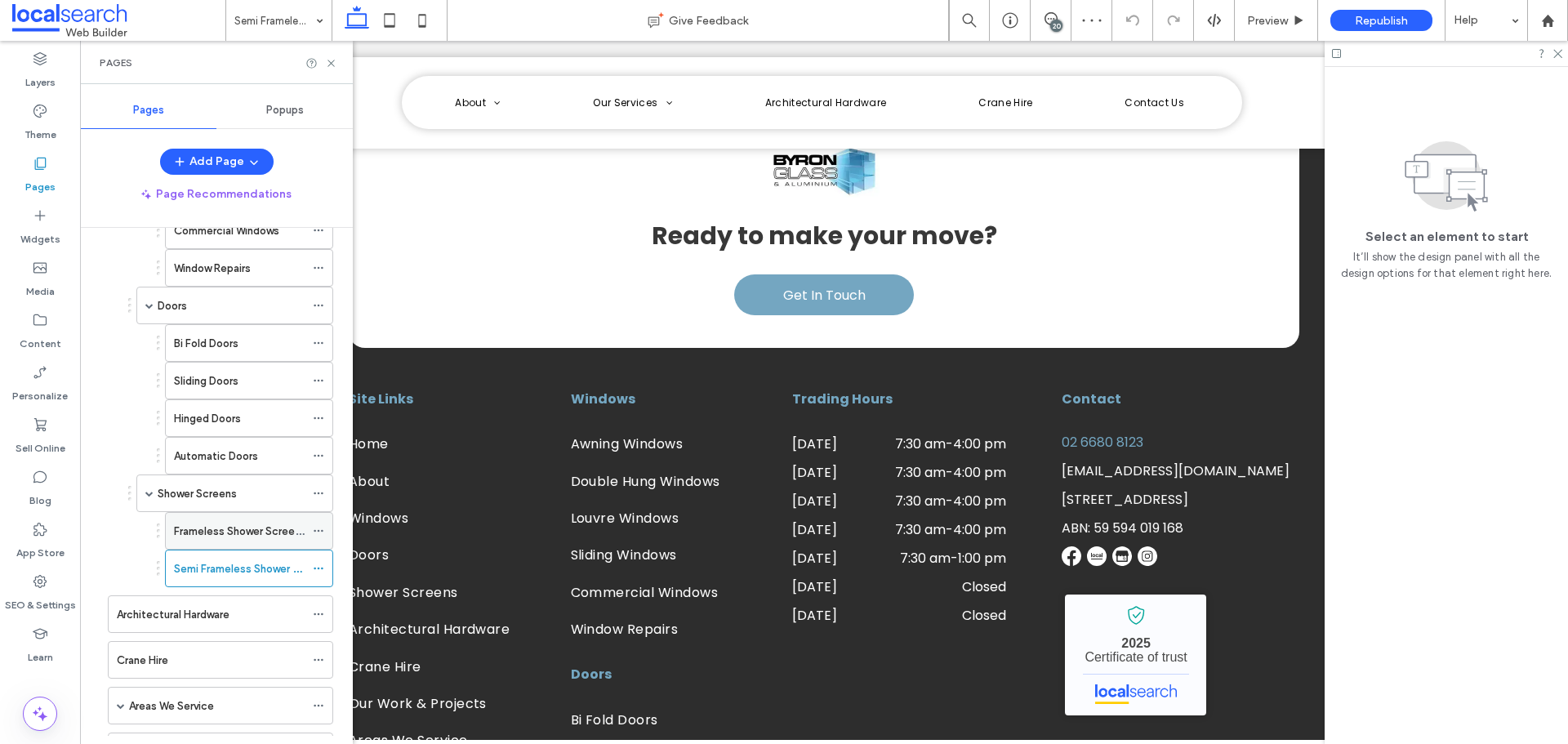
click at [260, 531] on label "Frameless Shower Screens" at bounding box center [240, 531] width 132 height 28
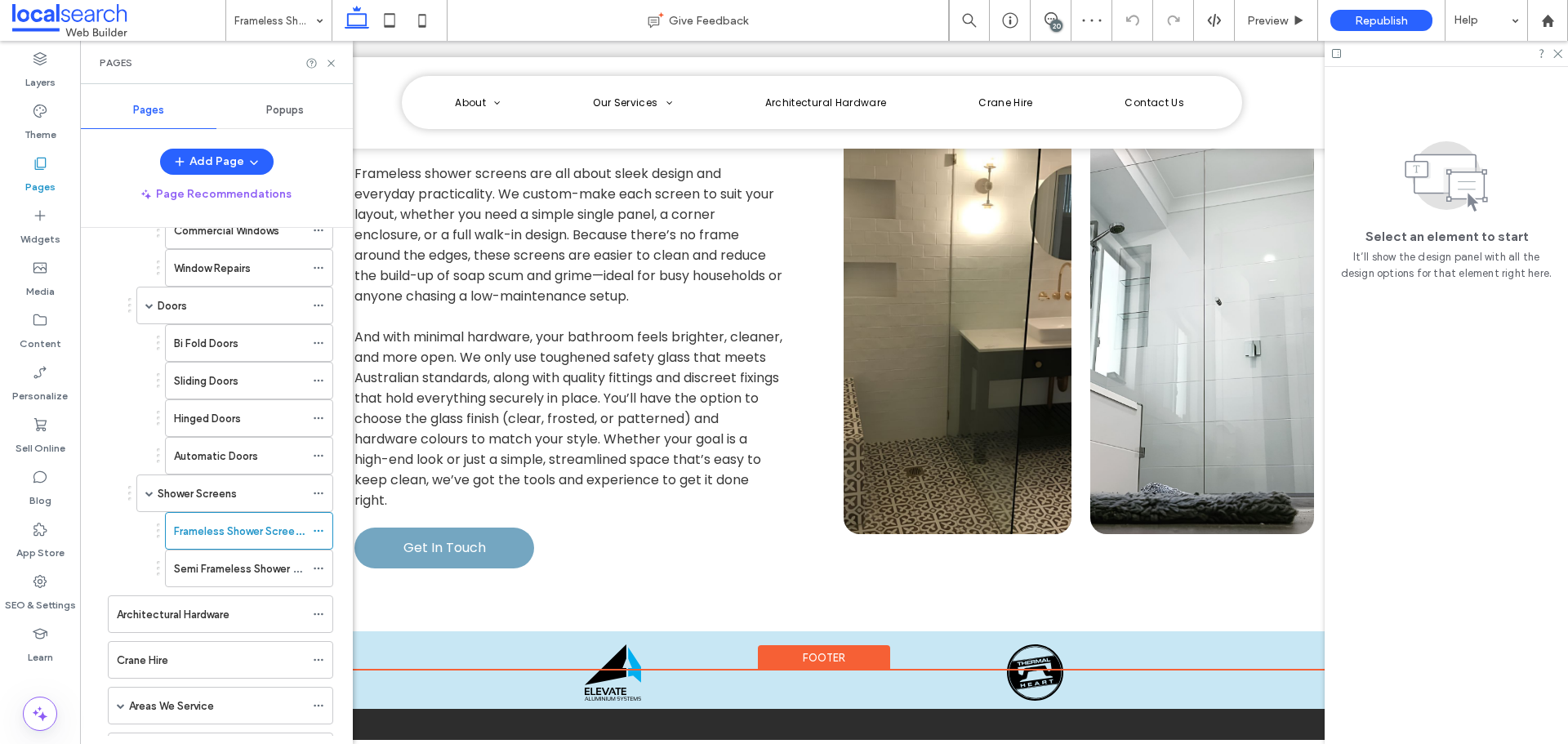
scroll to position [2043, 0]
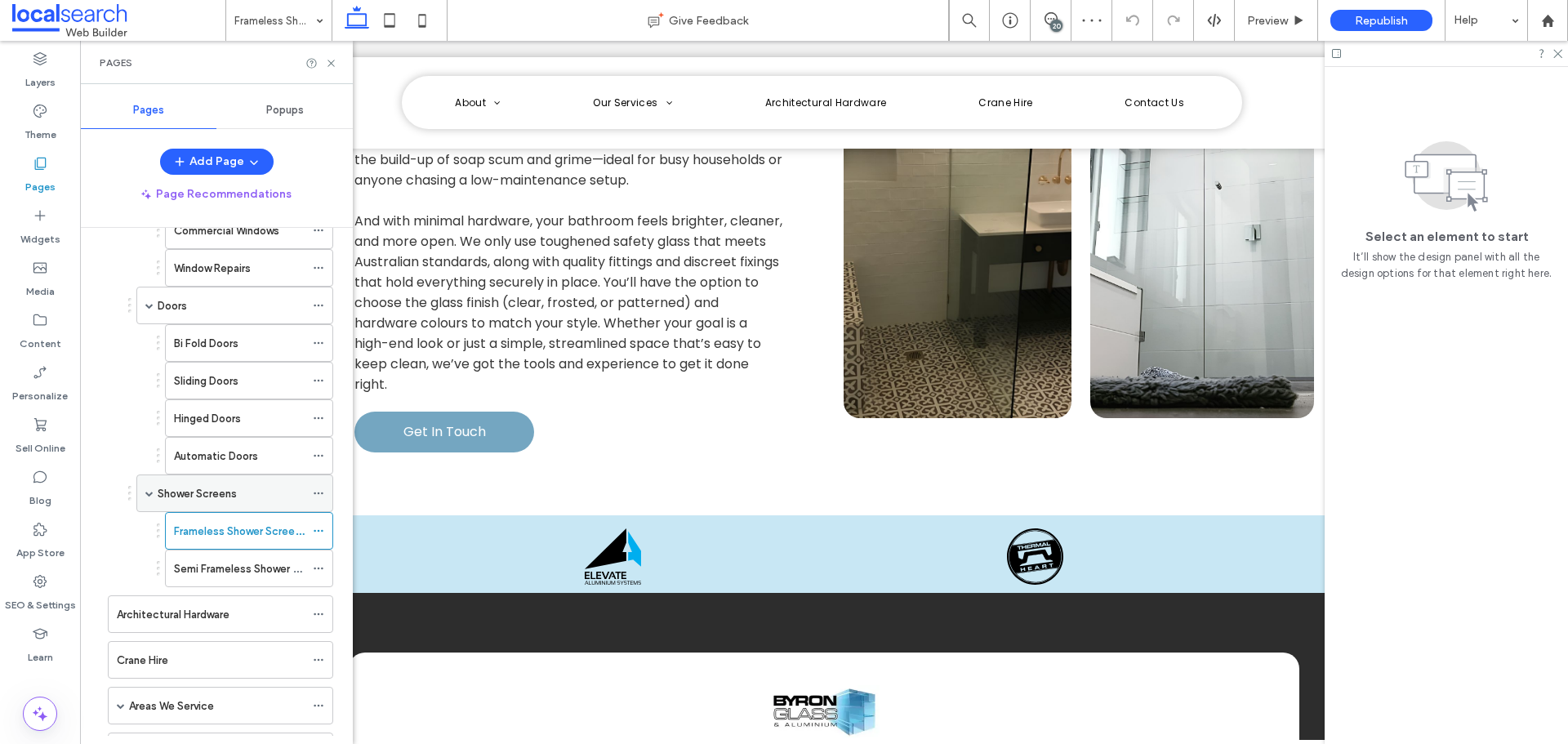
click at [251, 492] on div "Shower Screens" at bounding box center [231, 494] width 147 height 17
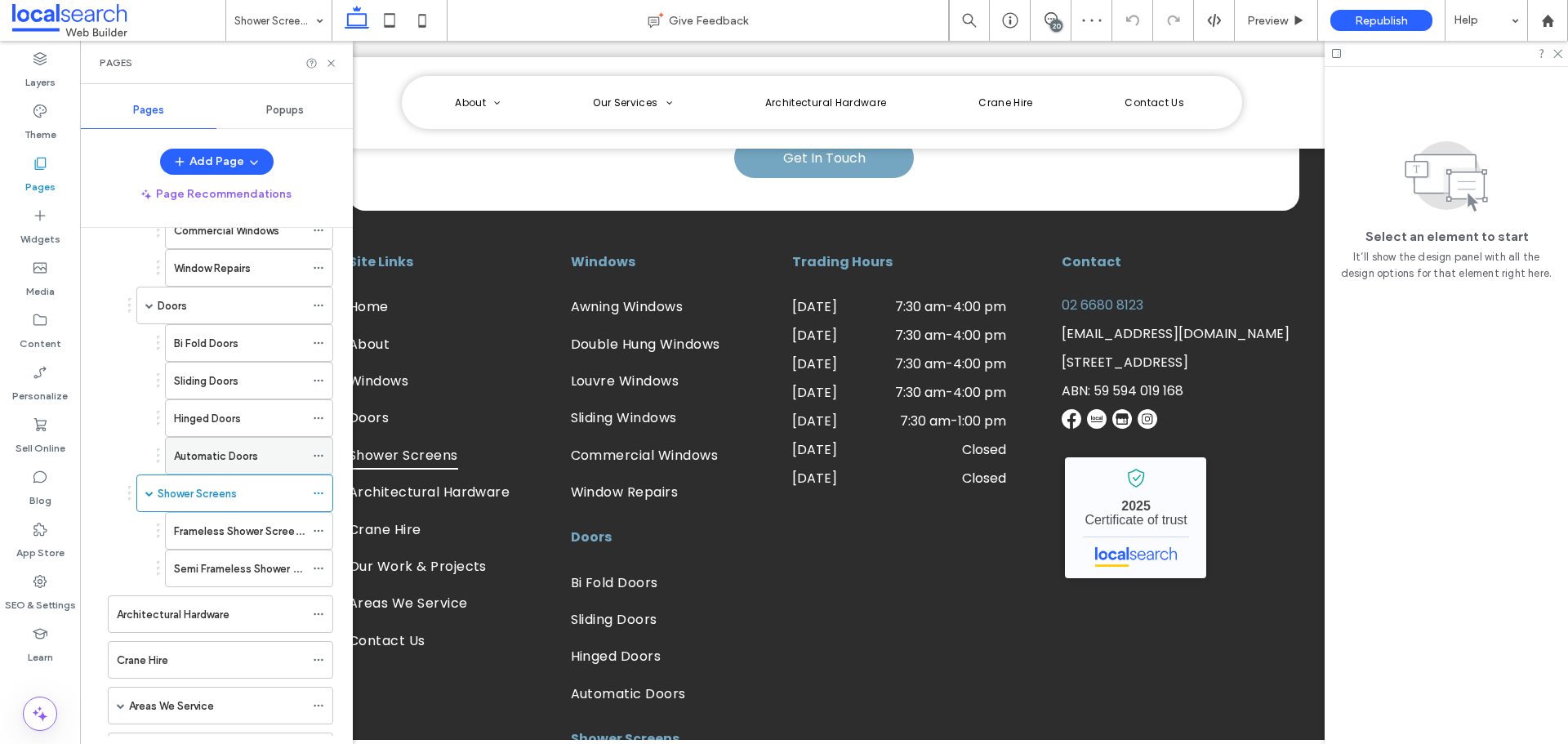
click at [272, 459] on div "Automatic Doors" at bounding box center [239, 456] width 130 height 17
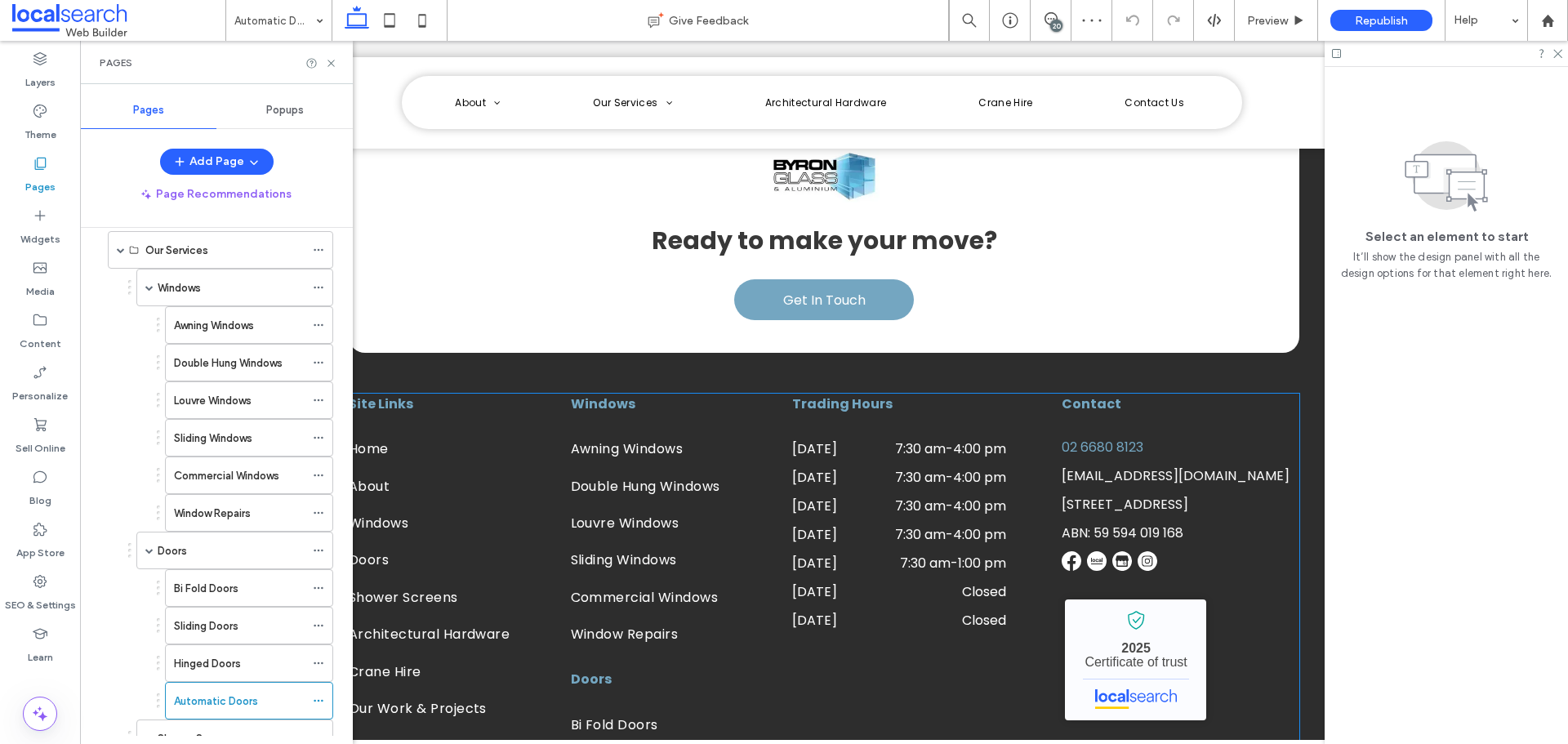
scroll to position [2696, 0]
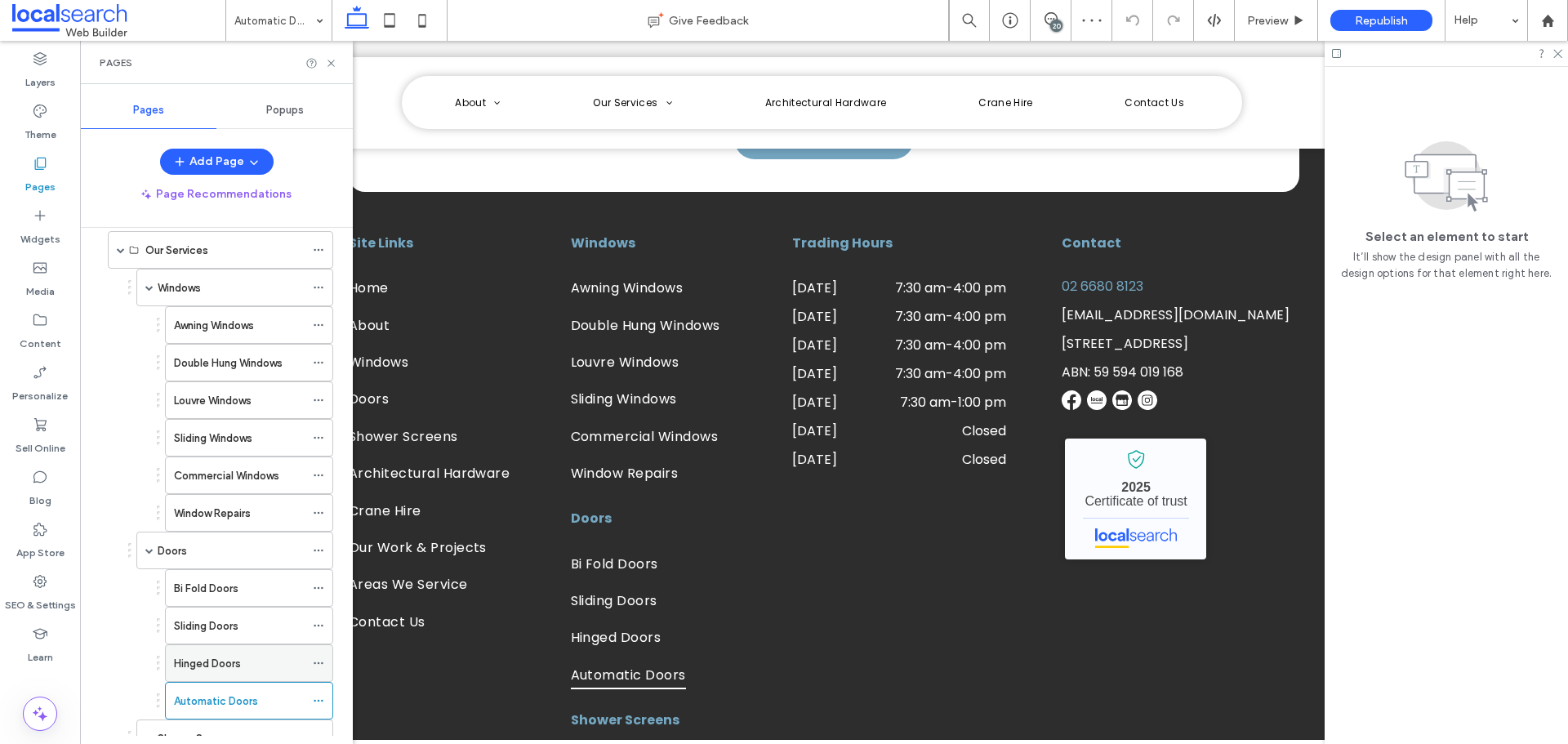
click at [240, 660] on label "Hinged Doors" at bounding box center [207, 663] width 67 height 28
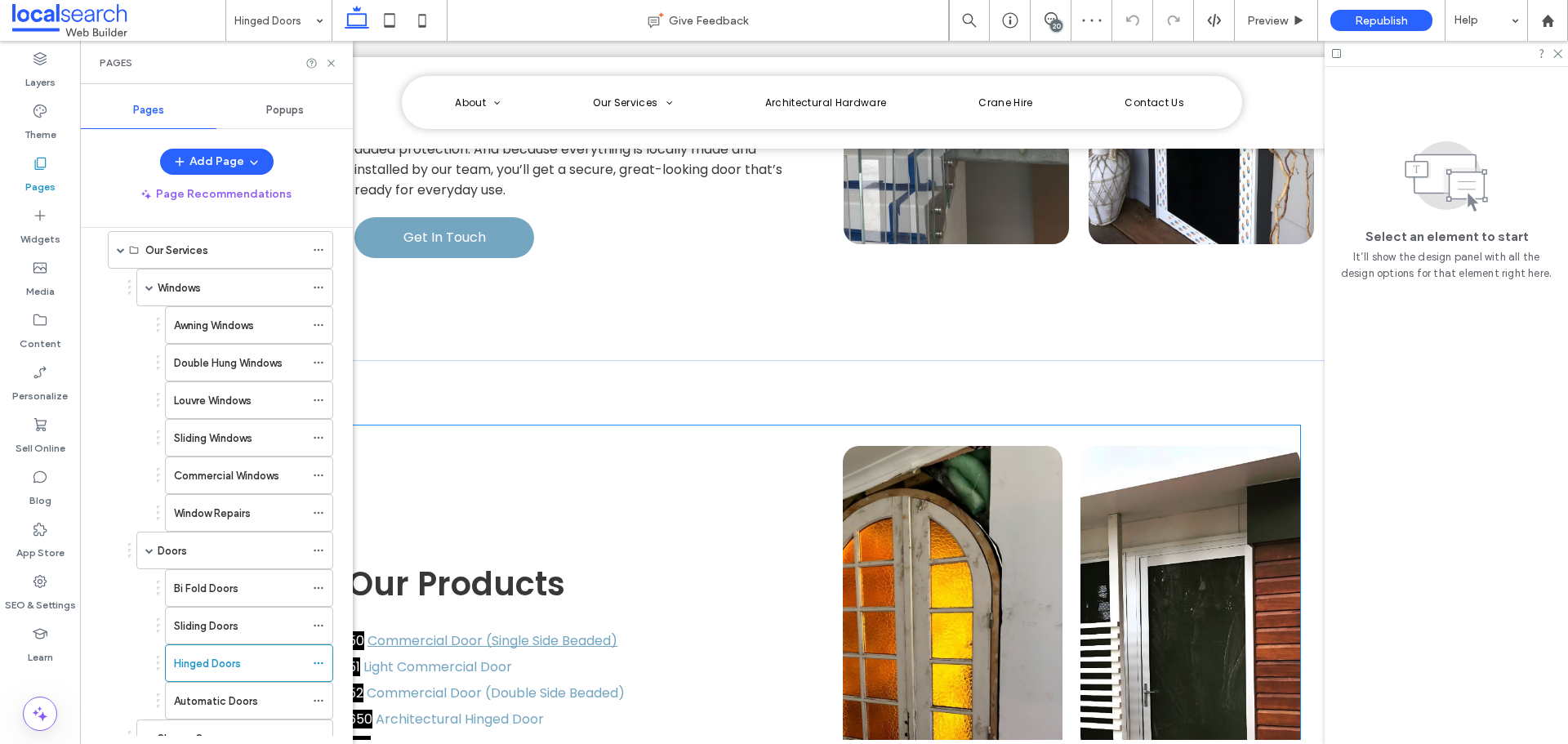
scroll to position [2124, 0]
click at [195, 630] on label "Sliding Doors" at bounding box center [206, 626] width 64 height 28
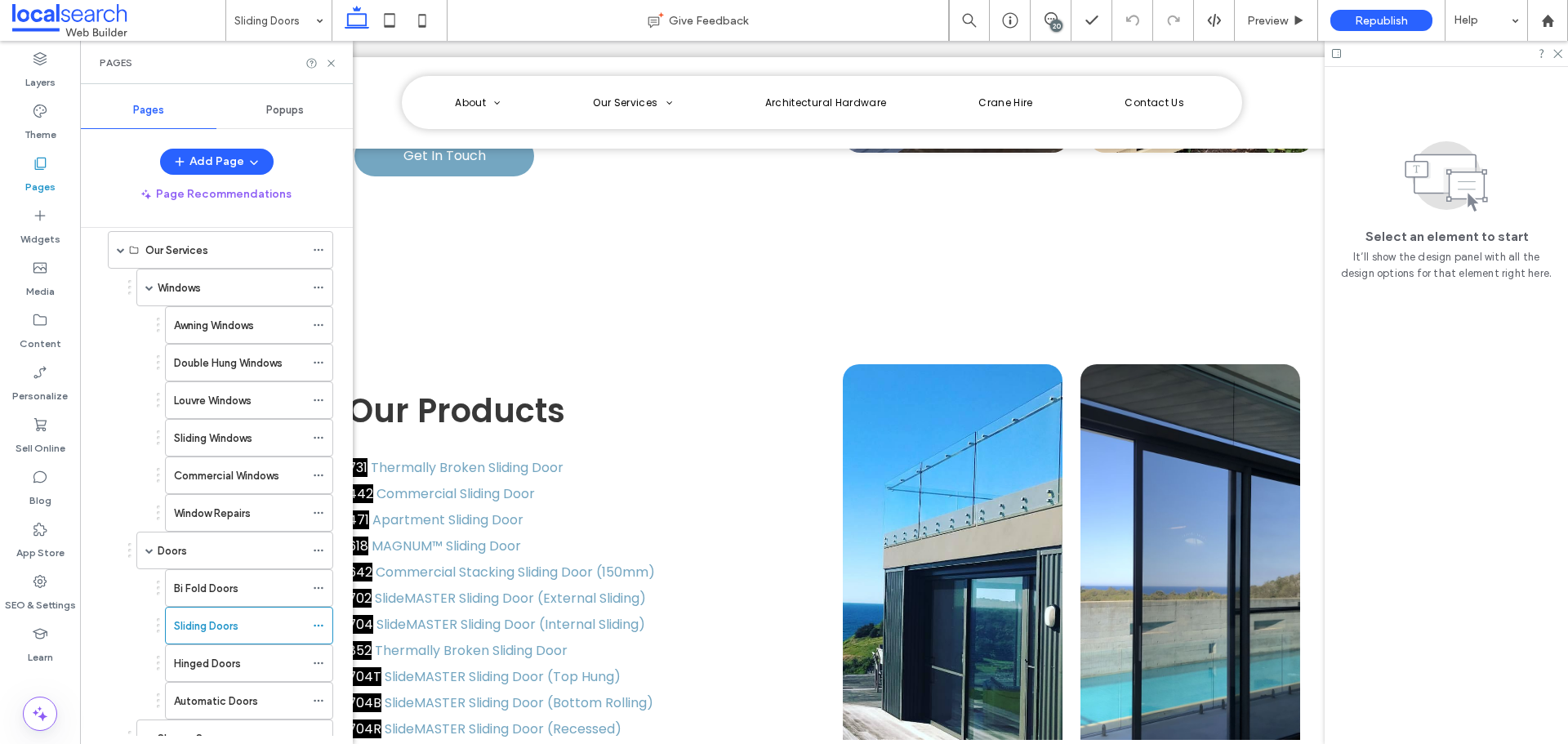
drag, startPoint x: 217, startPoint y: 588, endPoint x: 239, endPoint y: 588, distance: 22.0
click at [217, 588] on label "Bi Fold Doors" at bounding box center [206, 588] width 64 height 28
click at [207, 549] on div "Doors" at bounding box center [231, 551] width 147 height 17
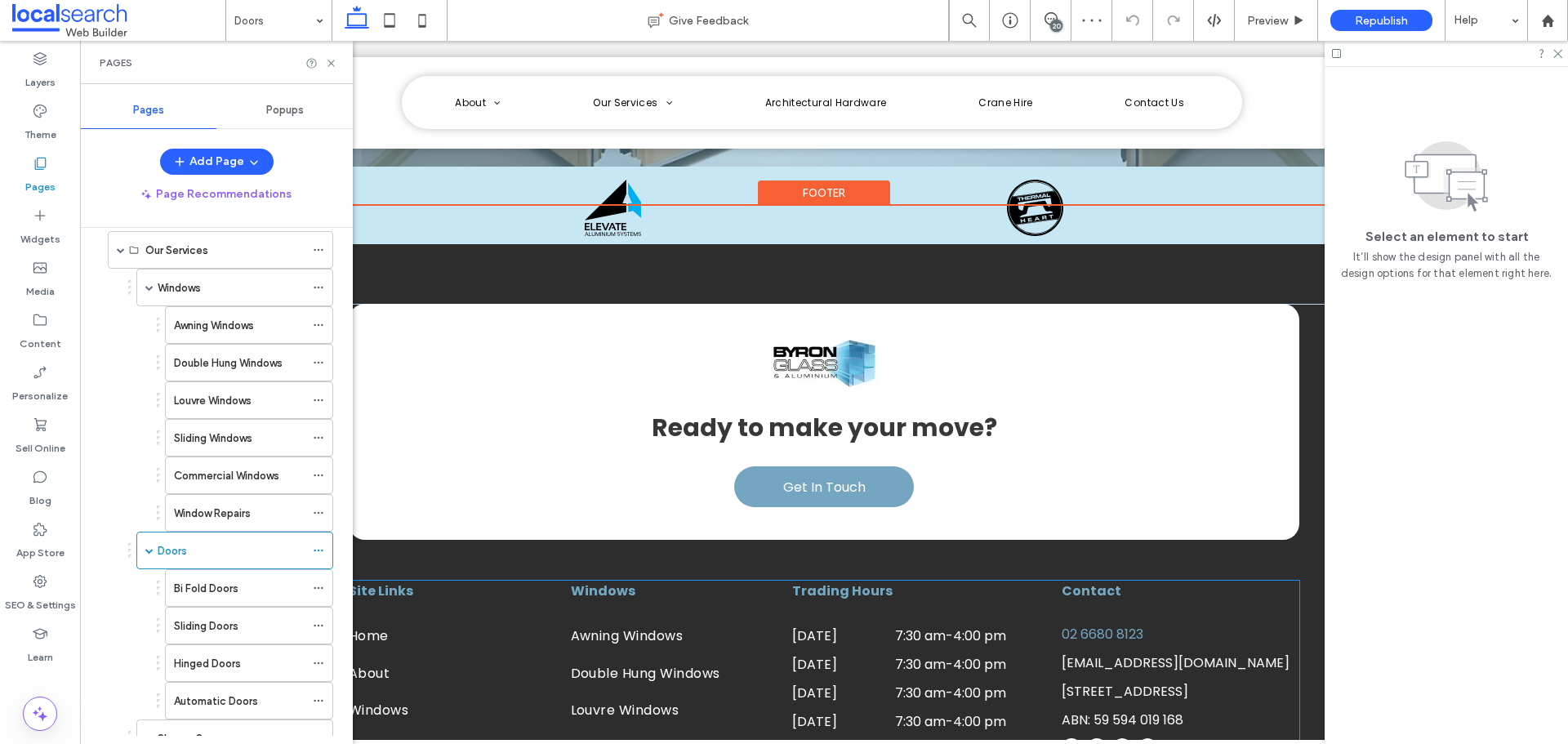
scroll to position [2652, 0]
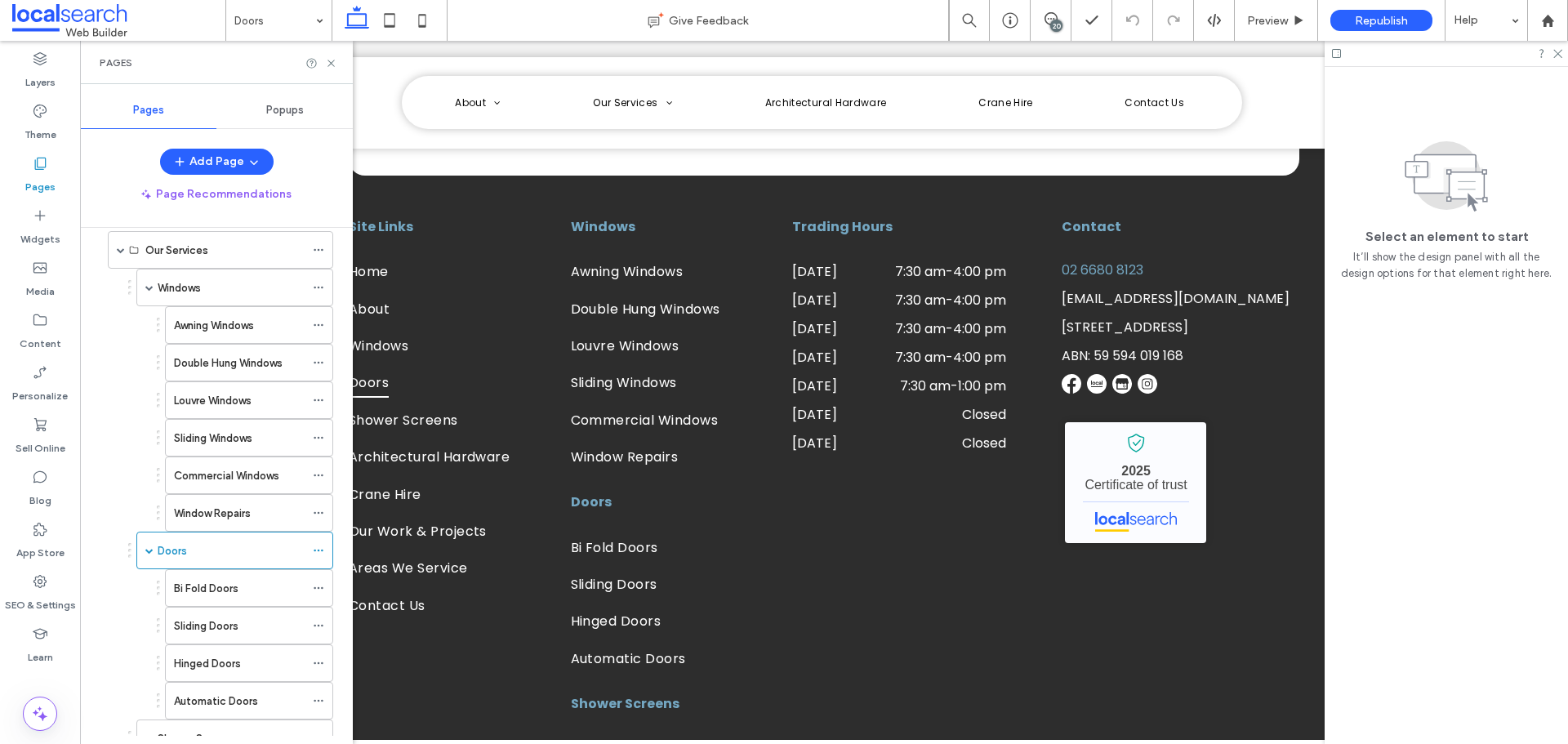
drag, startPoint x: 230, startPoint y: 506, endPoint x: 242, endPoint y: 509, distance: 12.4
click at [231, 507] on label "Window Repairs" at bounding box center [212, 513] width 77 height 28
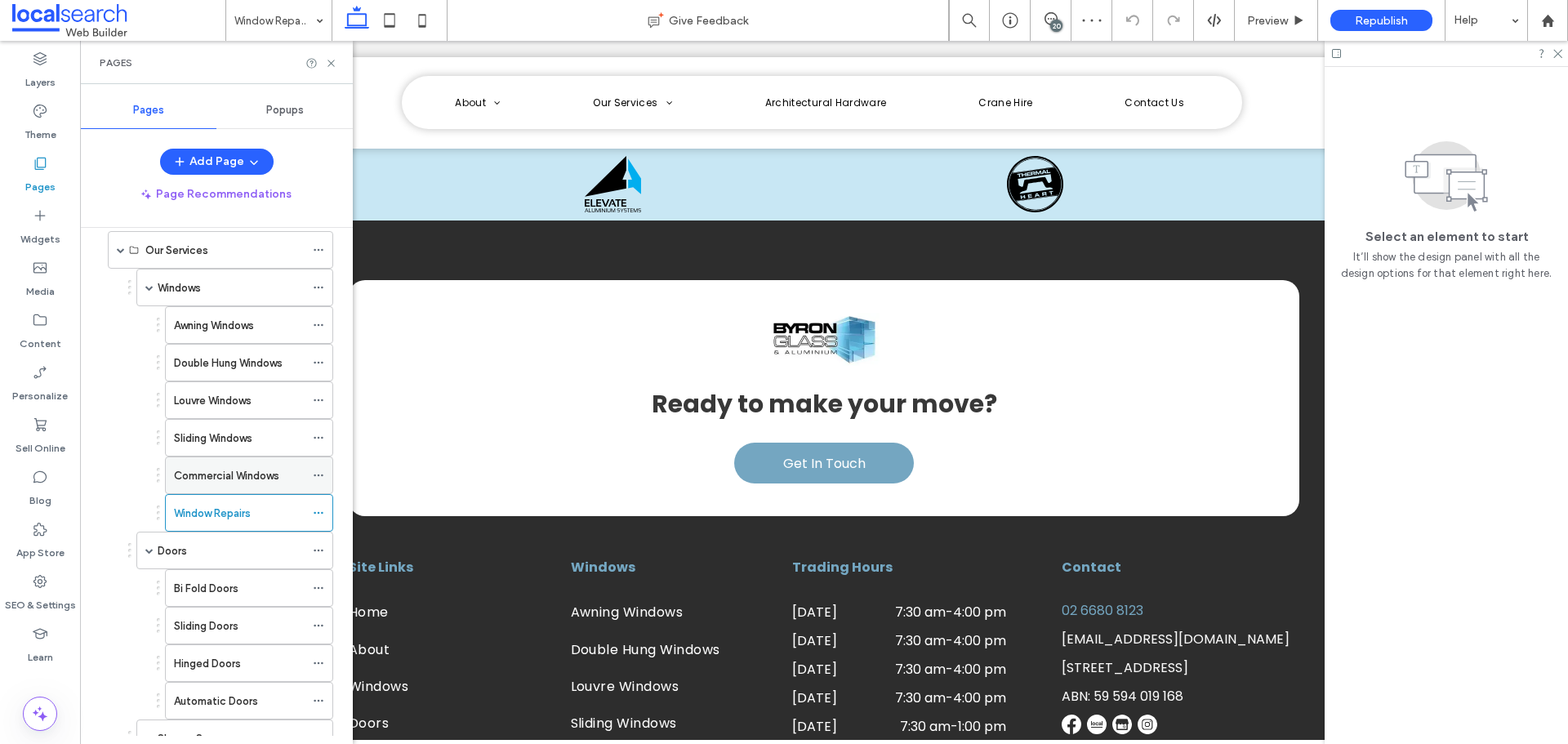
click at [192, 477] on label "Commercial Windows" at bounding box center [226, 476] width 105 height 28
click at [221, 447] on div "Sliding Windows" at bounding box center [239, 438] width 130 height 36
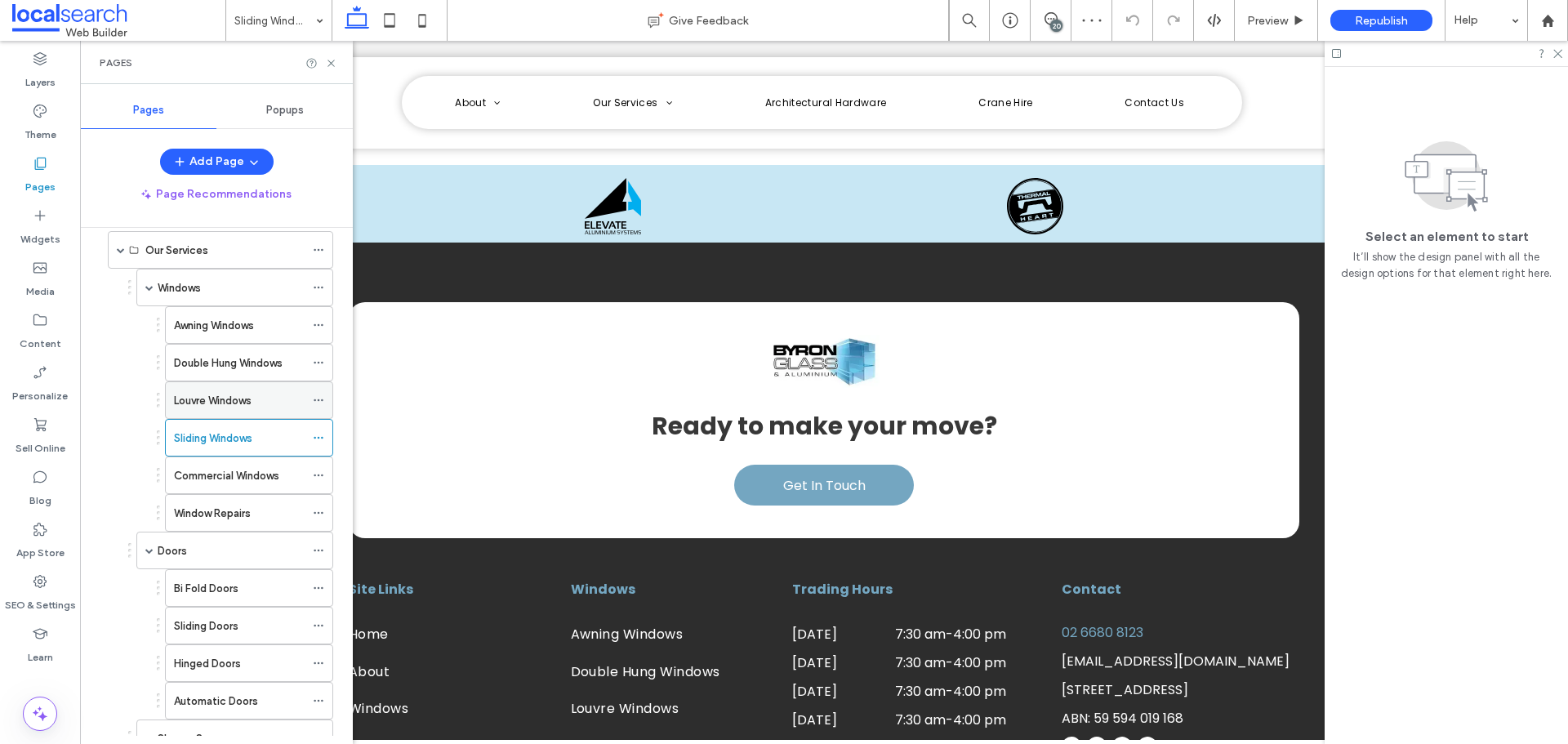
click at [244, 405] on label "Louvre Windows" at bounding box center [212, 400] width 78 height 28
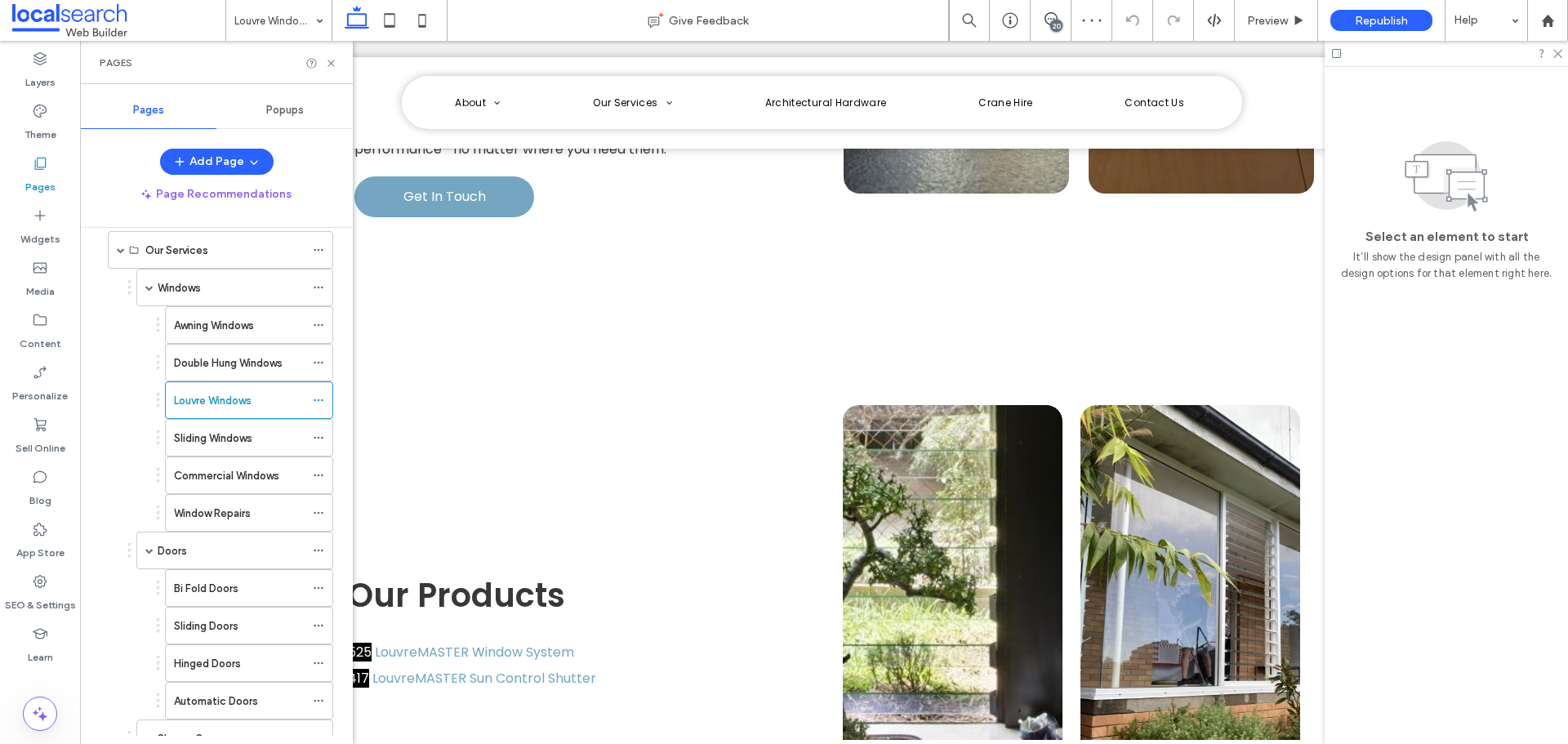
click at [200, 372] on div "Double Hung Windows" at bounding box center [239, 363] width 130 height 36
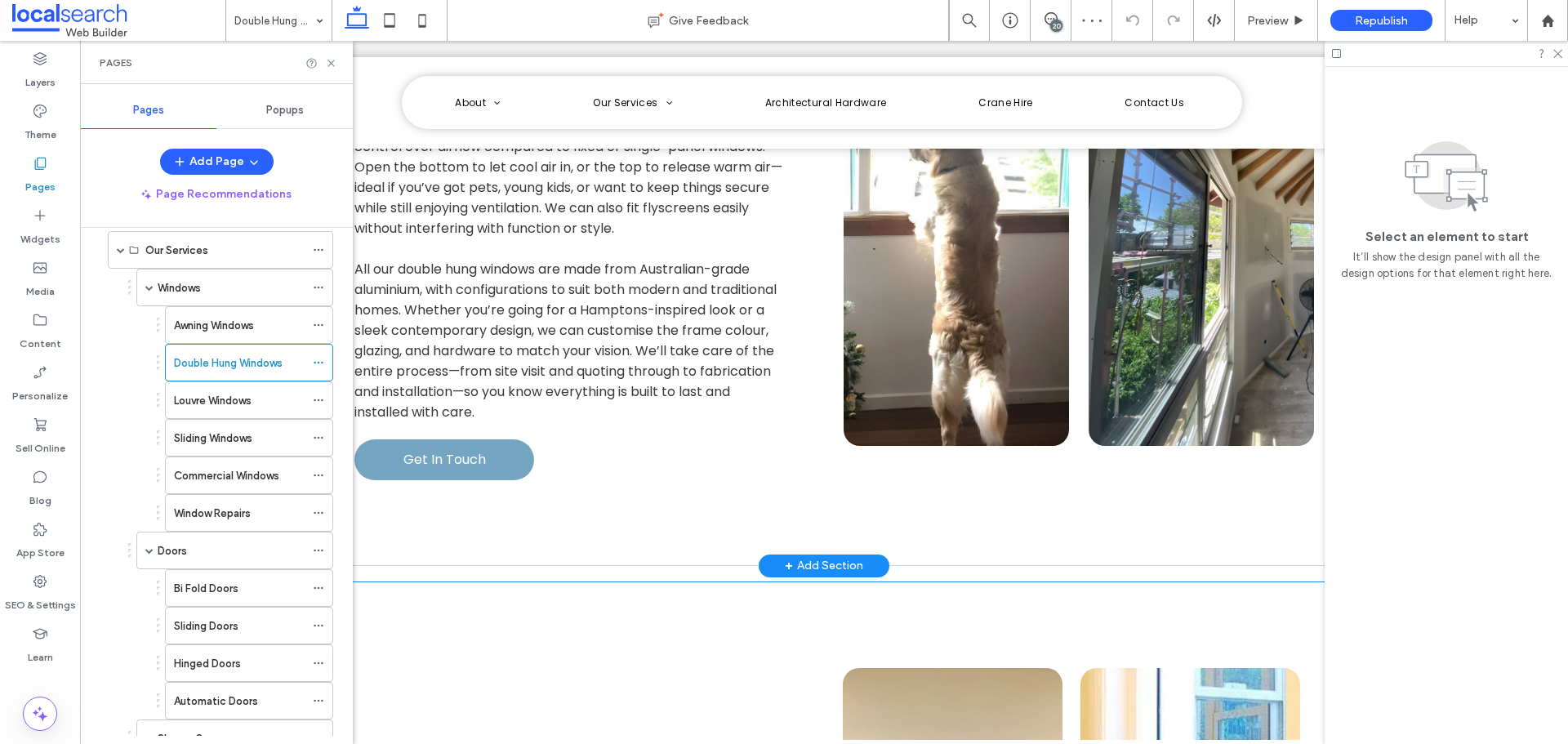
scroll to position [2205, 0]
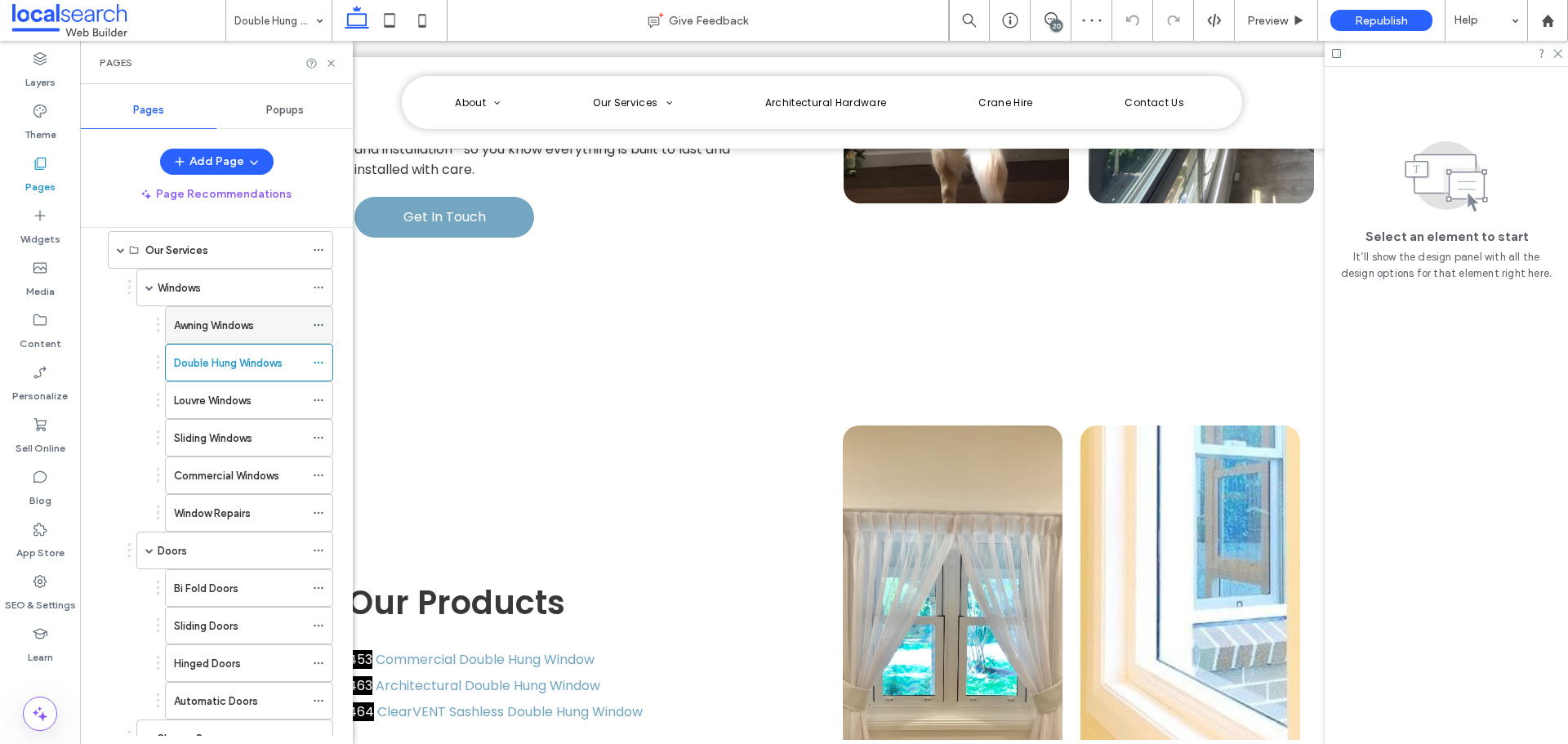
click at [205, 327] on label "Awning Windows" at bounding box center [213, 325] width 80 height 28
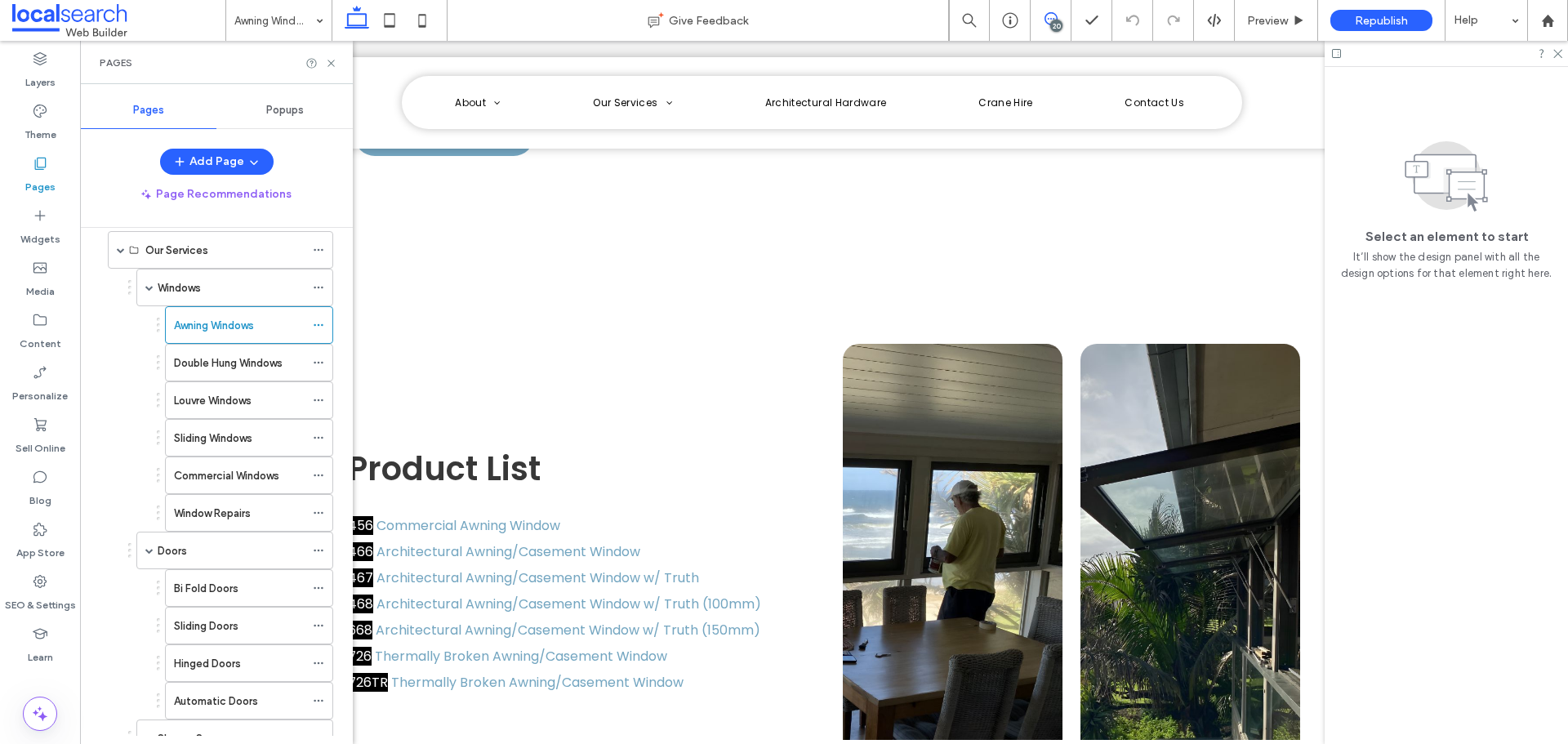
click at [1041, 15] on span at bounding box center [1050, 18] width 40 height 13
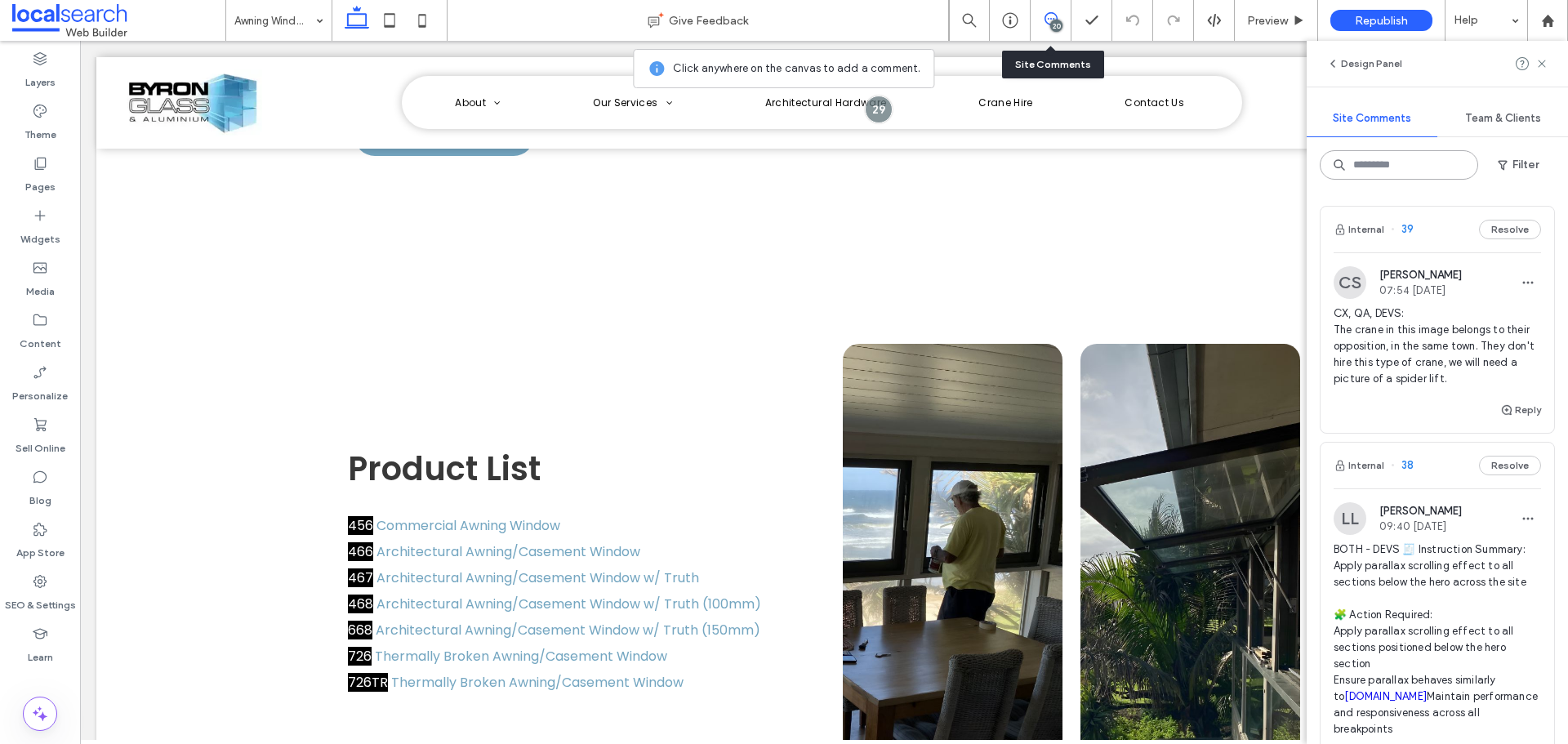
click at [1391, 175] on input at bounding box center [1398, 165] width 159 height 29
type input "**"
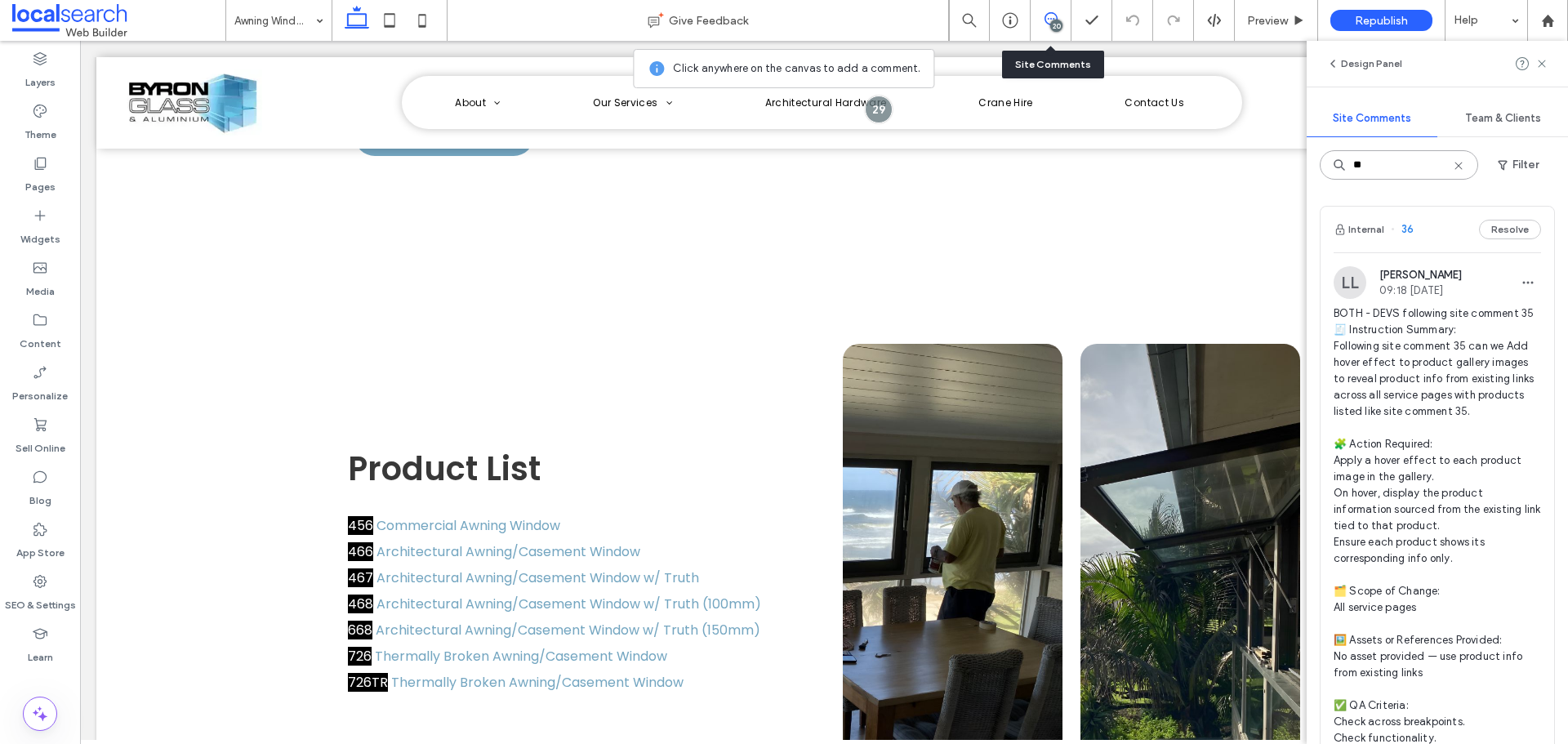
scroll to position [572, 0]
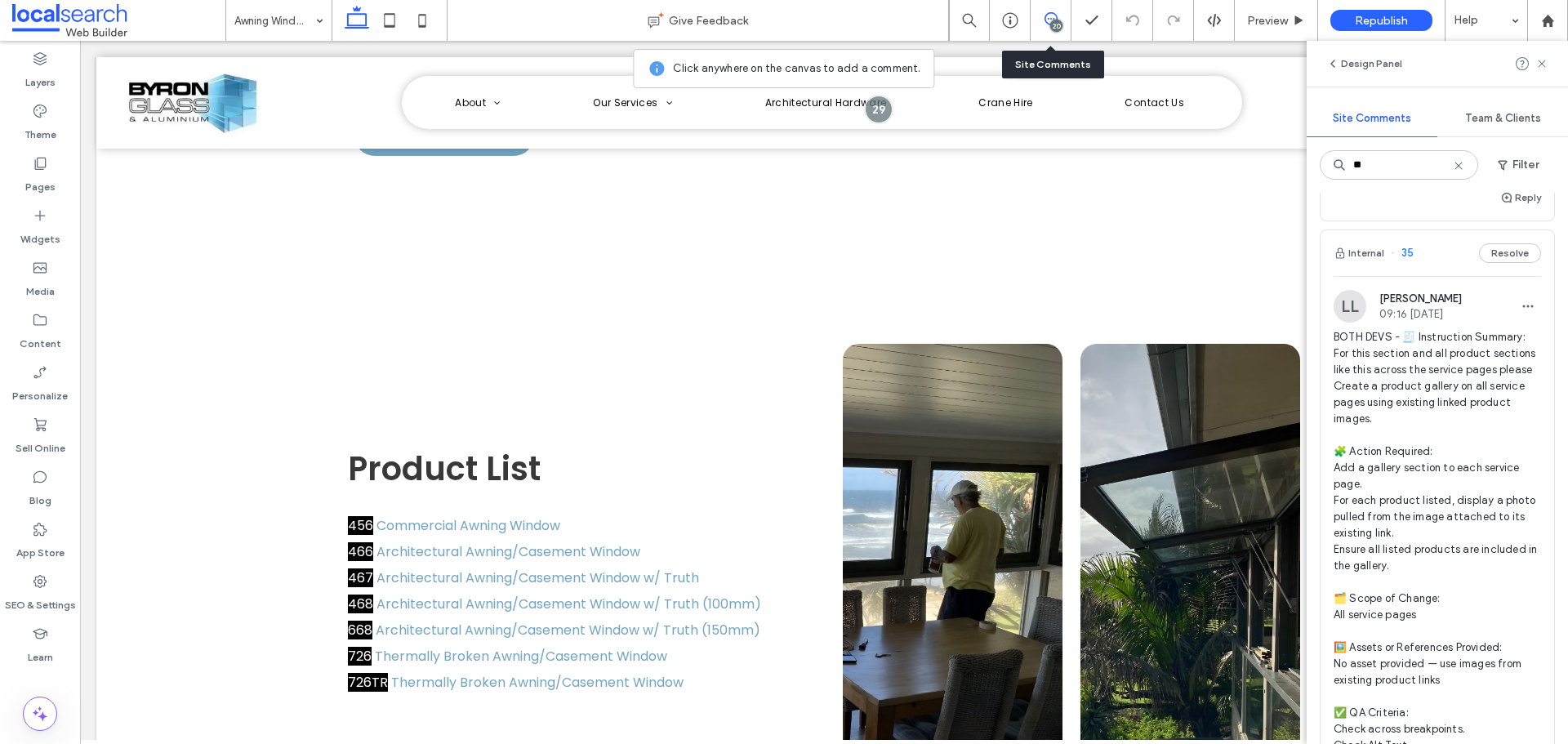
click at [1427, 388] on span "BOTH DEVS - 🧾 Instruction Summary: For this section and all product sections li…" at bounding box center [1437, 542] width 207 height 425
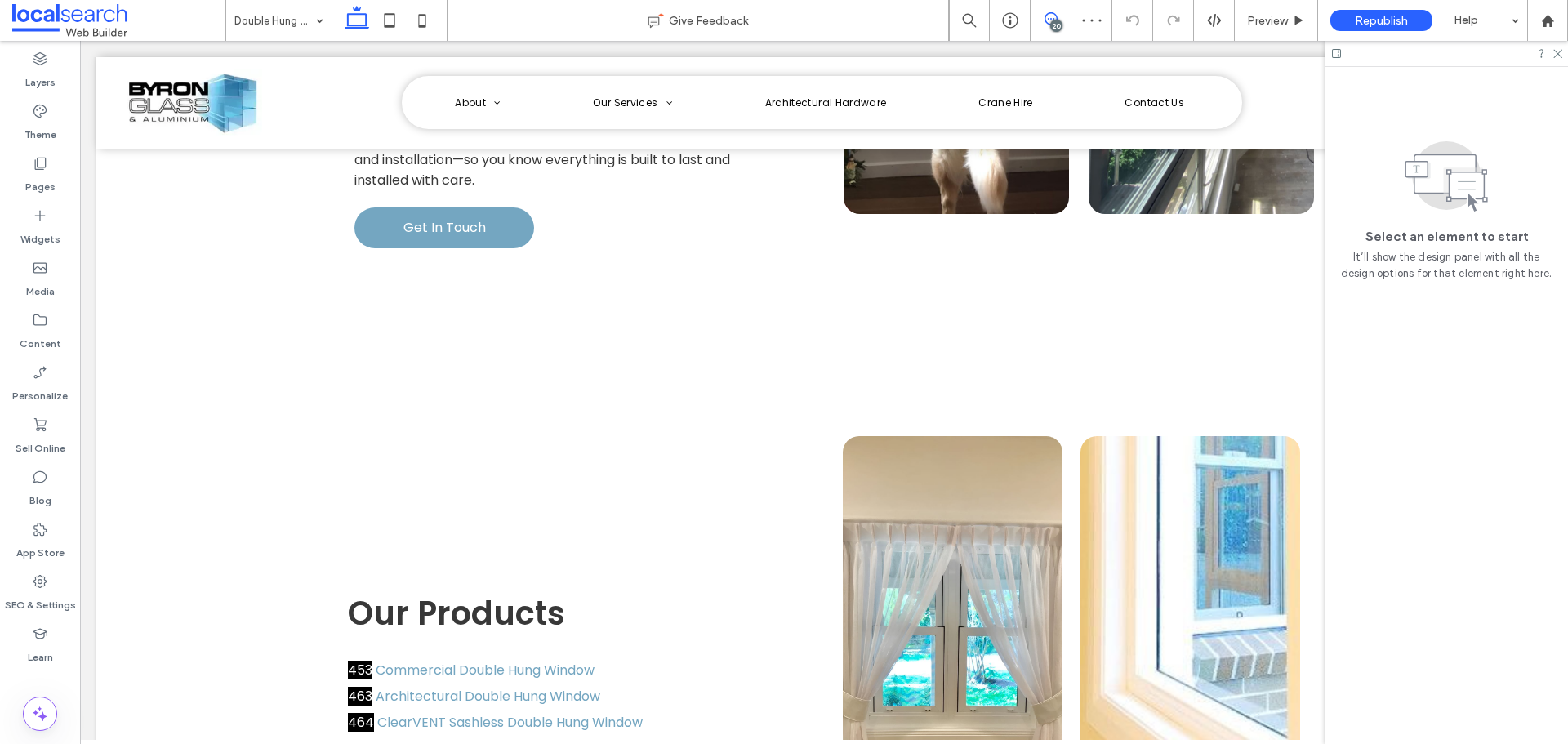
click at [1049, 13] on use at bounding box center [1050, 18] width 13 height 13
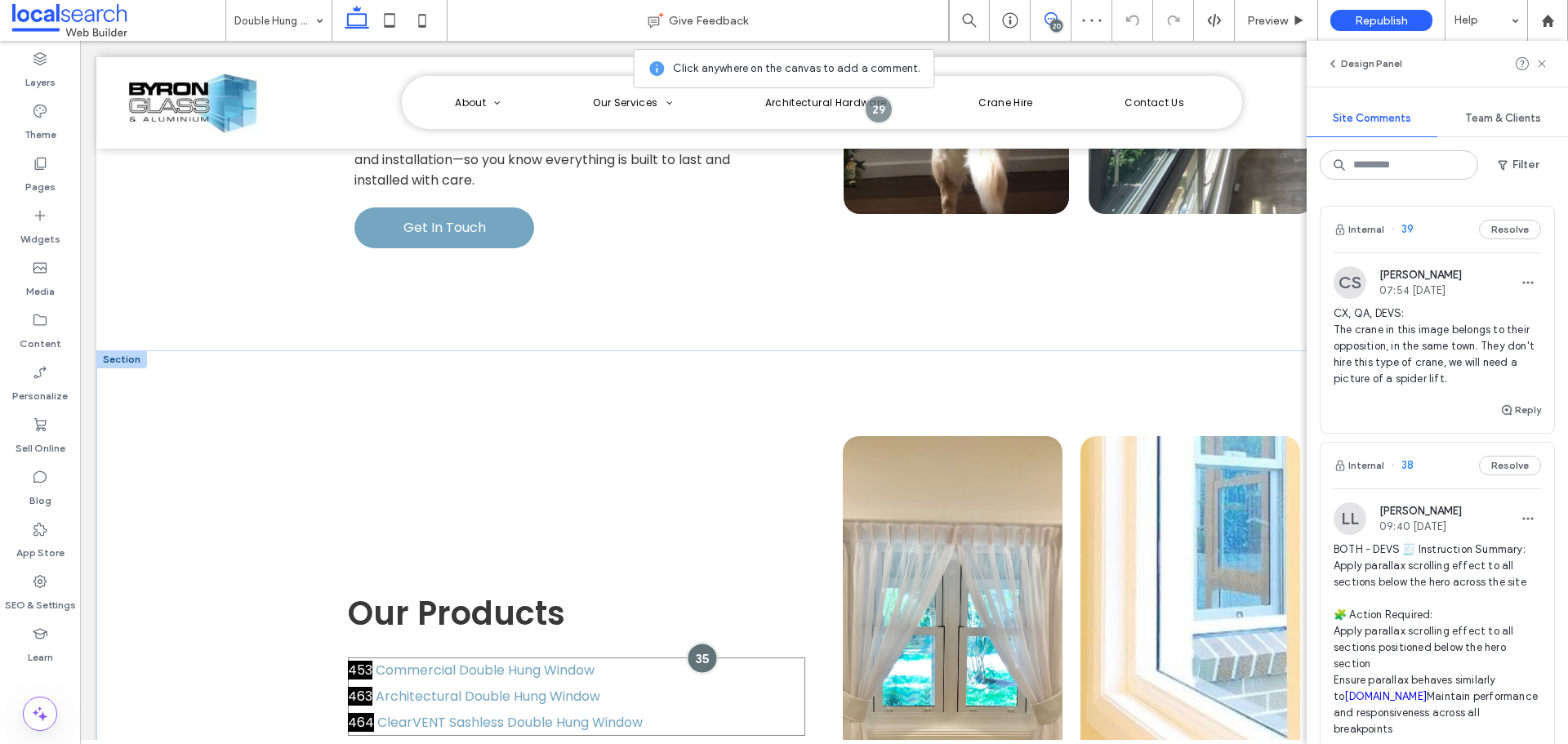
click at [703, 643] on div at bounding box center [702, 657] width 30 height 30
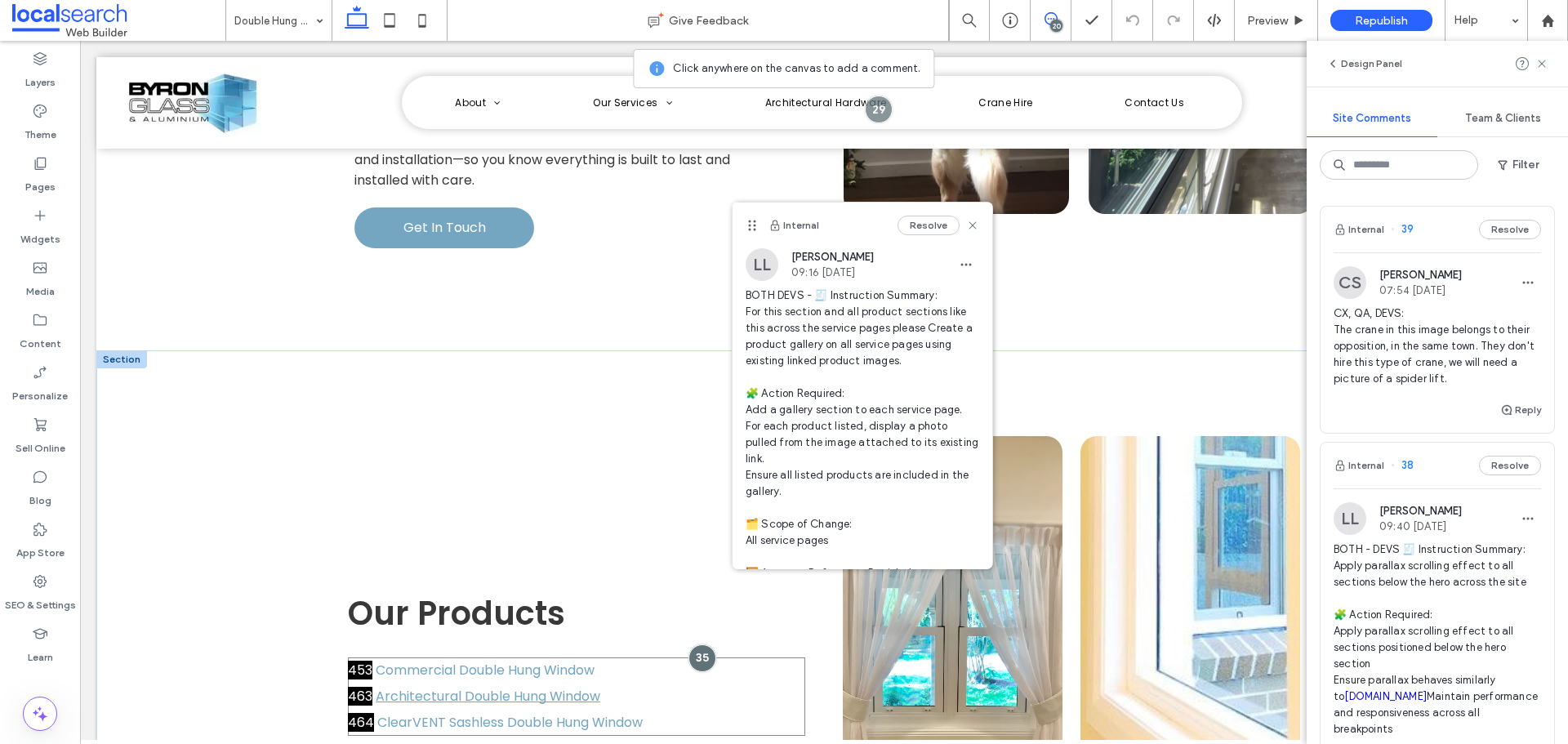
drag, startPoint x: 497, startPoint y: 424, endPoint x: 883, endPoint y: 270, distance: 415.6
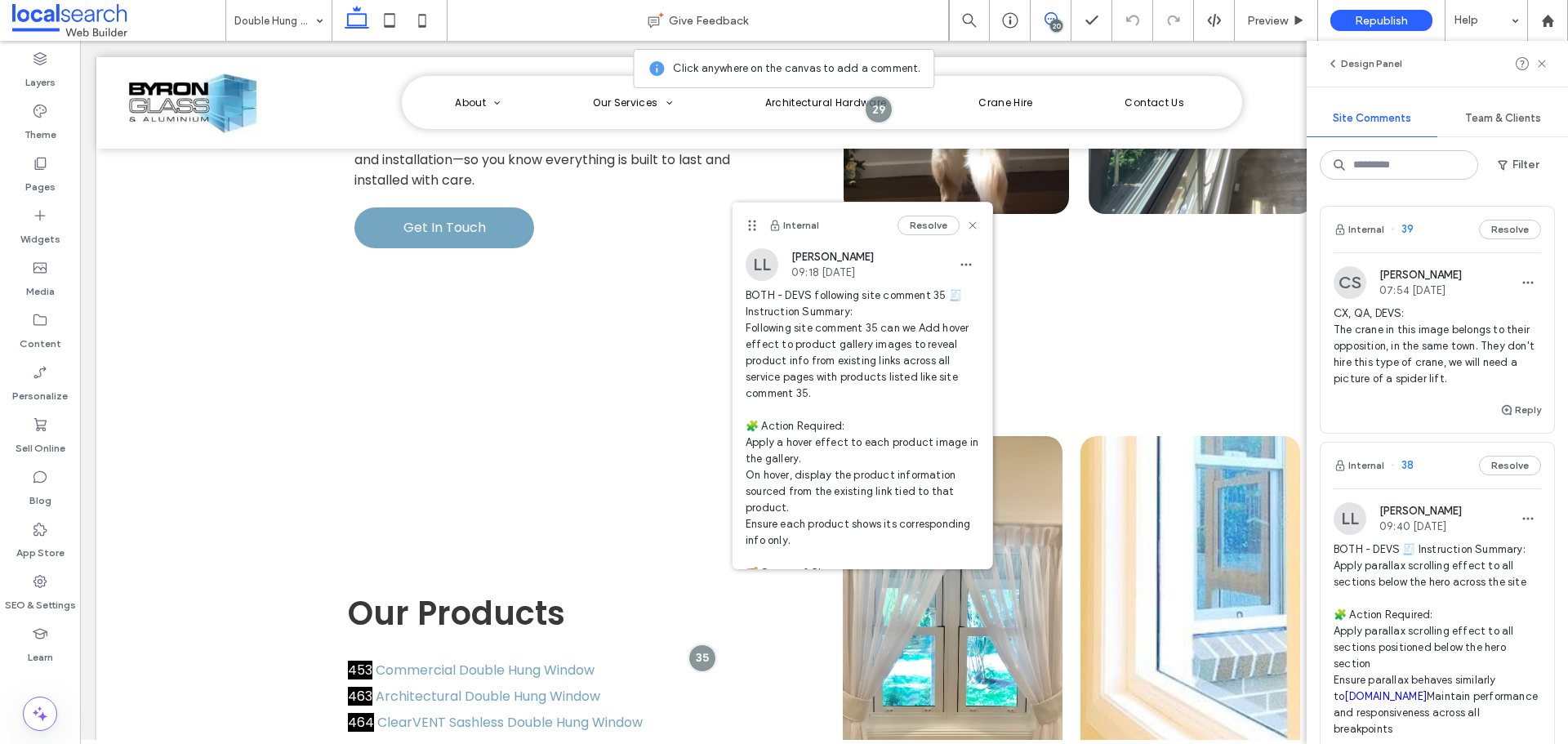
scroll to position [81, 0]
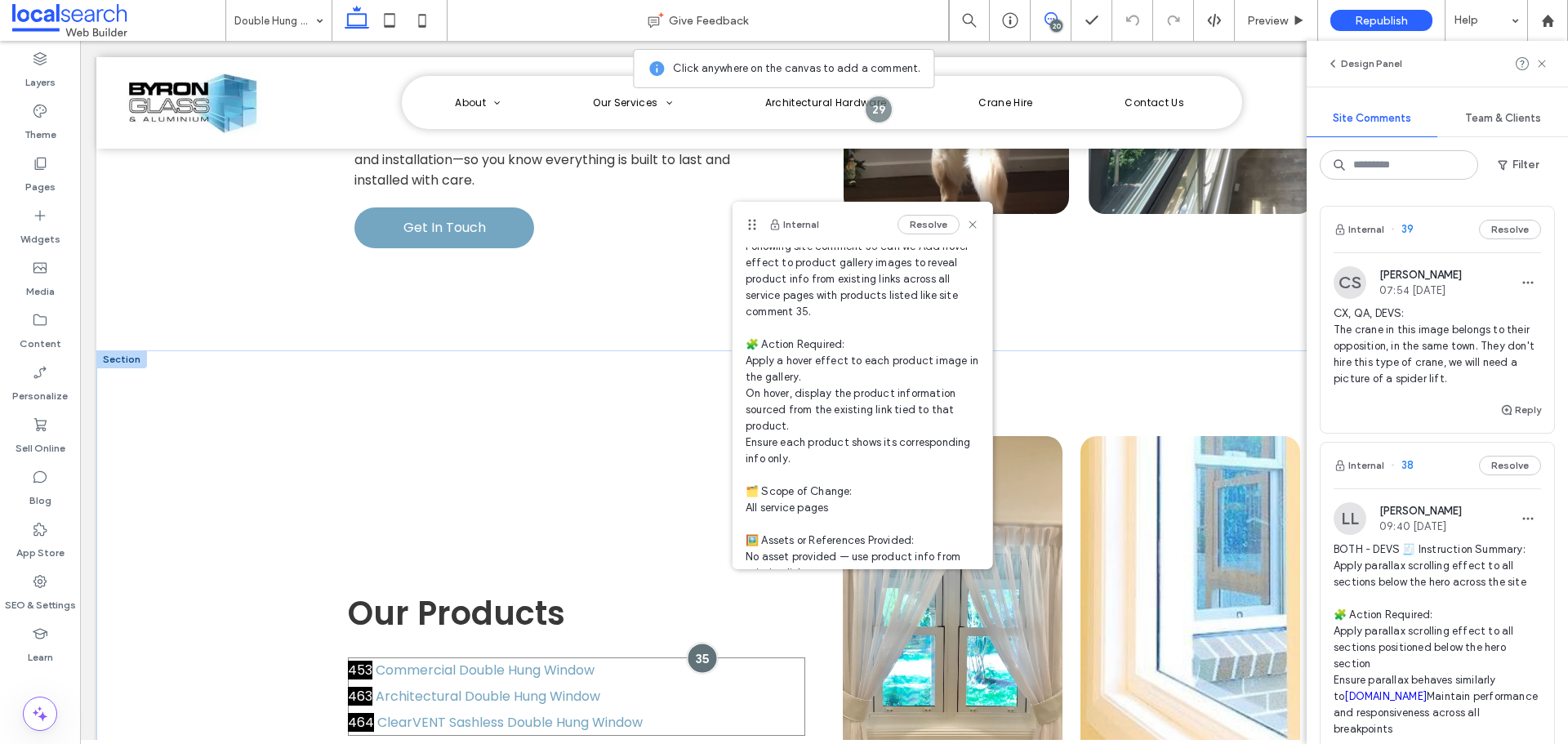
click at [694, 643] on div at bounding box center [702, 657] width 30 height 30
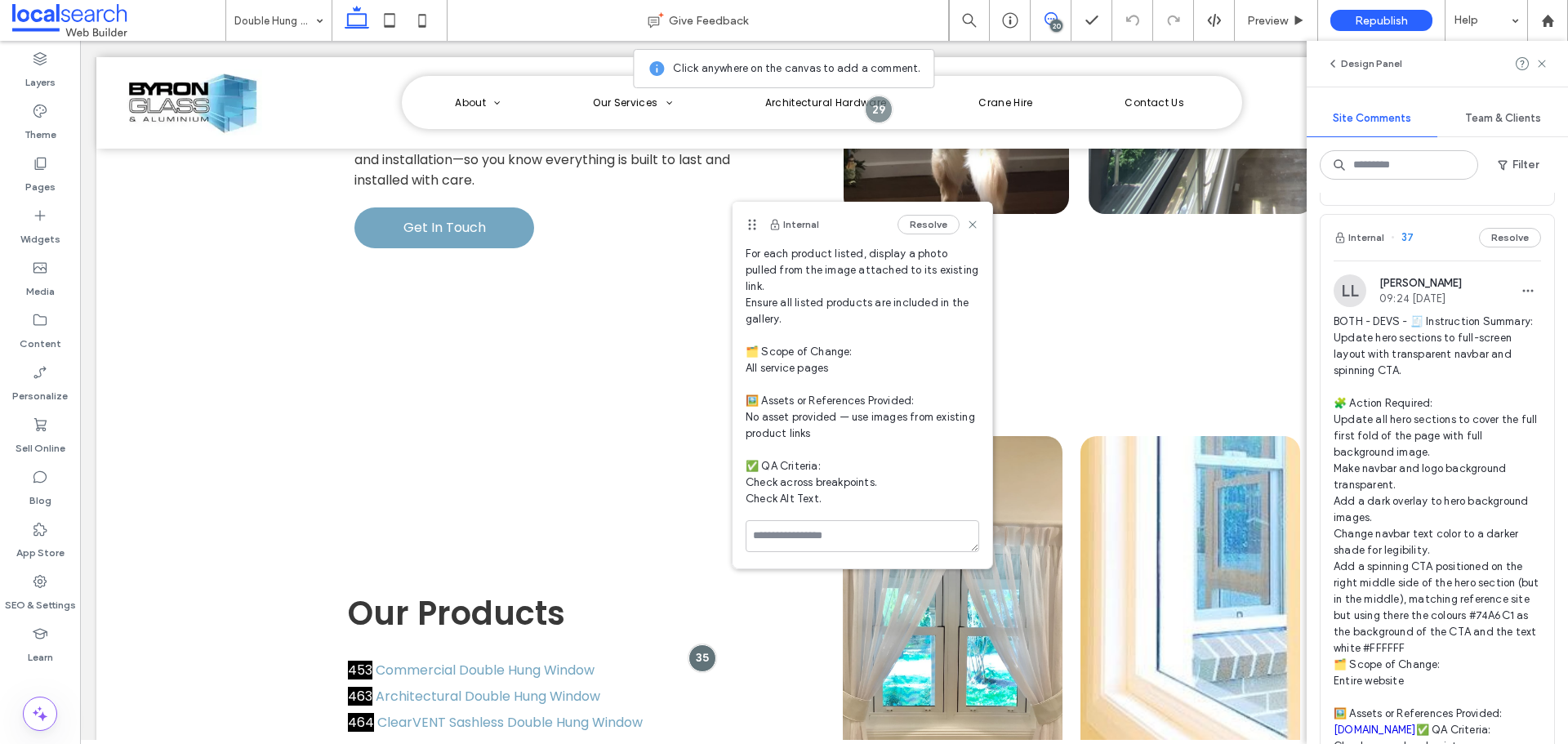
scroll to position [817, 0]
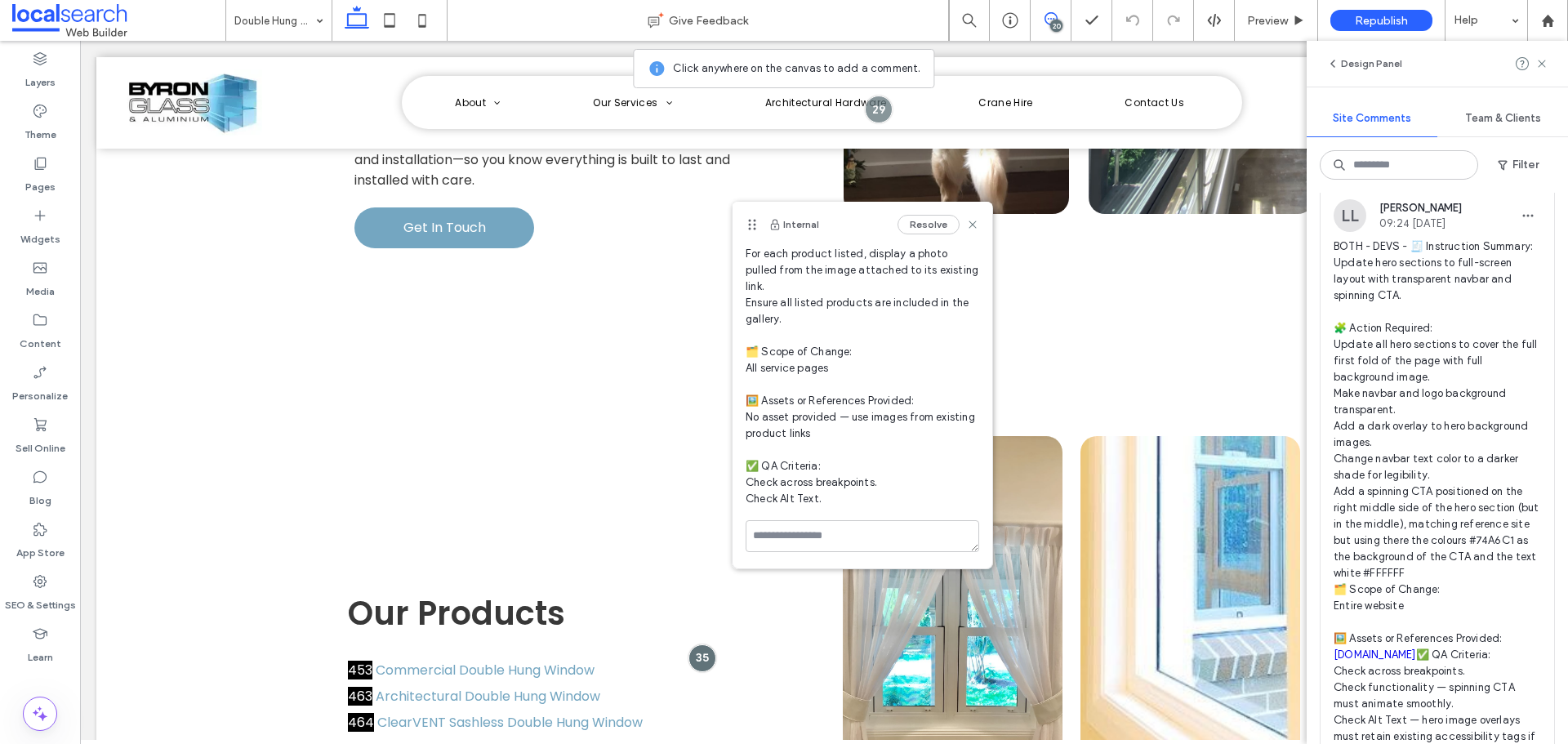
click at [1409, 318] on span "BOTH - DEVS - 🧾 Instruction Summary: Update hero sections to full-screen layout…" at bounding box center [1437, 500] width 207 height 523
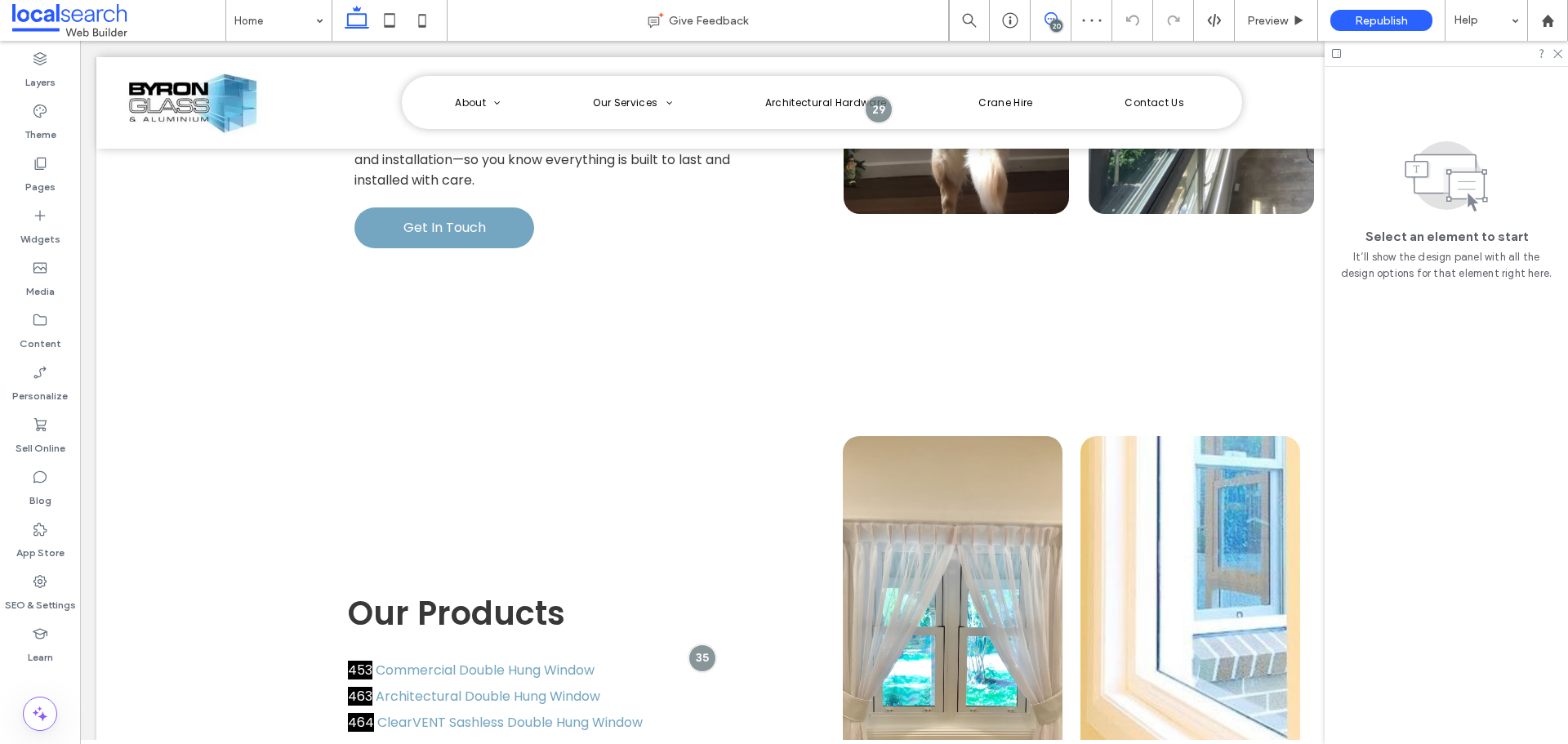
click at [1037, 22] on span at bounding box center [1050, 18] width 40 height 13
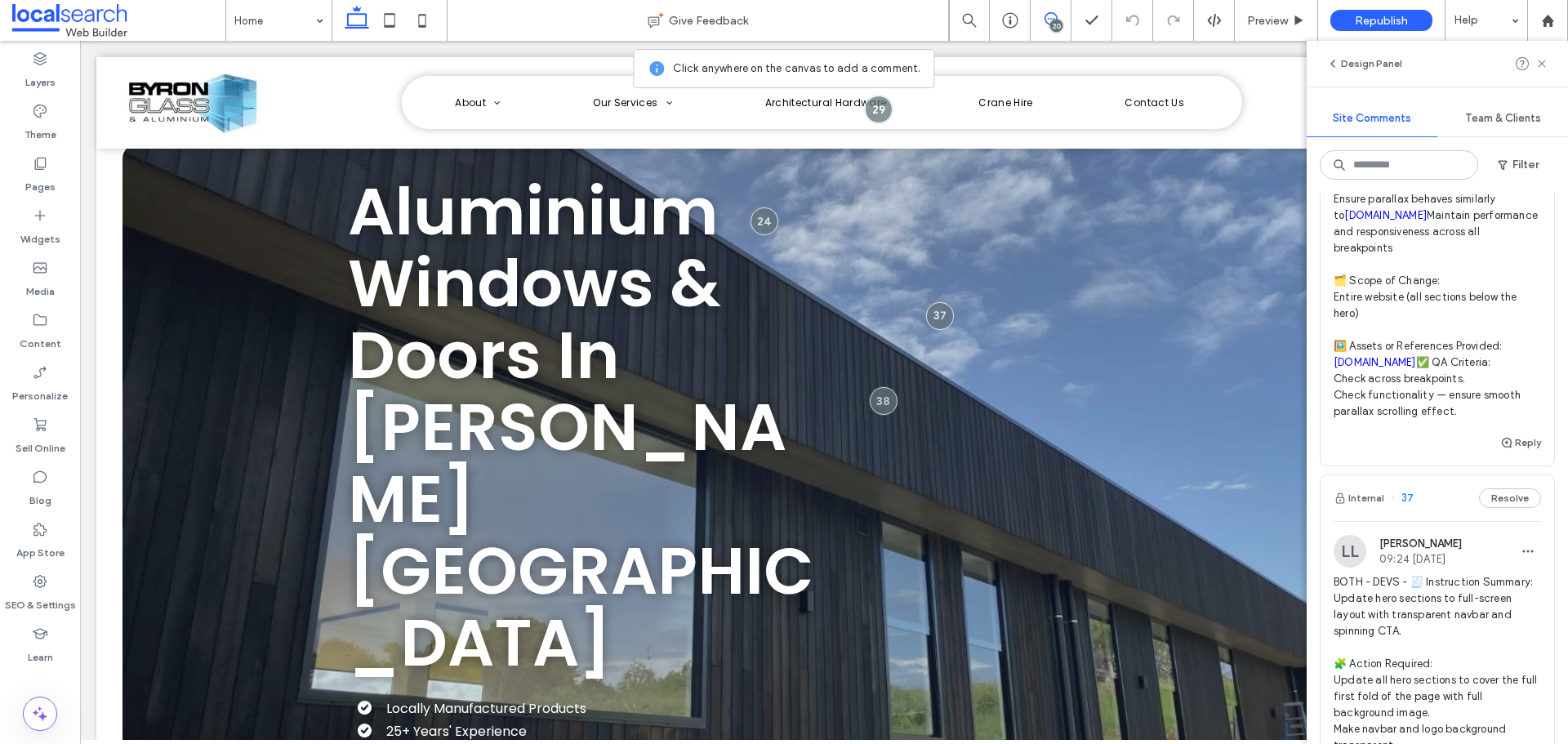
scroll to position [653, 0]
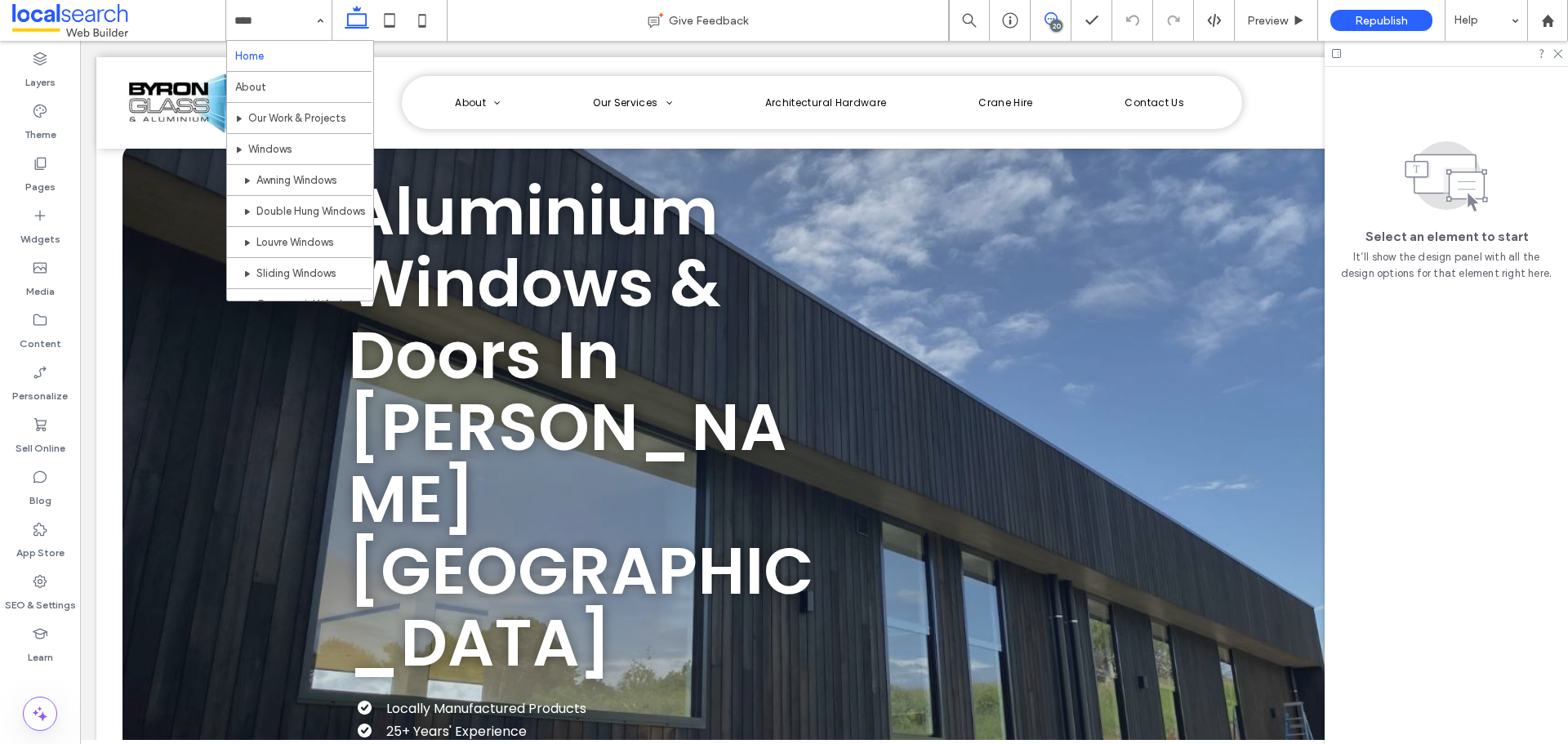
click at [1051, 19] on use at bounding box center [1050, 18] width 13 height 13
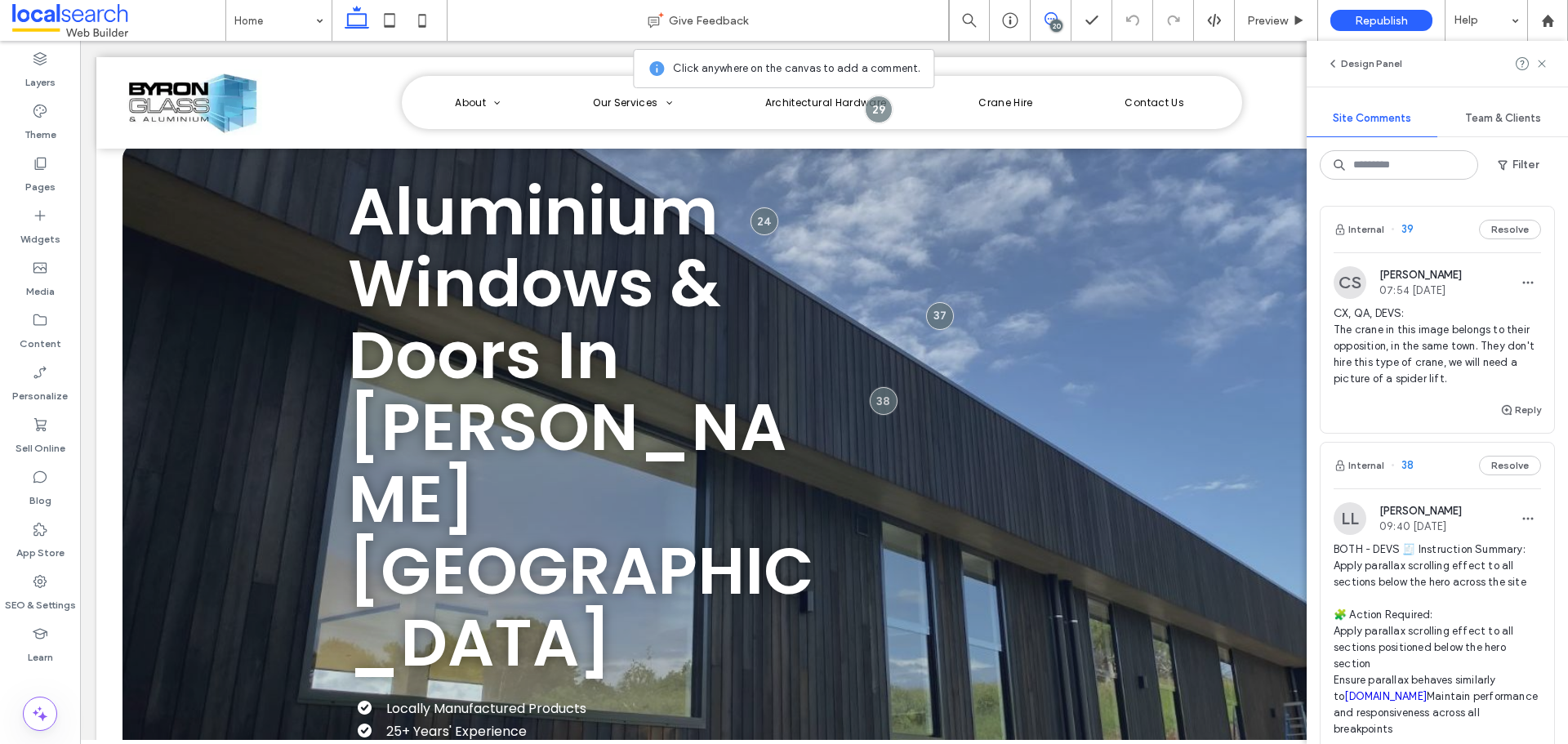
click at [1424, 369] on span "CX, QA, DEVS: The crane in this image belongs to their opposition, in the same …" at bounding box center [1437, 345] width 207 height 81
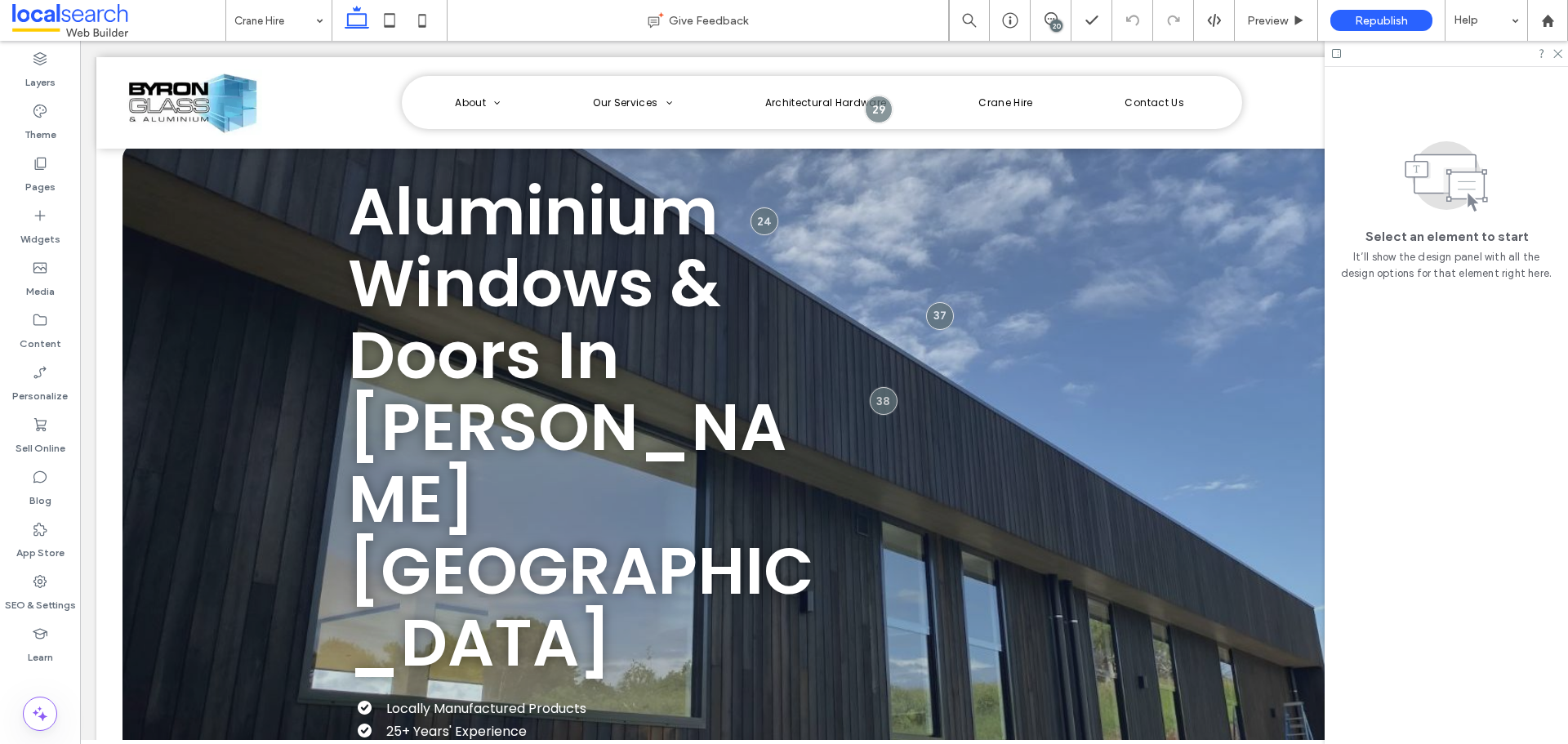
click at [1055, 20] on div "20" at bounding box center [1056, 26] width 12 height 12
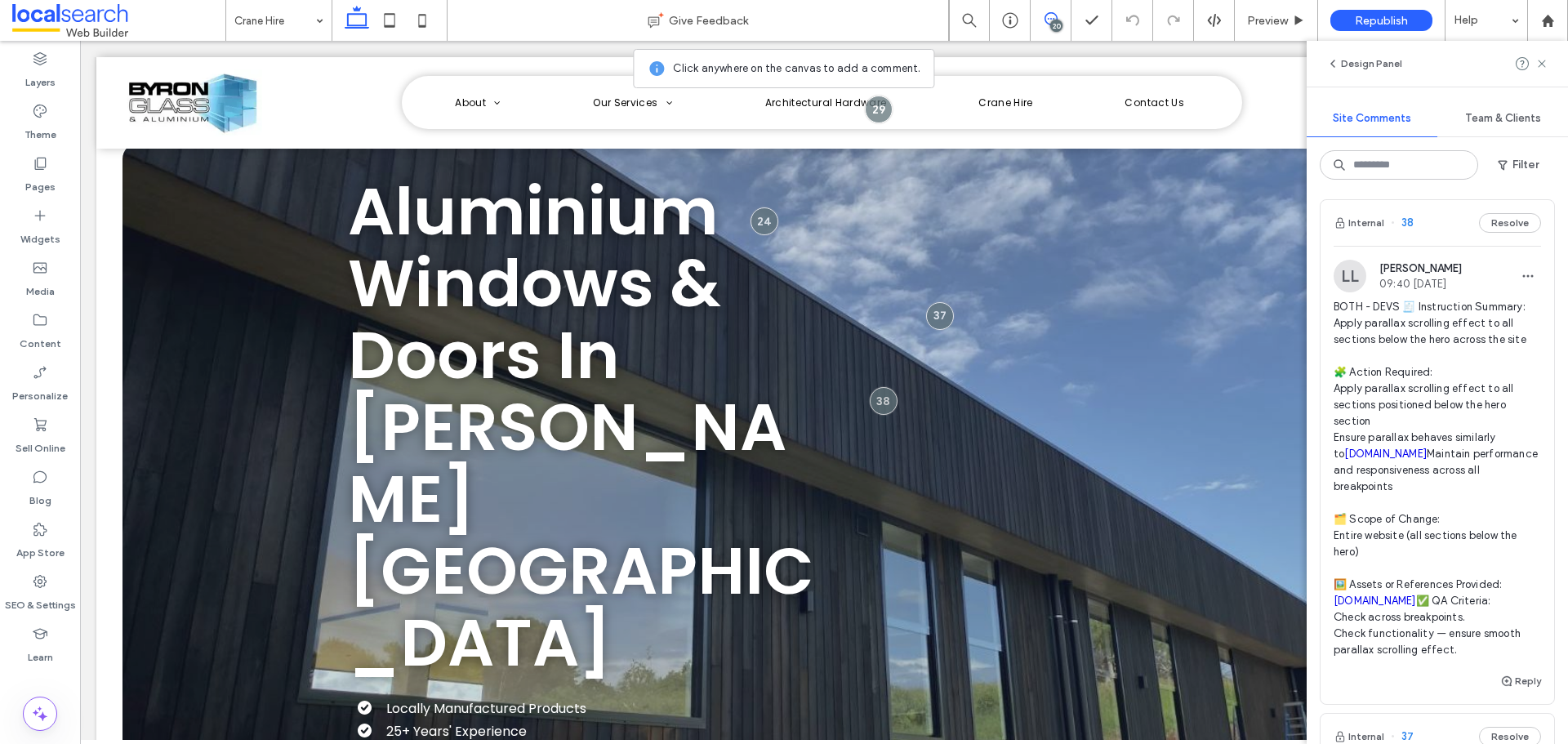
scroll to position [245, 0]
click at [1443, 329] on span "BOTH - DEVS 🧾 Instruction Summary: Apply parallax scrolling effect to all secti…" at bounding box center [1437, 476] width 207 height 359
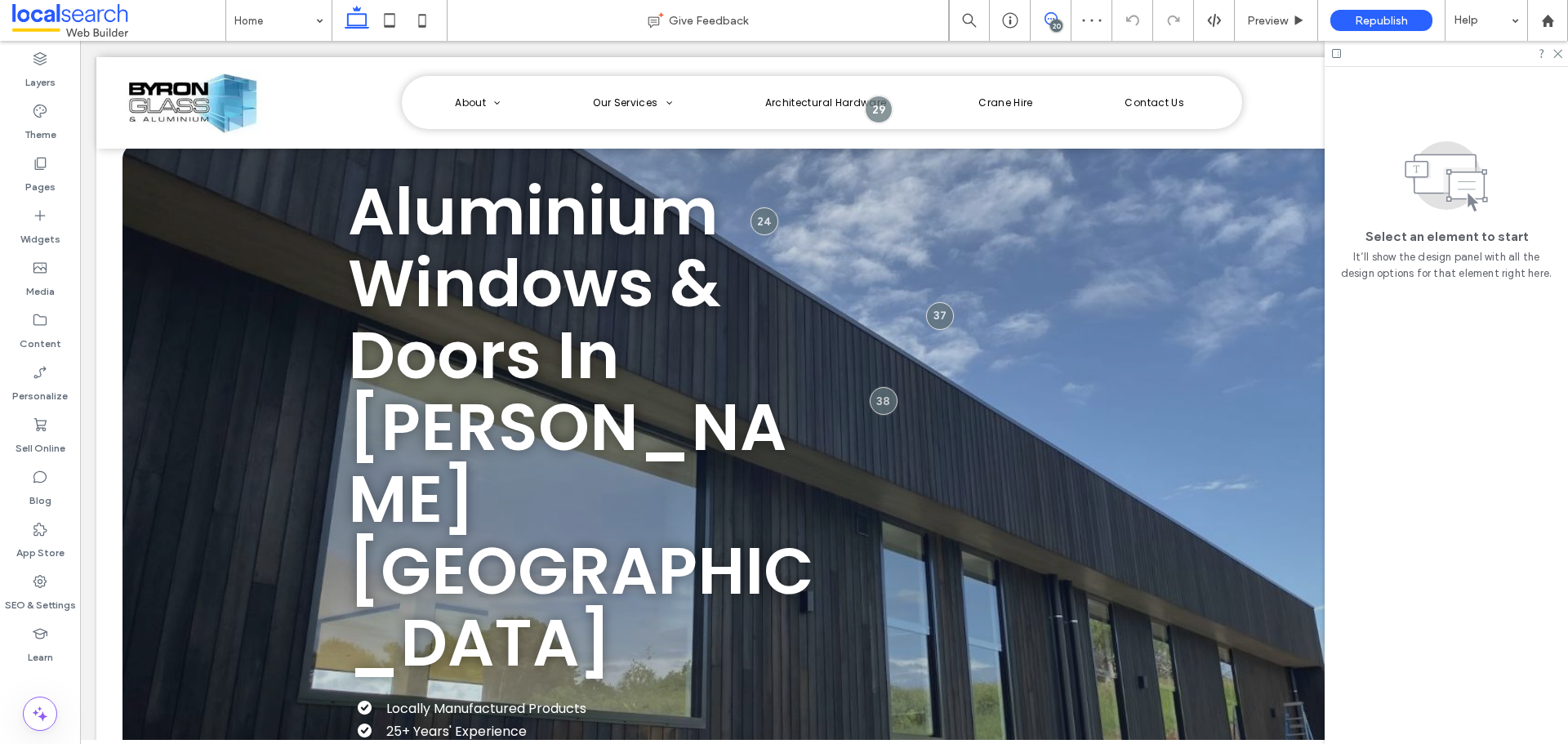
click at [1046, 19] on icon at bounding box center [1050, 18] width 13 height 13
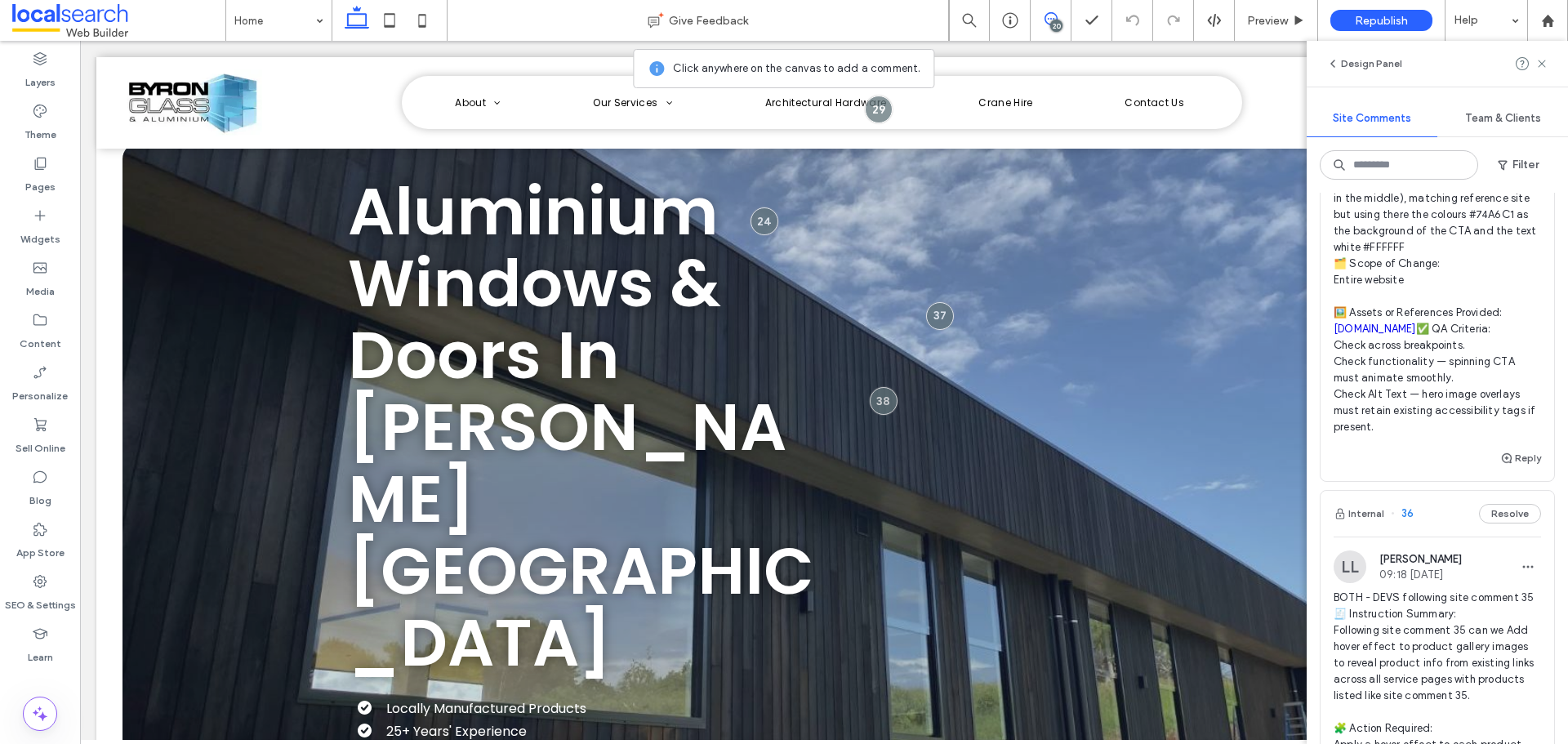
scroll to position [1143, 0]
click at [1536, 18] on div at bounding box center [1547, 21] width 39 height 14
